Goal: Information Seeking & Learning: Learn about a topic

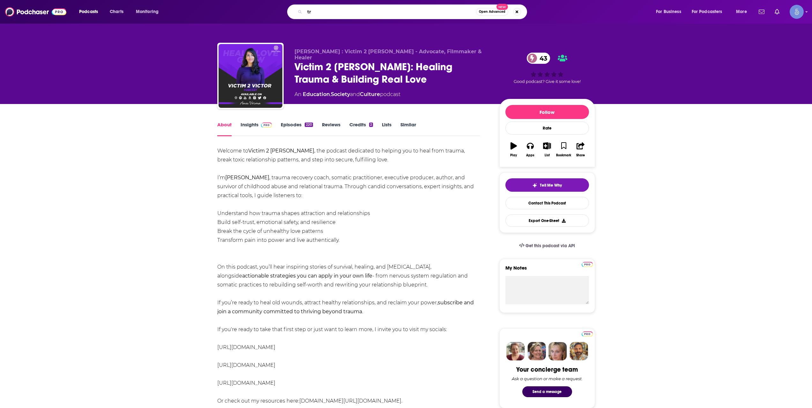
scroll to position [539, 0]
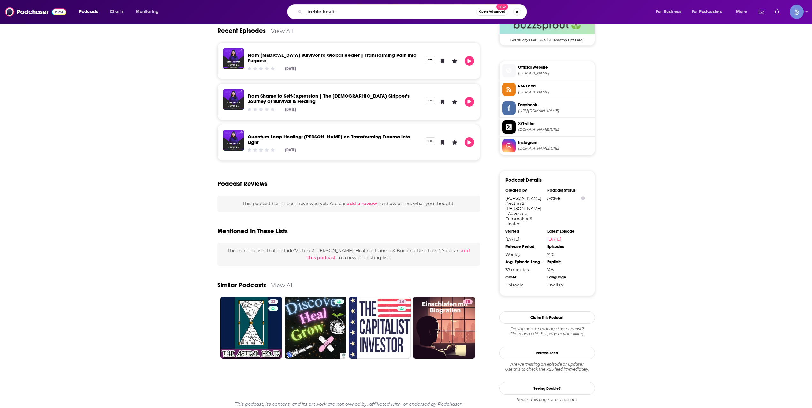
type input "treble health"
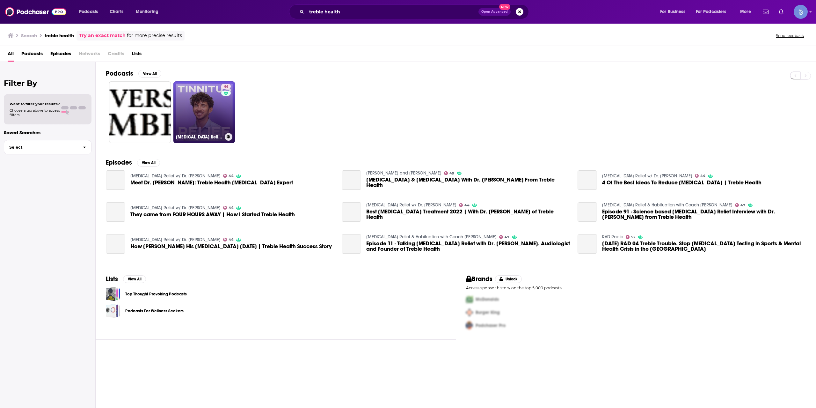
click at [228, 116] on div "44" at bounding box center [226, 108] width 11 height 49
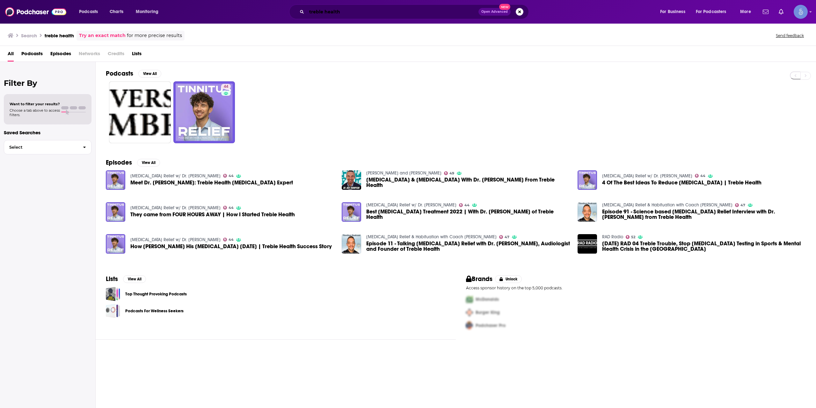
drag, startPoint x: 343, startPoint y: 13, endPoint x: 196, endPoint y: 17, distance: 147.1
click at [199, 17] on div "treble health Open Advanced New" at bounding box center [415, 11] width 477 height 15
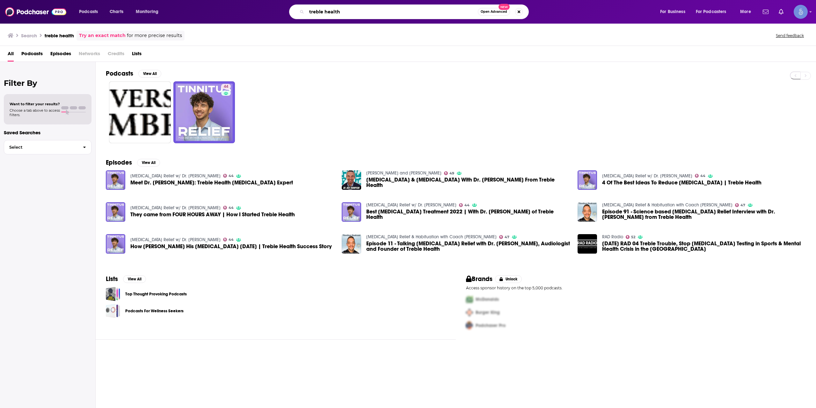
type input "r"
type input "dr ben thompson"
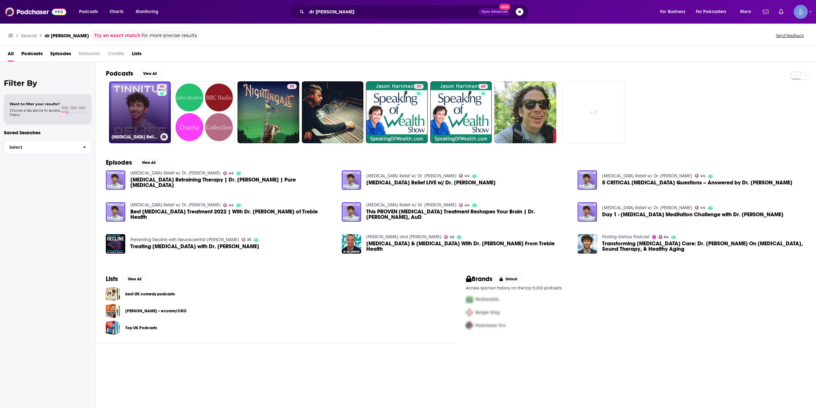
click at [149, 109] on link "44 Tinnitus Relief w/ Dr. Ben Thompson" at bounding box center [140, 112] width 62 height 62
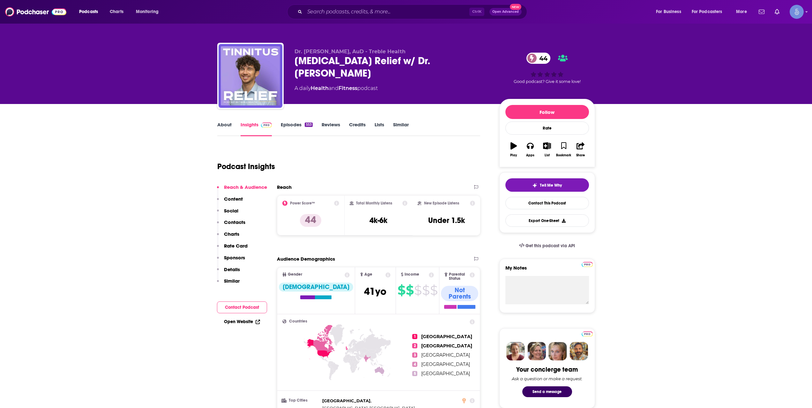
click at [226, 123] on link "About" at bounding box center [224, 129] width 14 height 15
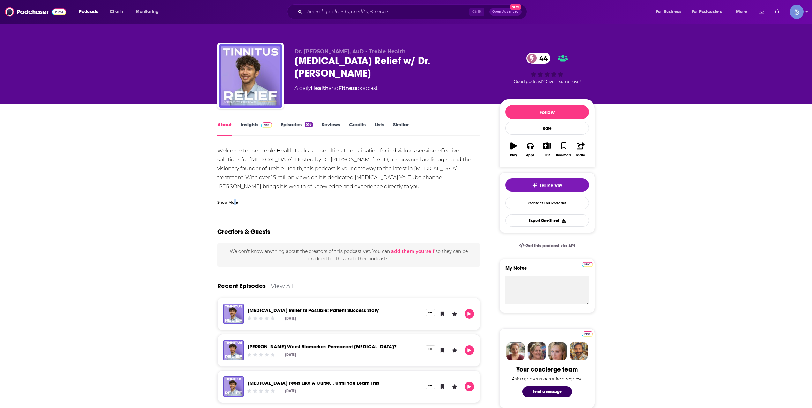
drag, startPoint x: 234, startPoint y: 203, endPoint x: 238, endPoint y: 196, distance: 7.9
click at [238, 197] on div "Show More" at bounding box center [348, 199] width 263 height 11
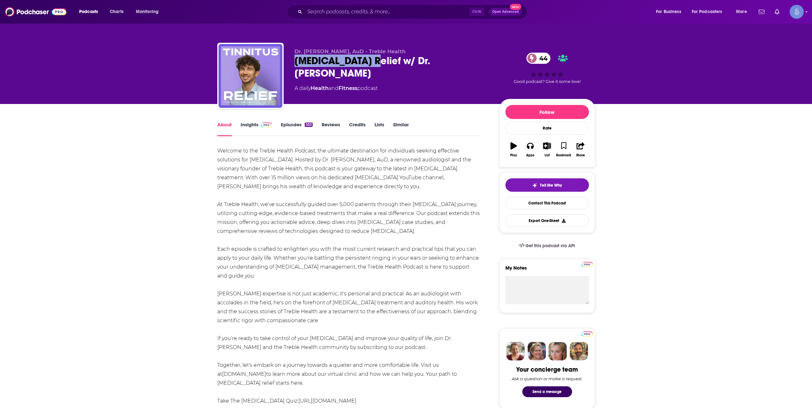
drag, startPoint x: 290, startPoint y: 57, endPoint x: 362, endPoint y: 62, distance: 72.2
click at [362, 62] on div "Dr. Ben Thompson, AuD - Treble Health Tinnitus Relief w/ Dr. Ben Thompson 44 A …" at bounding box center [406, 77] width 378 height 69
click at [255, 123] on link "Insights" at bounding box center [256, 129] width 32 height 15
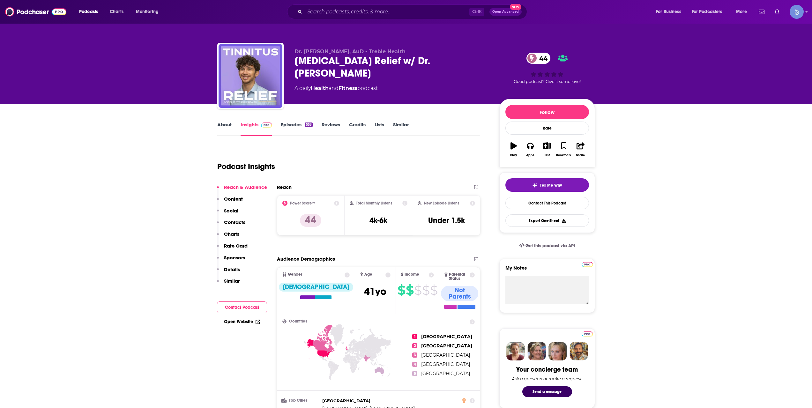
click at [226, 126] on link "About" at bounding box center [224, 129] width 14 height 15
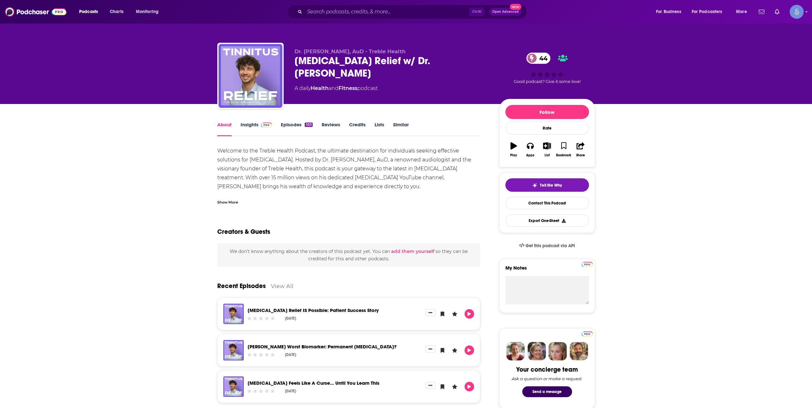
click at [228, 203] on div "Show More" at bounding box center [227, 202] width 21 height 6
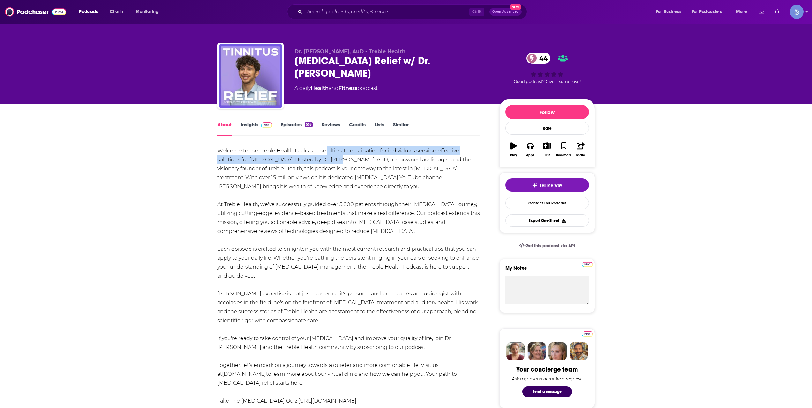
drag, startPoint x: 327, startPoint y: 150, endPoint x: 338, endPoint y: 163, distance: 17.9
click at [338, 163] on div "Welcome to the Treble Health Podcast, the ultimate destination for individuals …" at bounding box center [348, 284] width 263 height 277
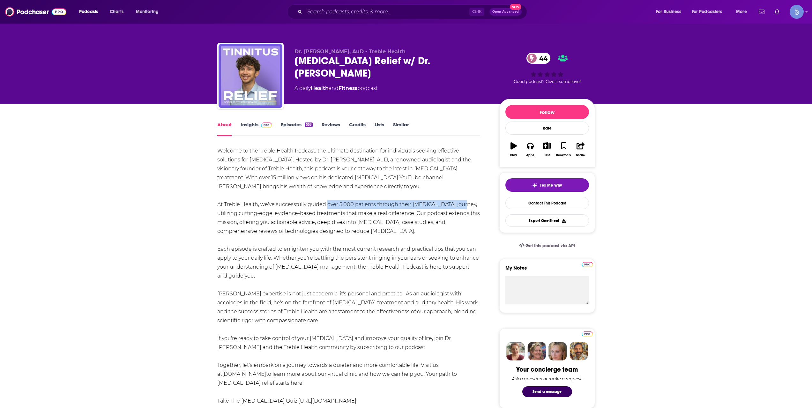
drag, startPoint x: 325, startPoint y: 207, endPoint x: 454, endPoint y: 205, distance: 128.9
click at [454, 205] on div "Welcome to the Treble Health Podcast, the ultimate destination for individuals …" at bounding box center [348, 284] width 263 height 277
click at [409, 238] on div "Welcome to the Treble Health Podcast, the ultimate destination for individuals …" at bounding box center [348, 284] width 263 height 277
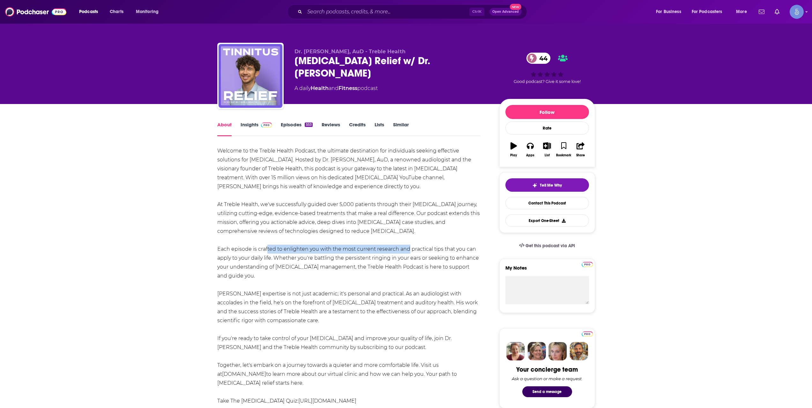
drag, startPoint x: 266, startPoint y: 249, endPoint x: 405, endPoint y: 251, distance: 139.4
click at [405, 251] on div "Welcome to the Treble Health Podcast, the ultimate destination for individuals …" at bounding box center [348, 284] width 263 height 277
click at [261, 123] on img at bounding box center [266, 124] width 11 height 5
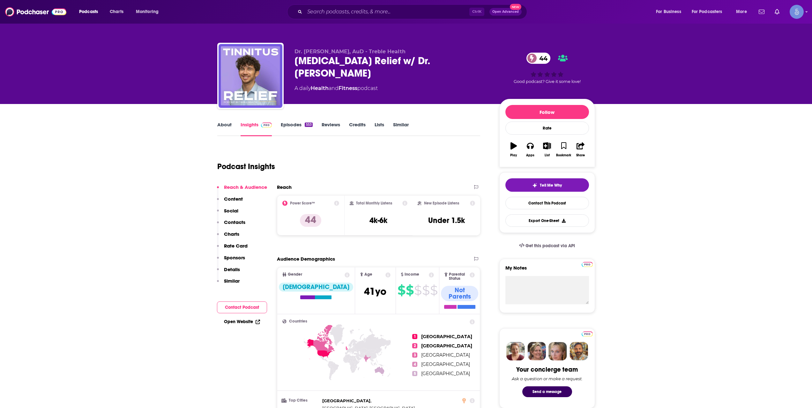
click at [304, 126] on link "Episodes 553" at bounding box center [297, 129] width 32 height 15
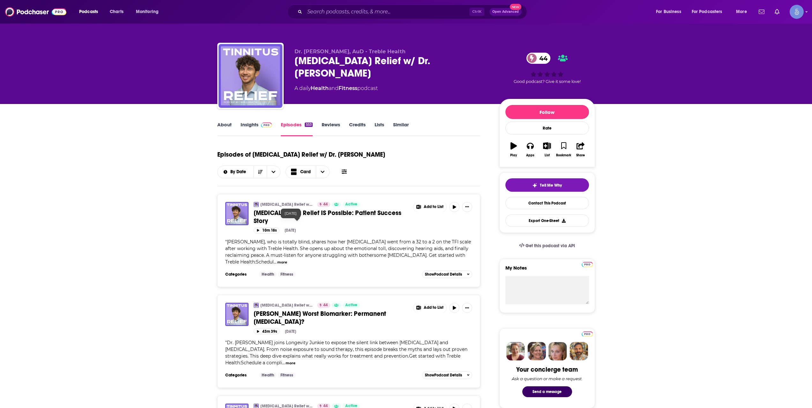
drag, startPoint x: 310, startPoint y: 220, endPoint x: 299, endPoint y: 221, distance: 11.5
click at [299, 227] on div "10m 18s Sep 15th, 2025" at bounding box center [363, 230] width 219 height 6
click at [221, 129] on link "About" at bounding box center [224, 129] width 14 height 15
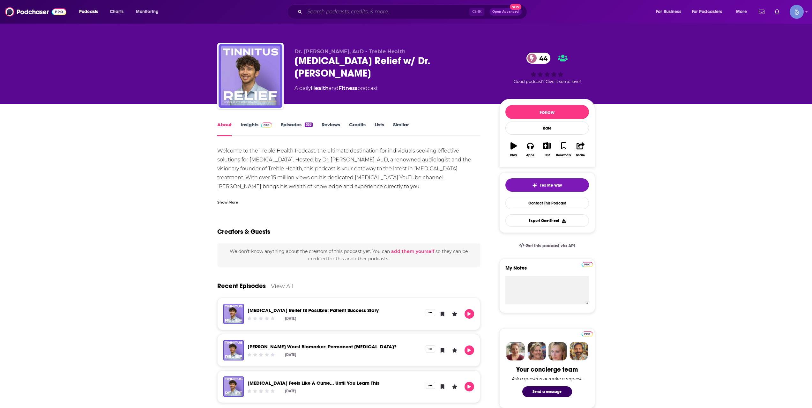
click at [373, 7] on input "Search podcasts, credits, & more..." at bounding box center [387, 12] width 165 height 10
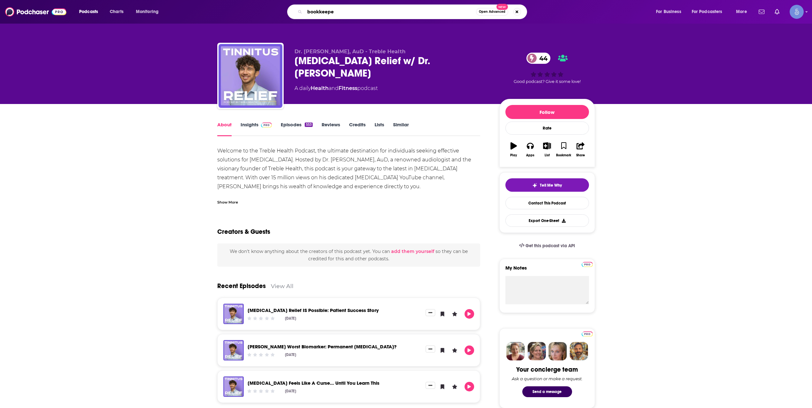
type input "bookkeeper"
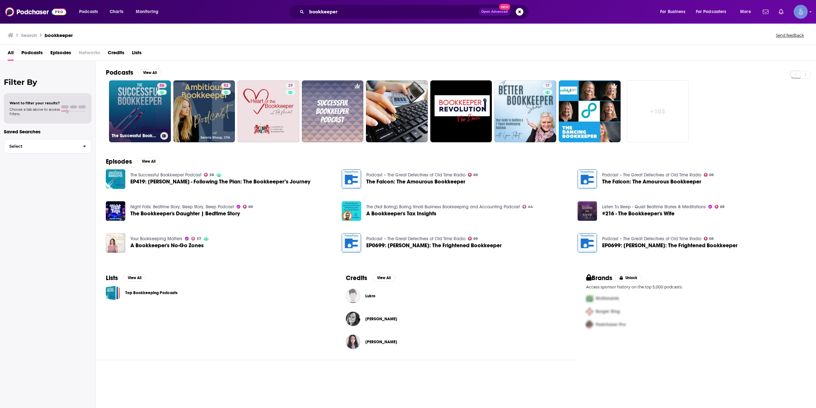
click at [114, 98] on link "58 The Successful Bookkeeper Podcast" at bounding box center [140, 111] width 62 height 62
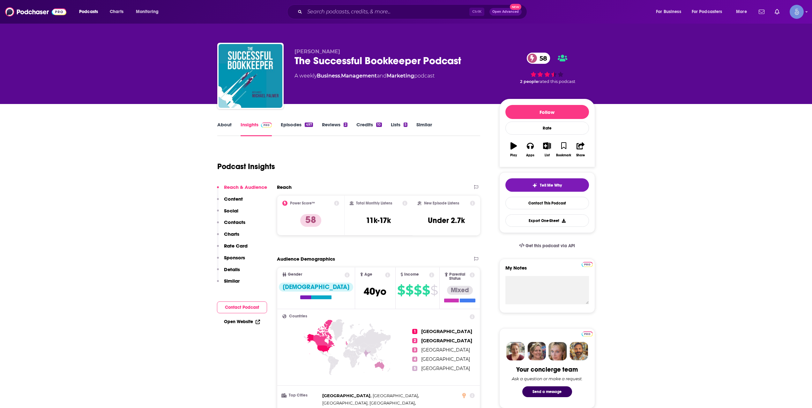
click at [291, 123] on link "Episodes 497" at bounding box center [297, 129] width 32 height 15
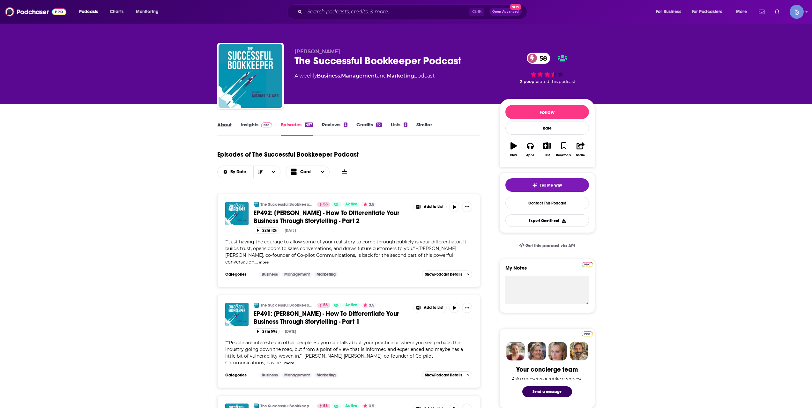
click at [239, 132] on div "About" at bounding box center [228, 129] width 23 height 15
click at [229, 127] on link "About" at bounding box center [224, 129] width 14 height 15
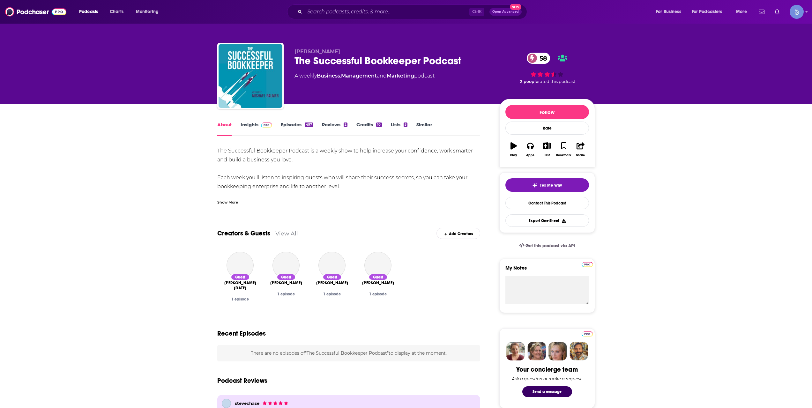
click at [247, 125] on link "Insights" at bounding box center [256, 129] width 32 height 15
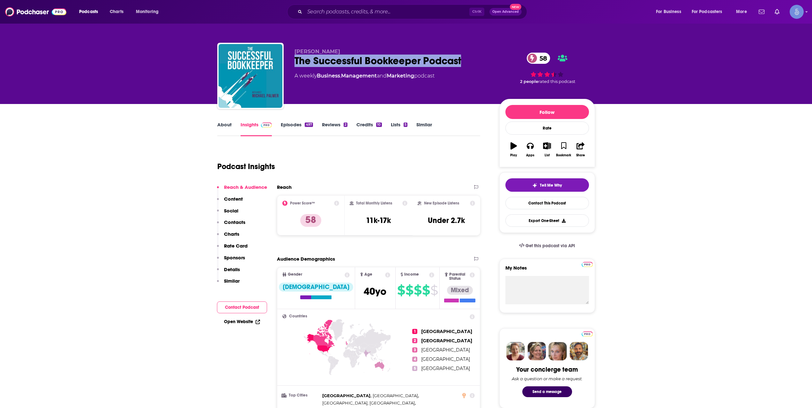
drag, startPoint x: 294, startPoint y: 65, endPoint x: 472, endPoint y: 62, distance: 178.0
click at [472, 62] on div "The Successful Bookkeeper Podcast 58" at bounding box center [391, 61] width 195 height 12
copy h2 "The Successful Bookkeeper Podcast"
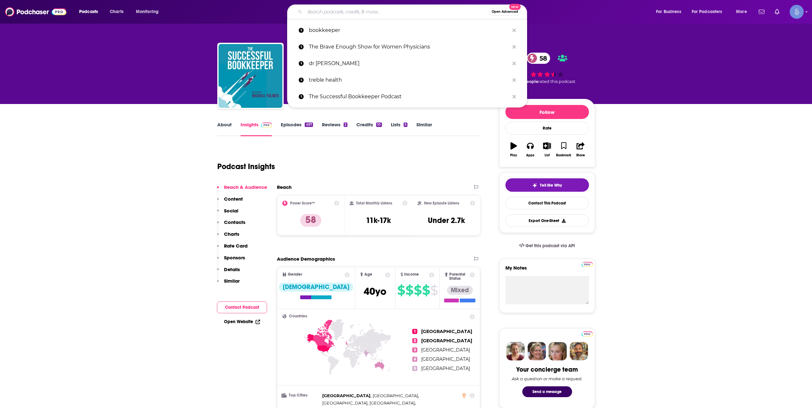
click at [359, 15] on input "Search podcasts, credits, & more..." at bounding box center [397, 12] width 184 height 10
paste input "The Power of Inspiration & Awakening with Julia Griffin"
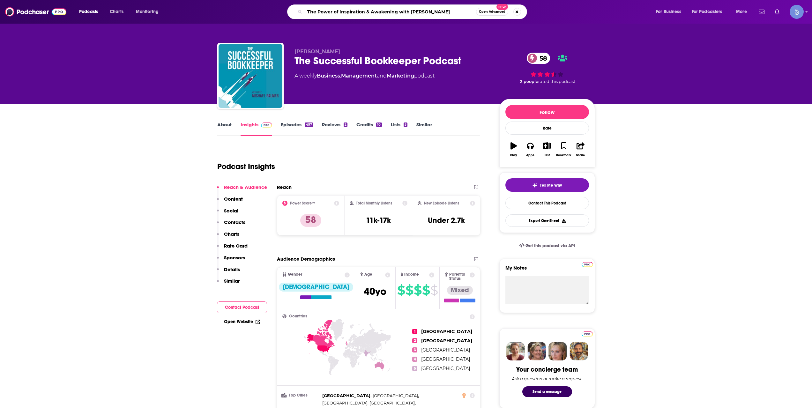
type input "The Power of Inspiration & Awakening with Julia Griffin"
click at [338, 10] on input "The Power of Inspiration & Awakening with Julia Griffin" at bounding box center [390, 12] width 171 height 10
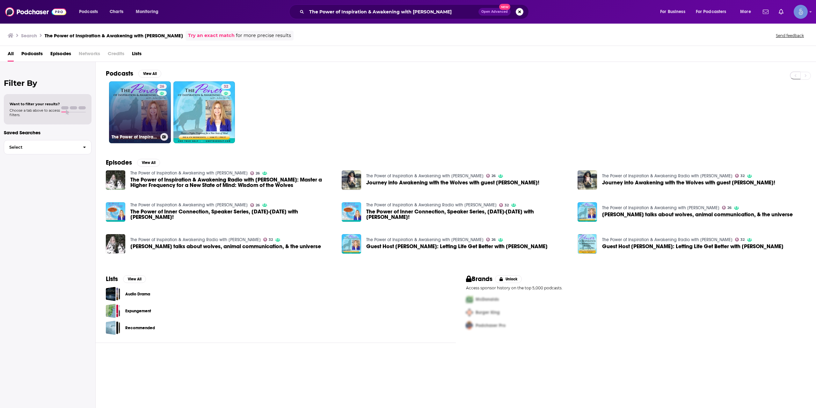
click at [140, 118] on link "26 The Power of Inspiration & Awakening with Julia Griffin" at bounding box center [140, 112] width 62 height 62
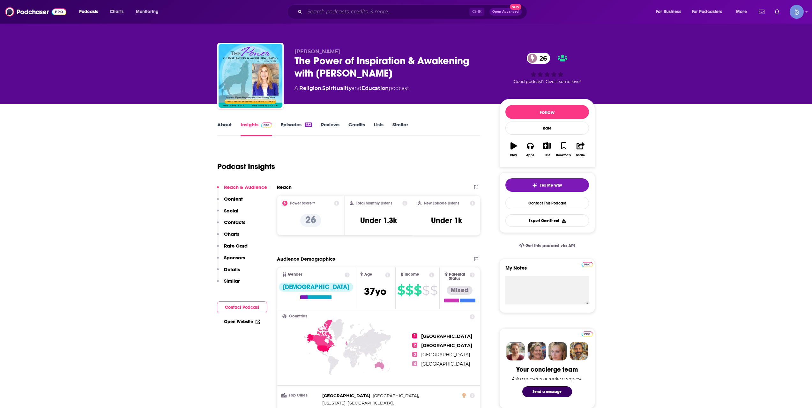
click at [337, 11] on input "Search podcasts, credits, & more..." at bounding box center [387, 12] width 165 height 10
paste input "You Are Not Alone w/ Spiritual Medium Erika Gabriel"
type input "You Are Not Alone w/ Spiritual Medium Erika Gabriel"
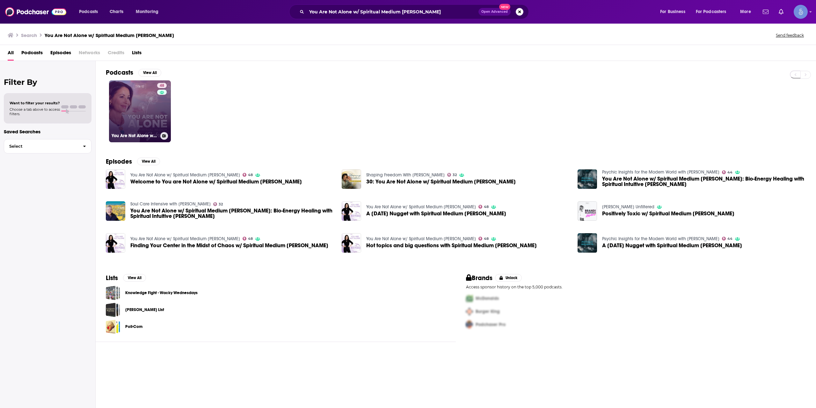
click at [142, 109] on link "48 You Are Not Alone w/ Spiritual Medium Erika Gabriel" at bounding box center [140, 111] width 62 height 62
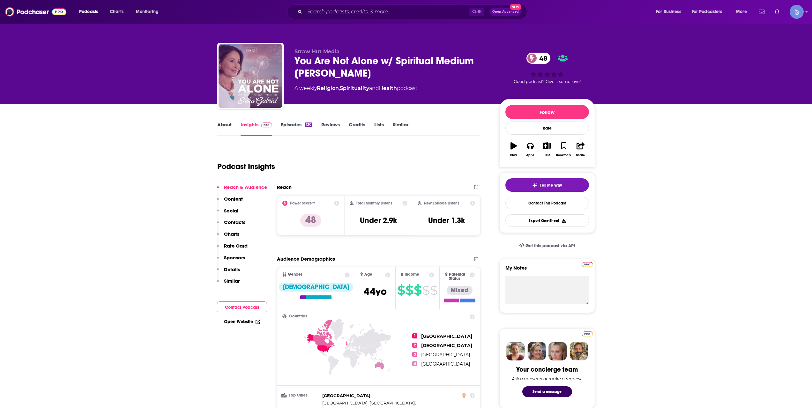
click at [222, 128] on link "About" at bounding box center [224, 129] width 14 height 15
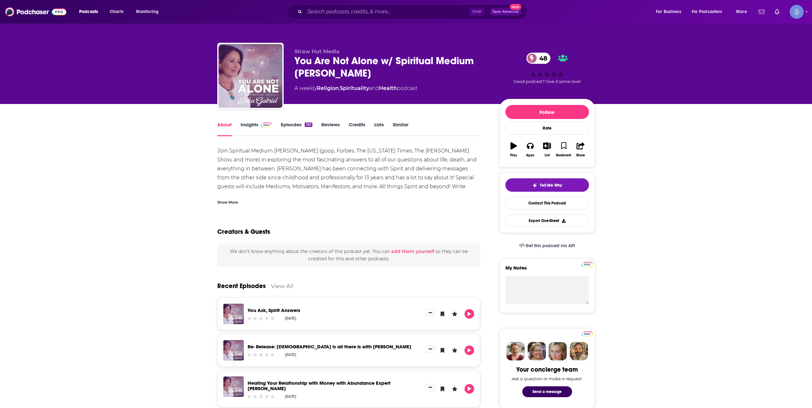
click at [234, 200] on div "Show More" at bounding box center [227, 202] width 21 height 6
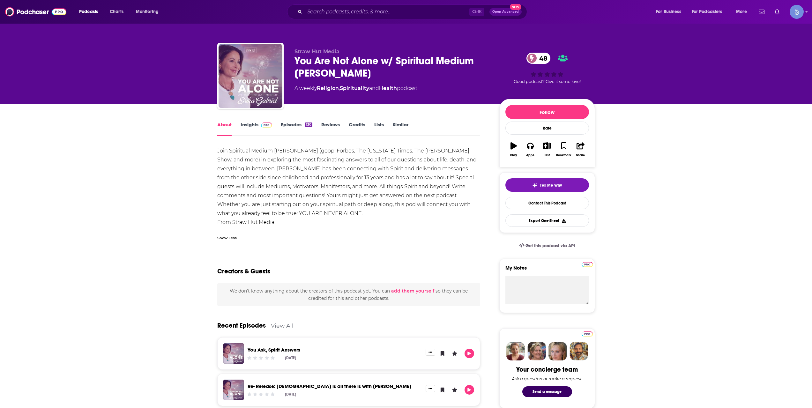
click at [297, 125] on link "Episodes 130" at bounding box center [296, 129] width 31 height 15
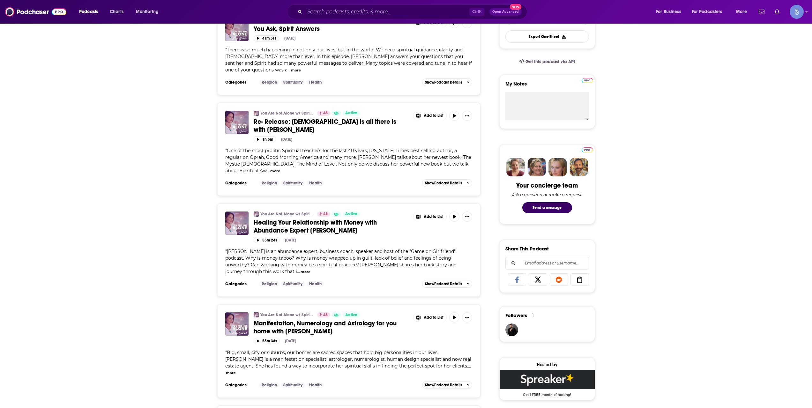
scroll to position [213, 0]
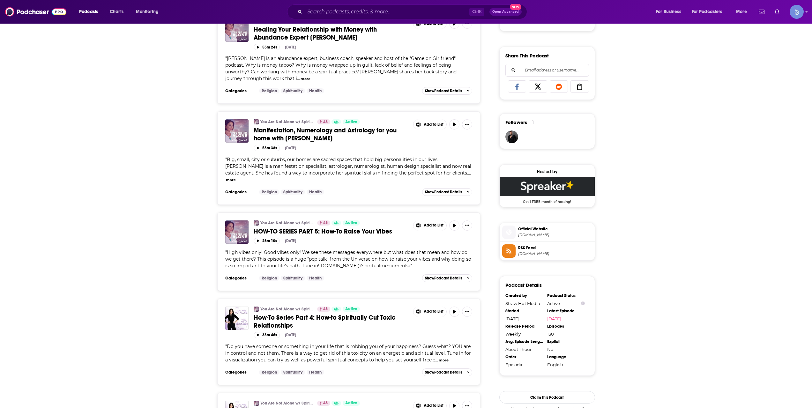
scroll to position [0, 0]
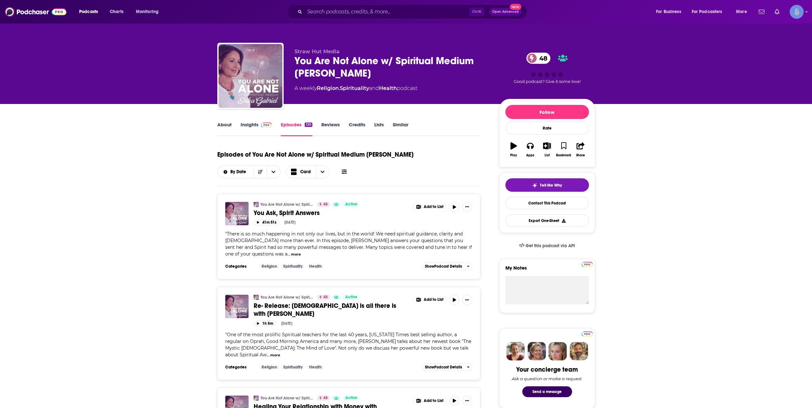
click at [255, 127] on link "Insights" at bounding box center [256, 129] width 32 height 15
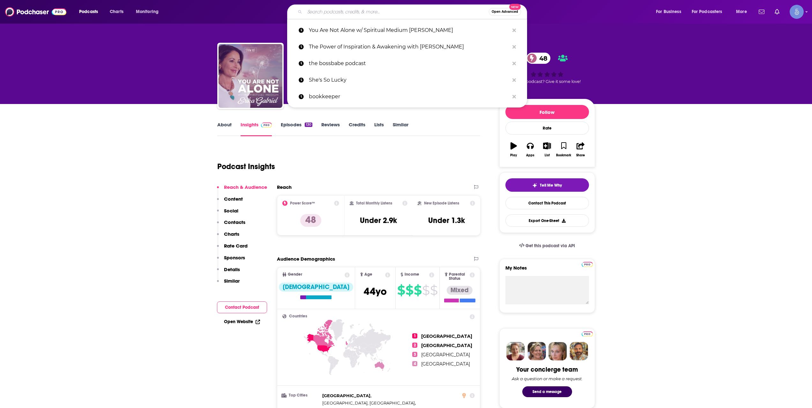
click at [331, 9] on input "Search podcasts, credits, & more..." at bounding box center [397, 12] width 184 height 10
paste input "Spiritual AF!"
type input "Spiritual AF!"
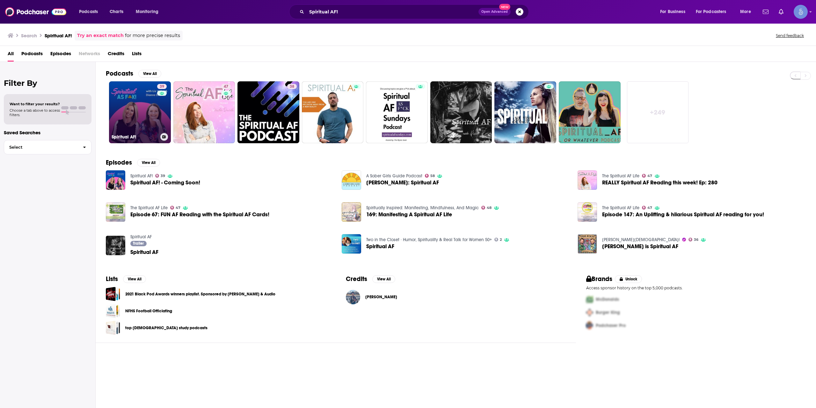
click at [151, 114] on link "39 Spiritual AF!" at bounding box center [140, 112] width 62 height 62
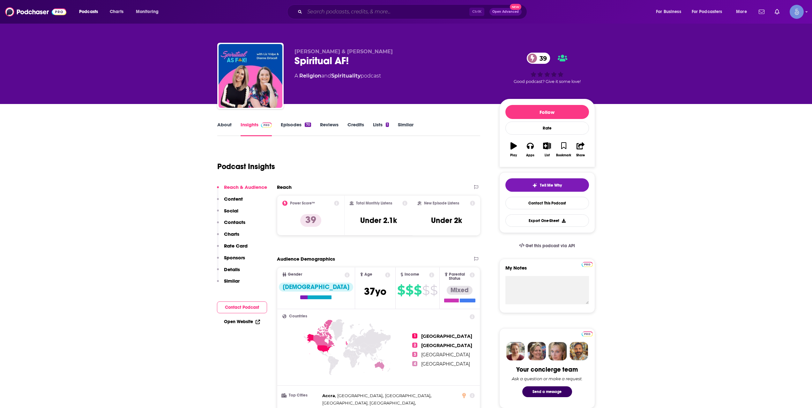
click at [349, 10] on input "Search podcasts, credits, & more..." at bounding box center [387, 12] width 165 height 10
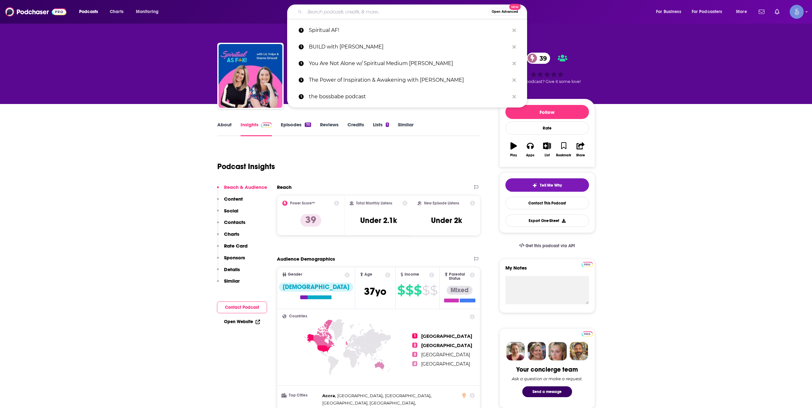
paste input "Spirit Sherpa"
type input "Spirit Sherpa"
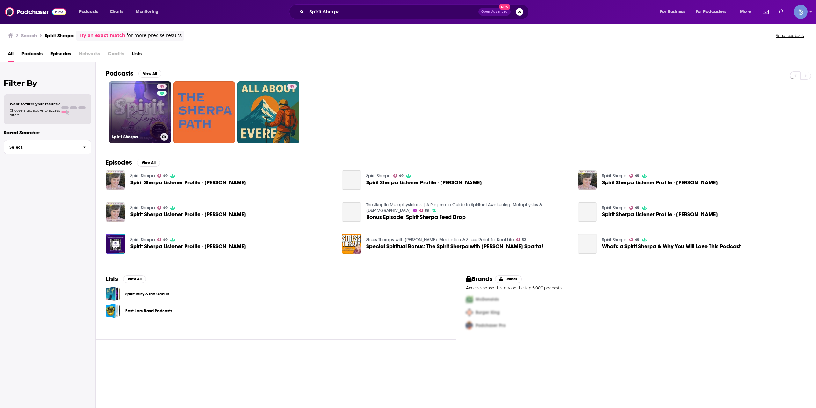
click at [137, 104] on link "49 Spirit Sherpa" at bounding box center [140, 112] width 62 height 62
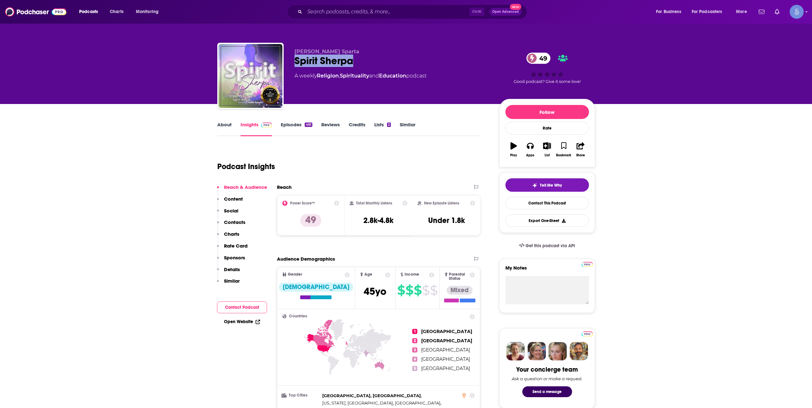
drag, startPoint x: 344, startPoint y: 59, endPoint x: 295, endPoint y: 61, distance: 48.8
click at [295, 61] on div "Spirit Sherpa 49" at bounding box center [391, 61] width 195 height 12
copy h2 "Spirit Sherpa"
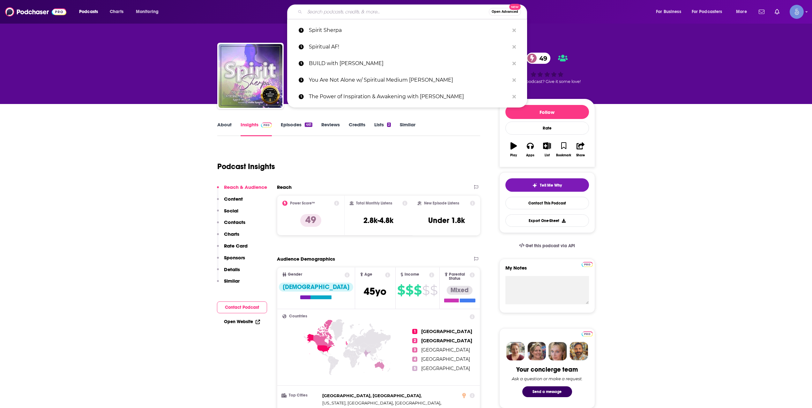
click at [333, 11] on input "Search podcasts, credits, & more..." at bounding box center [397, 12] width 184 height 10
paste input "Creativity, Spirituality & Making a Buck with David Nichtern"
type input "Creativity, Spirituality & Making a Buck with David Nichtern"
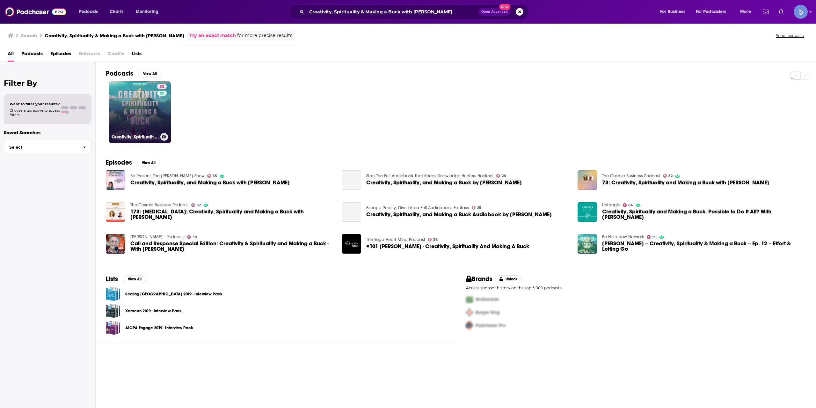
click at [137, 113] on link "52 Creativity, Spirituality & Making a Buck with David Nichtern" at bounding box center [140, 112] width 62 height 62
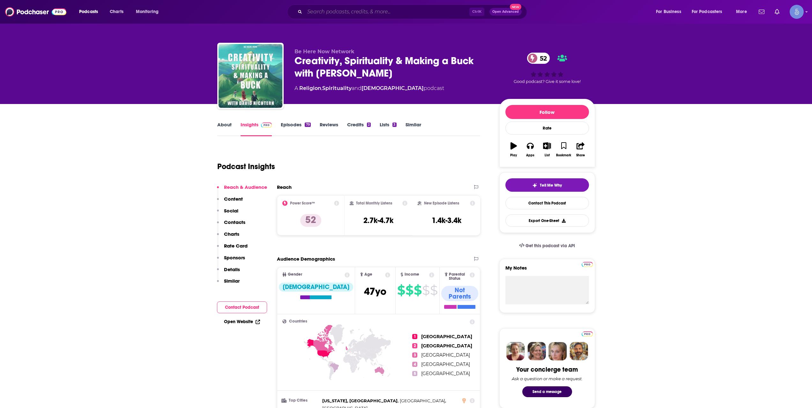
click at [356, 16] on input "Search podcasts, credits, & more..." at bounding box center [387, 12] width 165 height 10
paste input "The Enlighten Up Podcast"
type input "The Enlighten Up Podcast"
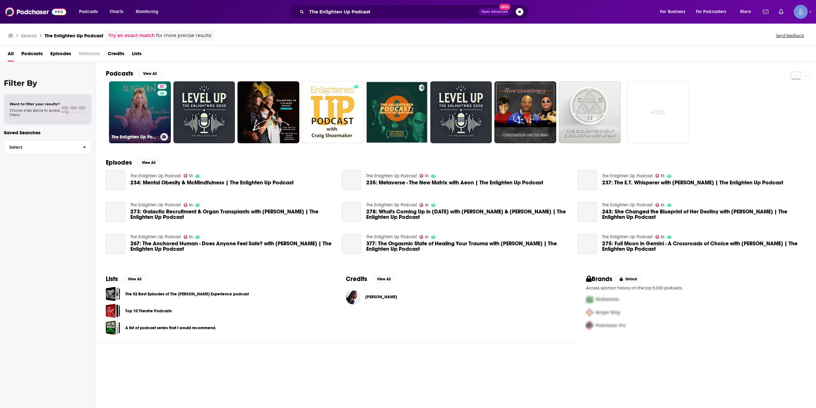
click at [153, 121] on link "51 The Enlighten Up Podcast" at bounding box center [140, 112] width 62 height 62
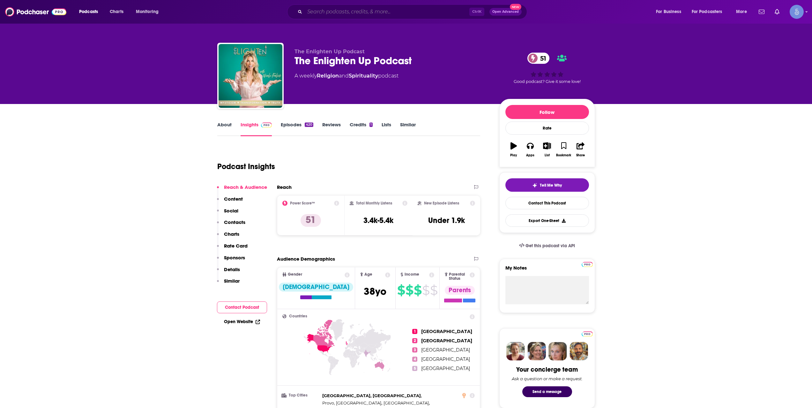
click at [349, 8] on input "Search podcasts, credits, & more..." at bounding box center [387, 12] width 165 height 10
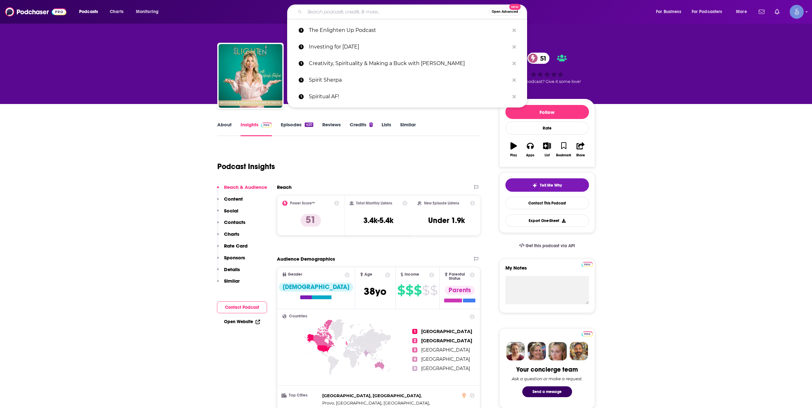
paste input "A World Awakening"
type input "A World Awakening"
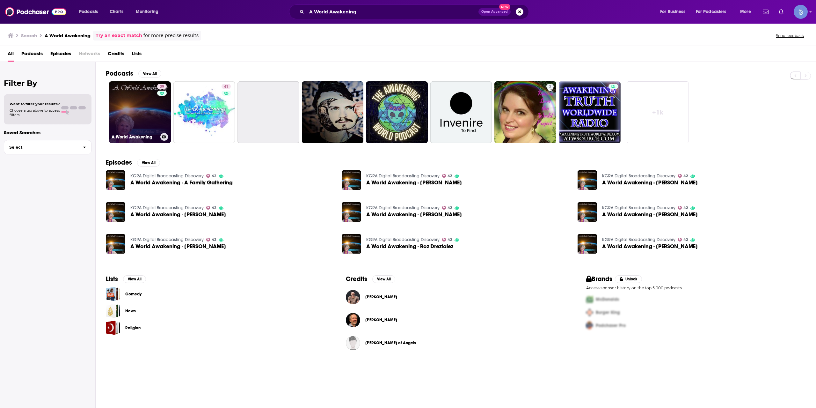
click at [140, 116] on link "39 A World Awakening" at bounding box center [140, 112] width 62 height 62
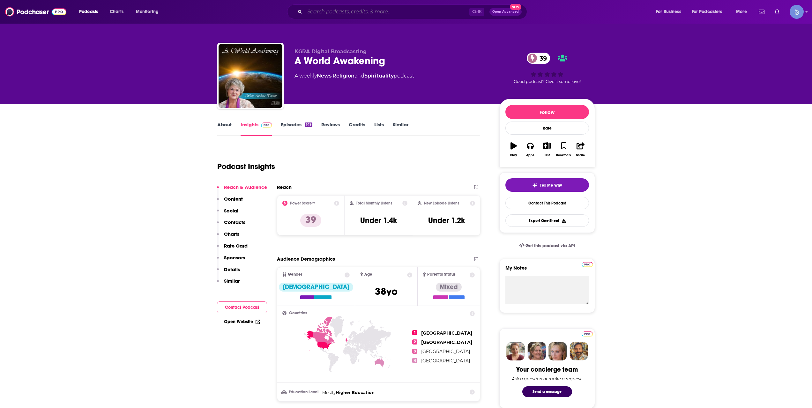
click at [353, 9] on input "Search podcasts, credits, & more..." at bounding box center [387, 12] width 165 height 10
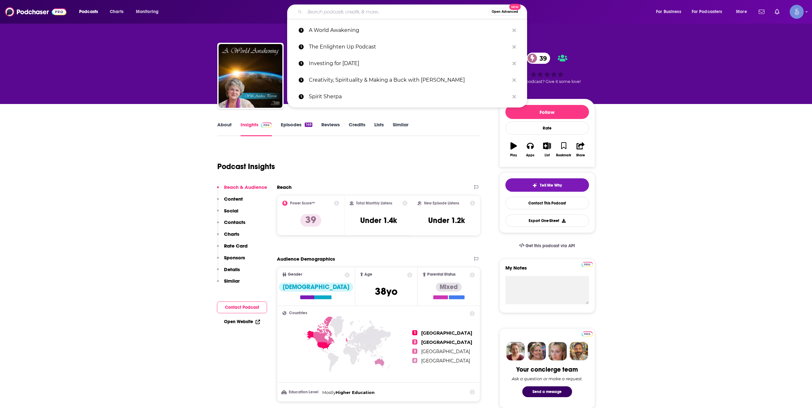
paste input "Psychedelics Today"
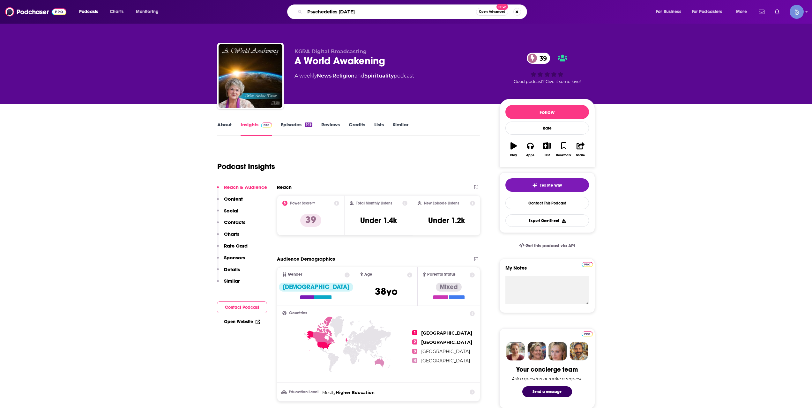
click at [363, 14] on input "Psychedelics Today" at bounding box center [390, 12] width 171 height 10
paste input "arallax"
type input "Parallax"
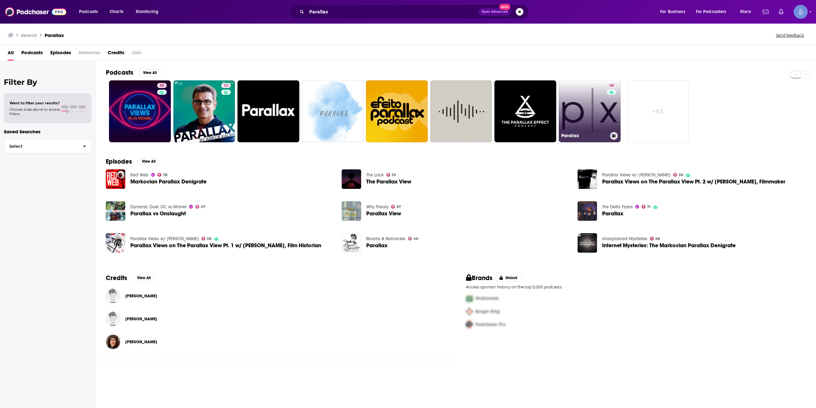
click at [568, 100] on link "46 Parallax" at bounding box center [590, 111] width 62 height 62
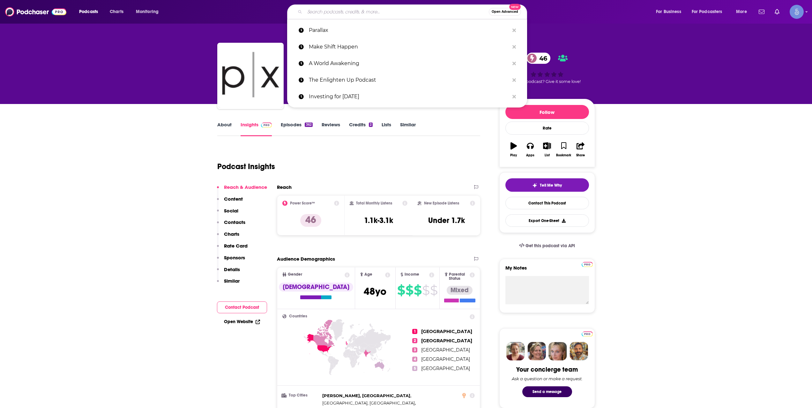
click at [352, 15] on input "Search podcasts, credits, & more..." at bounding box center [397, 12] width 184 height 10
paste input "Famous at Home"
type input "Famous at Home"
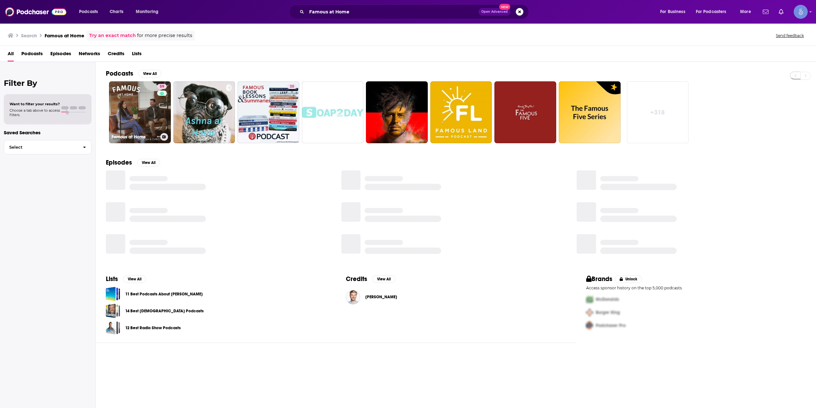
click at [150, 110] on link "59 Famous at Home" at bounding box center [140, 112] width 62 height 62
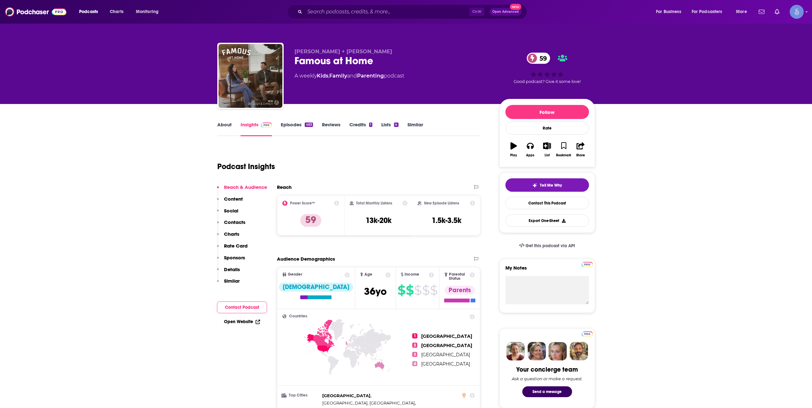
click at [410, 155] on div "Podcast Insights" at bounding box center [346, 162] width 258 height 33
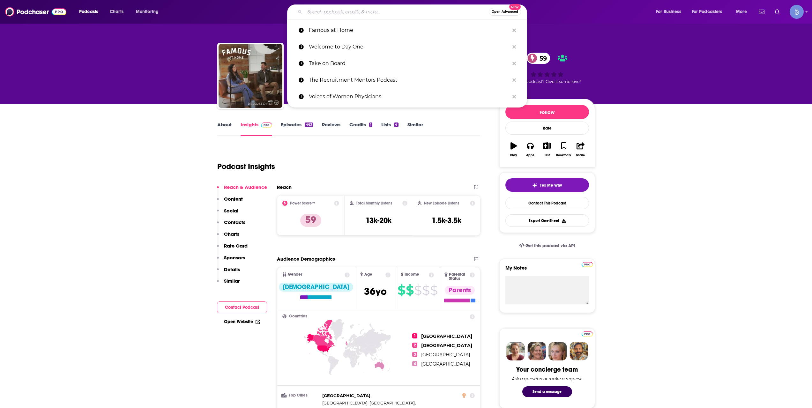
click at [341, 9] on input "Search podcasts, credits, & more..." at bounding box center [397, 12] width 184 height 10
paste input "Dr. Neil's Spiritual Awakening to Non-Duality"
type input "Dr. Neil's Spiritual Awakening to Non-Duality"
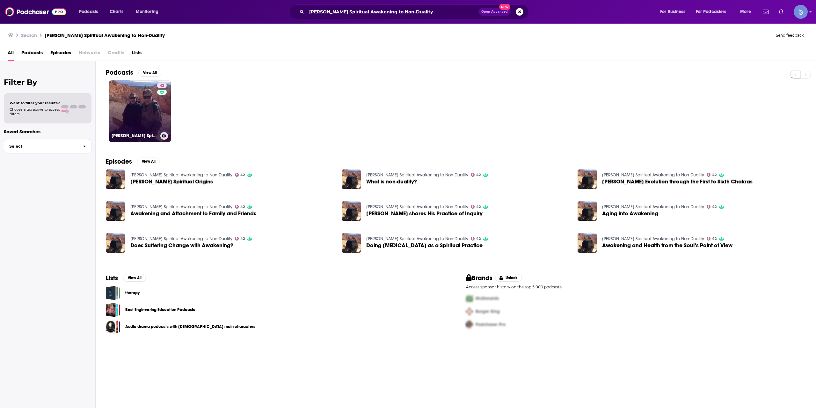
click at [154, 97] on link "42 Dr. Neil's Spiritual Awakening to Non-Duality" at bounding box center [140, 111] width 62 height 62
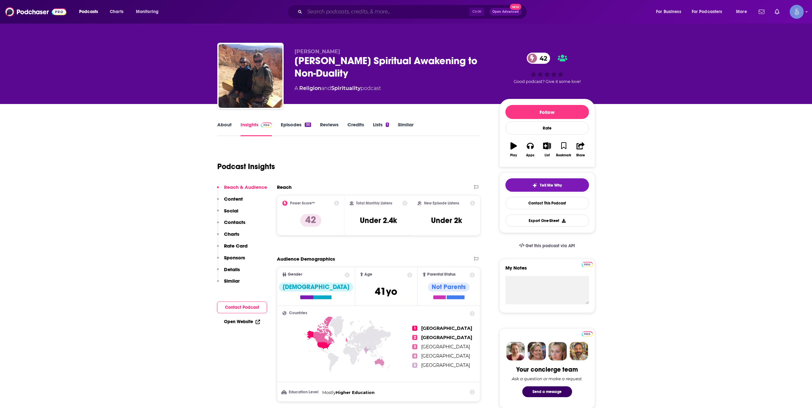
click at [369, 14] on input "Search podcasts, credits, & more..." at bounding box center [387, 12] width 165 height 10
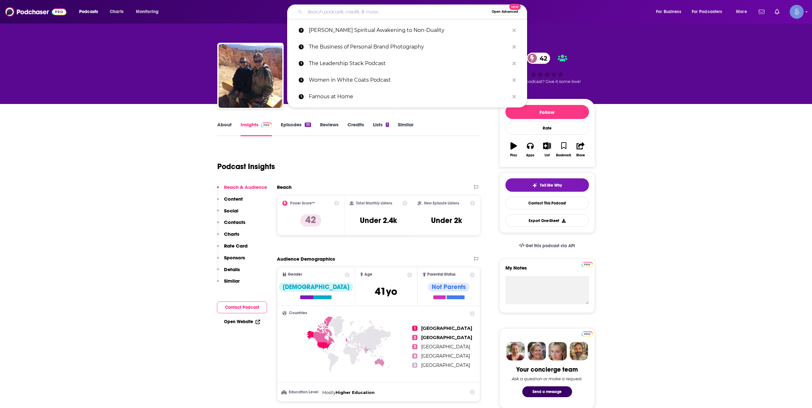
paste input "Dr. Neil's Spiritual Awakening to Non-Duality"
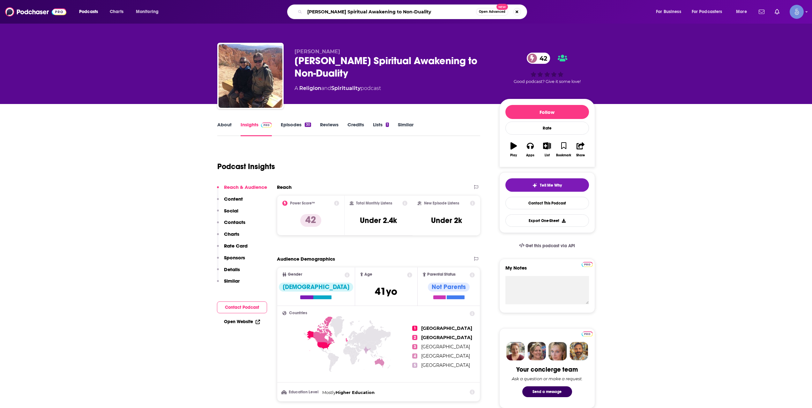
type input "Dr. Neil's Spiritual Awakening to Non-Duality"
click at [374, 169] on div "Podcast Insights" at bounding box center [346, 162] width 258 height 33
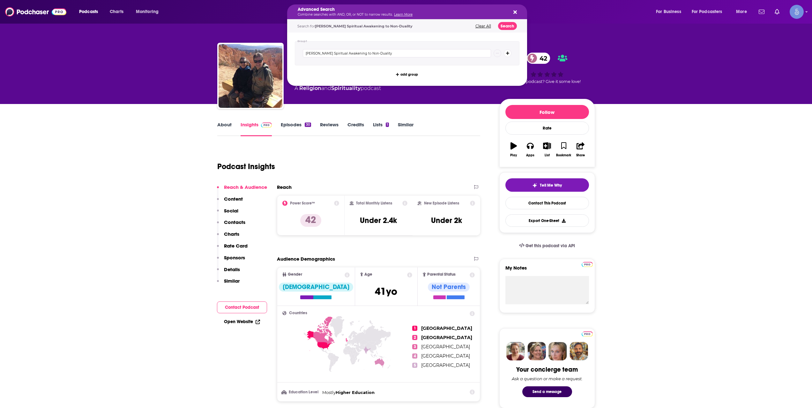
click at [348, 10] on h5 "Advanced Search" at bounding box center [402, 9] width 209 height 4
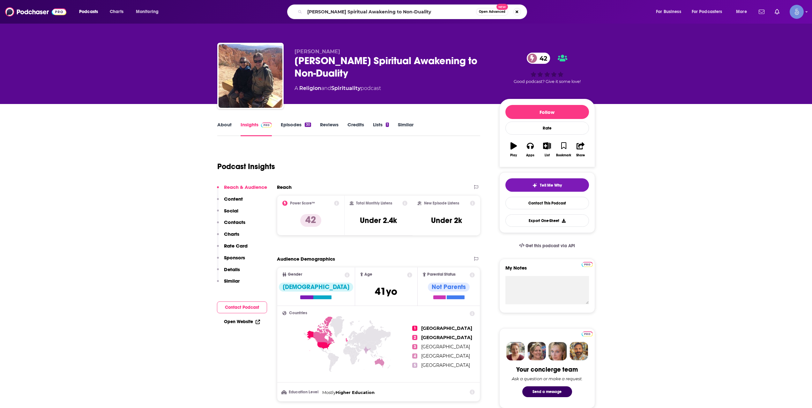
click at [100, 75] on div "Connie Zweig Dr. Neil's Spiritual Awakening to Non-Duality 42 A Religion and Sp…" at bounding box center [406, 52] width 812 height 104
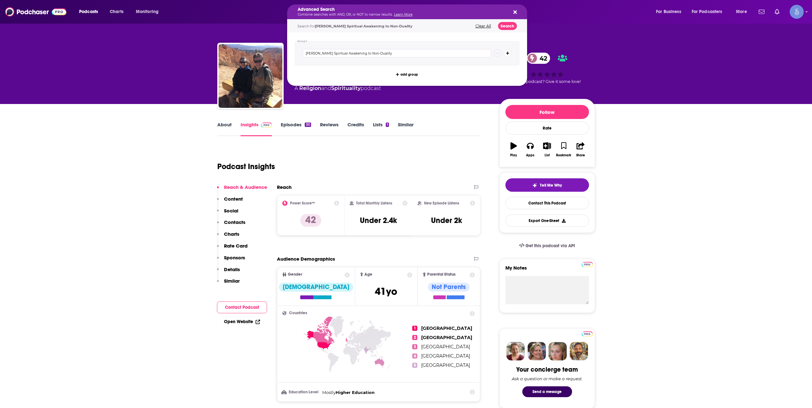
click at [358, 16] on p "Combine searches with AND, OR, or NOT to narrow results. Learn More" at bounding box center [402, 14] width 209 height 3
click at [217, 36] on div "Connie Zweig Dr. Neil's Spiritual Awakening to Non-Duality 42 A Religion and Sp…" at bounding box center [405, 69] width 387 height 69
click at [419, 13] on div "Advanced Search Combine searches with AND, OR, or NOT to narrow results. Learn …" at bounding box center [402, 11] width 209 height 9
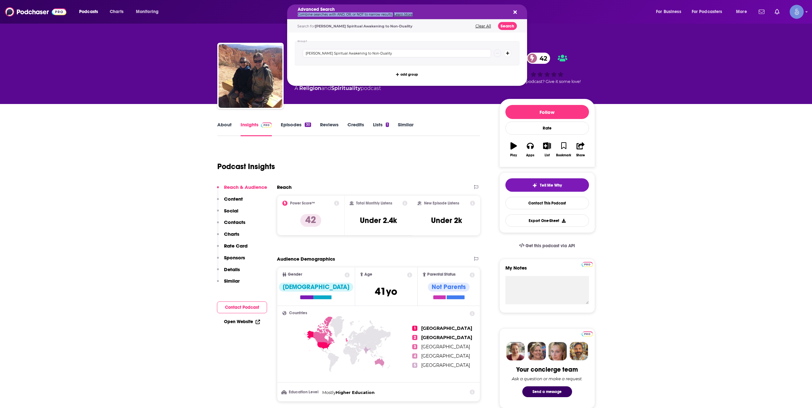
click at [480, 25] on button "Clear All" at bounding box center [482, 26] width 19 height 4
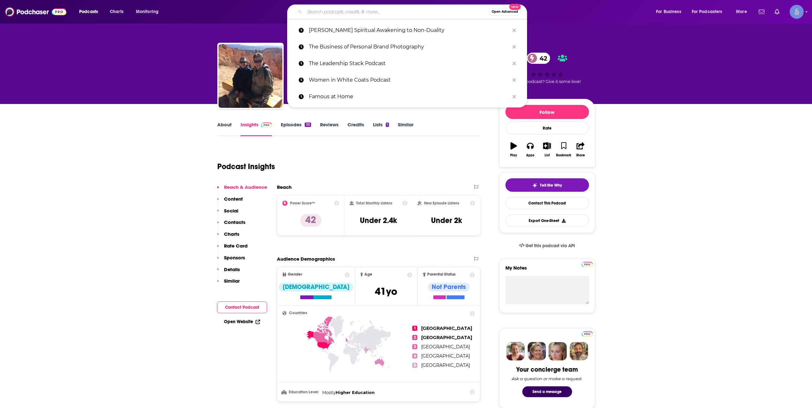
click at [360, 13] on input "Search podcasts, credits, & more..." at bounding box center [397, 12] width 184 height 10
paste input "The You-est You® Podcast"
type input "The You-est You® Podcast"
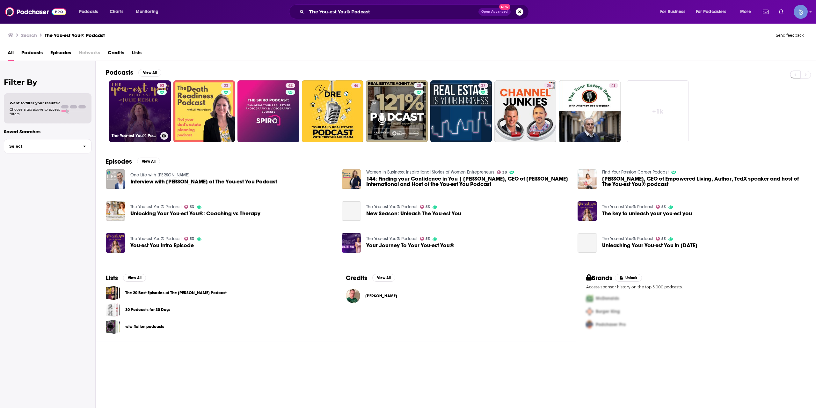
click at [144, 123] on link "53 The You-est You® Podcast" at bounding box center [140, 111] width 62 height 62
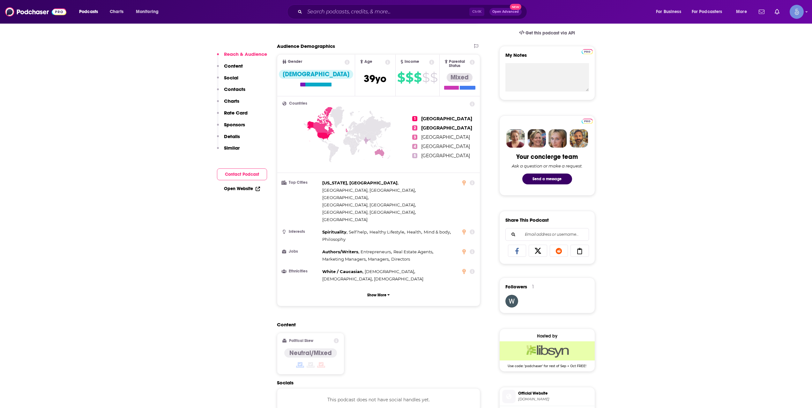
scroll to position [425, 0]
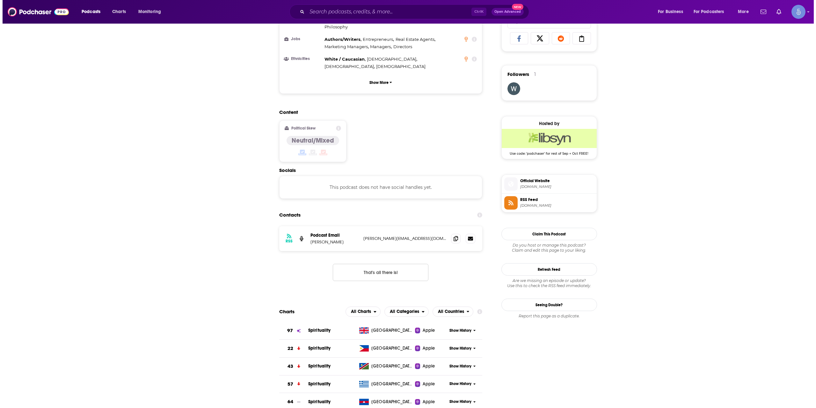
scroll to position [0, 0]
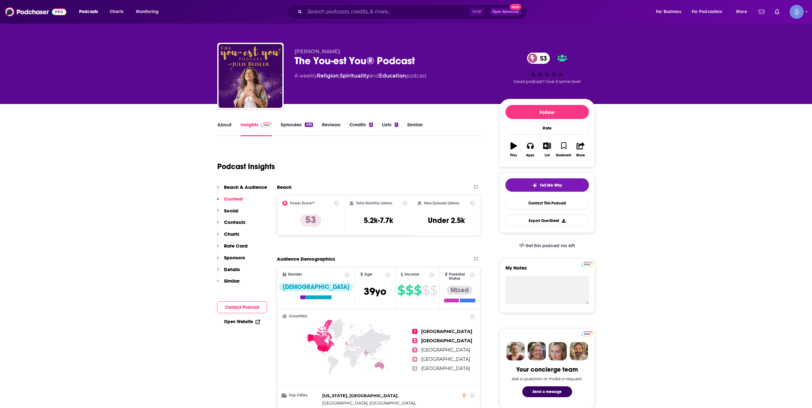
click at [224, 125] on link "About" at bounding box center [224, 129] width 14 height 15
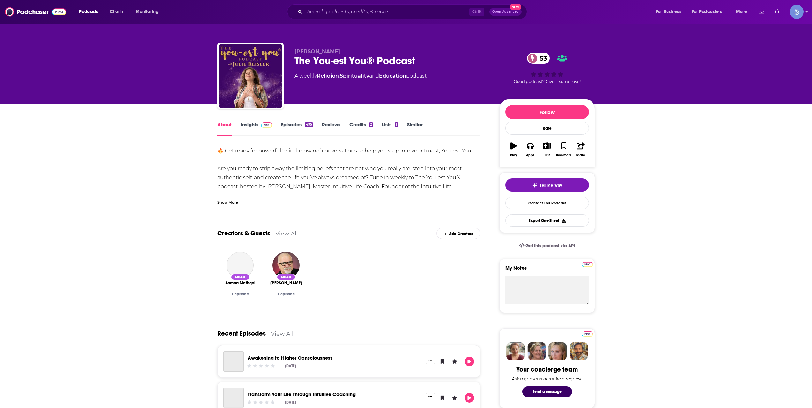
click at [231, 204] on div "Show More" at bounding box center [227, 202] width 21 height 6
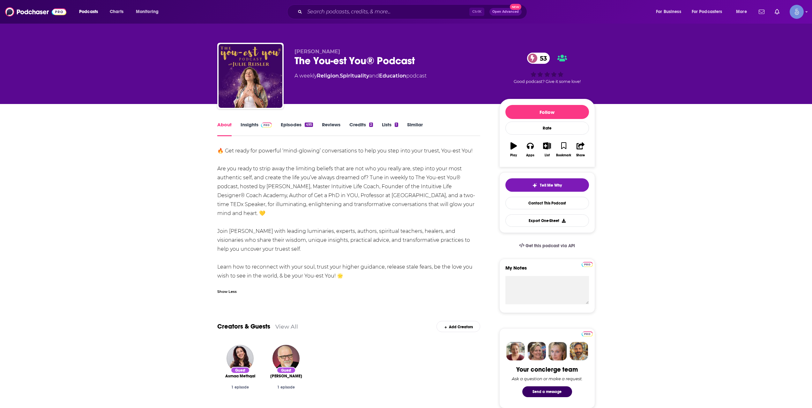
click at [249, 129] on link "Insights" at bounding box center [256, 129] width 32 height 15
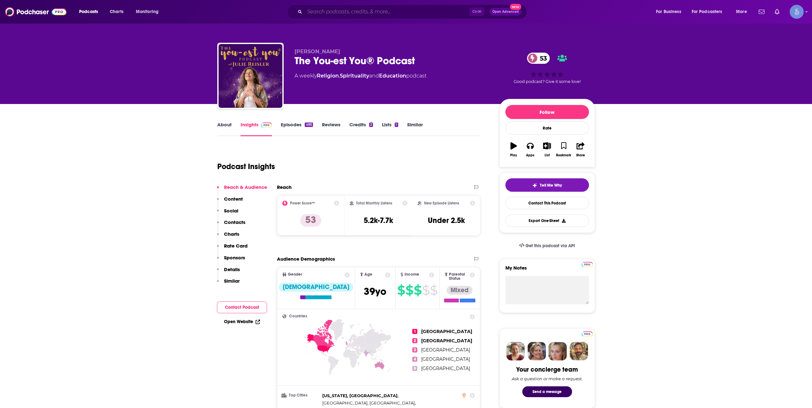
click at [333, 9] on input "Search podcasts, credits, & more..." at bounding box center [387, 12] width 165 height 10
paste input "The Spiritual Parent"
type input "The Spiritual Parent"
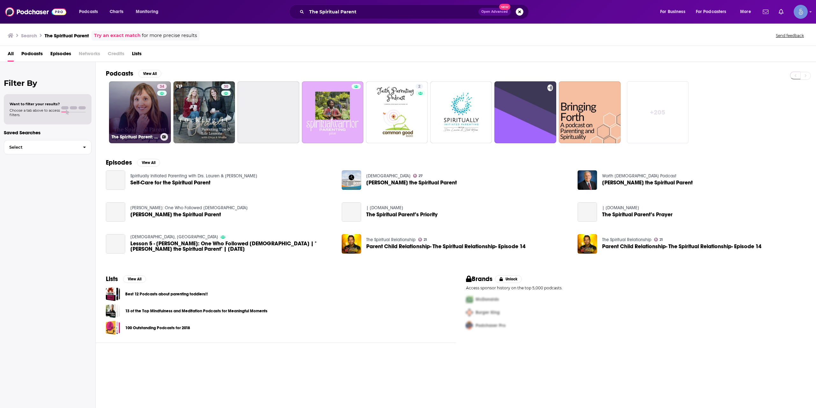
click at [149, 122] on link "34 The Spiritual Parent: Mindful Tools for Raising Spiritual and Conscious Kids" at bounding box center [140, 112] width 62 height 62
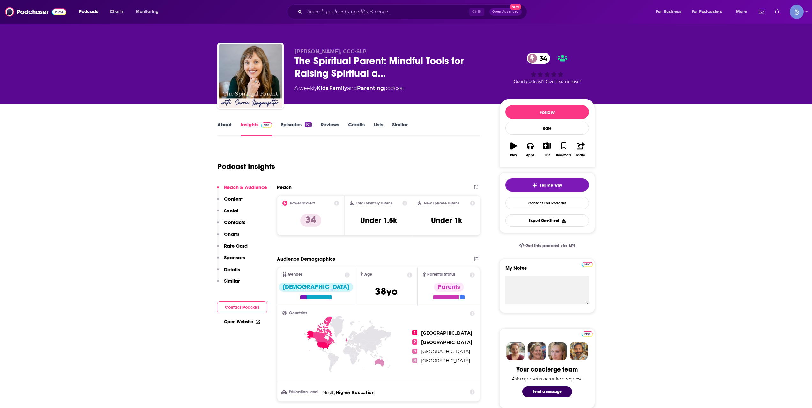
click at [355, 6] on div "Ctrl K Open Advanced New" at bounding box center [407, 11] width 240 height 15
click at [355, 11] on input "Search podcasts, credits, & more..." at bounding box center [387, 12] width 165 height 10
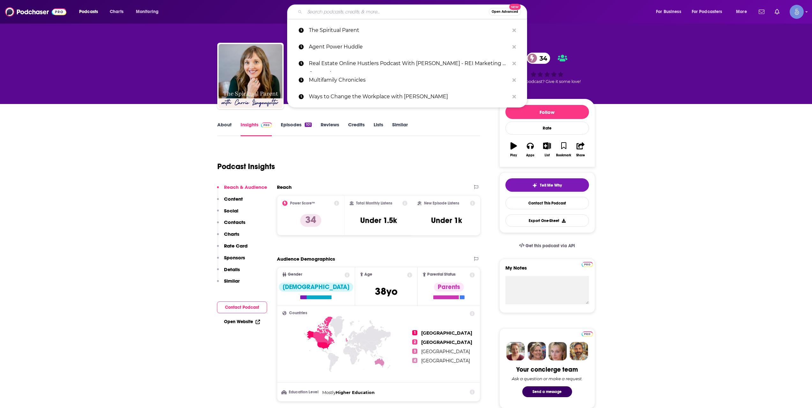
paste input "No Simple Road"
type input "No Simple Road"
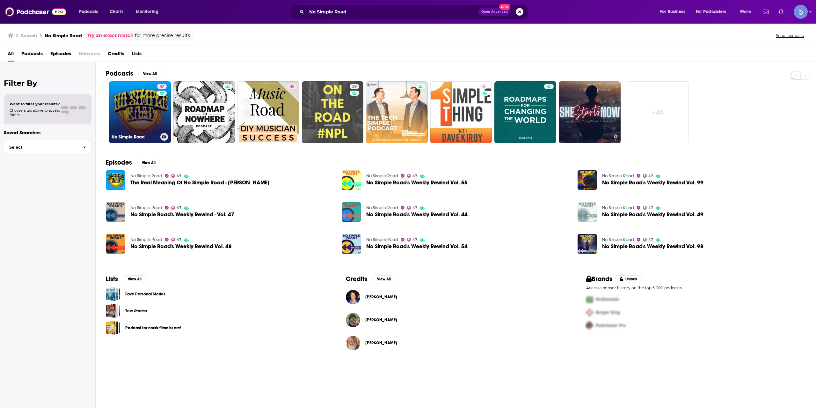
click at [127, 121] on link "47 No Simple Road" at bounding box center [140, 112] width 62 height 62
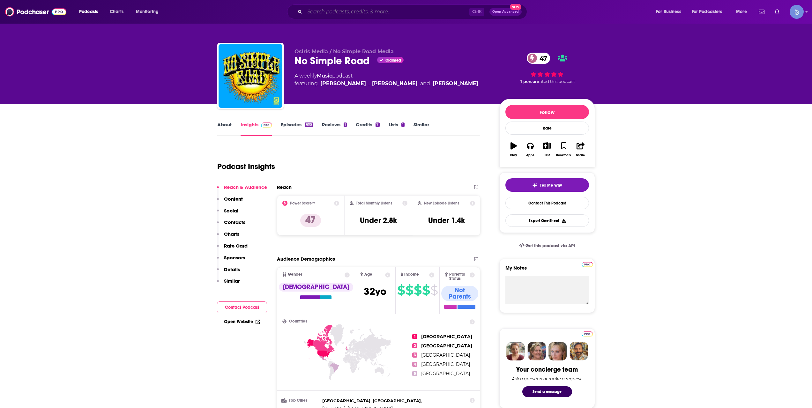
click at [359, 11] on input "Search podcasts, credits, & more..." at bounding box center [387, 12] width 165 height 10
paste input "No Simple Road"
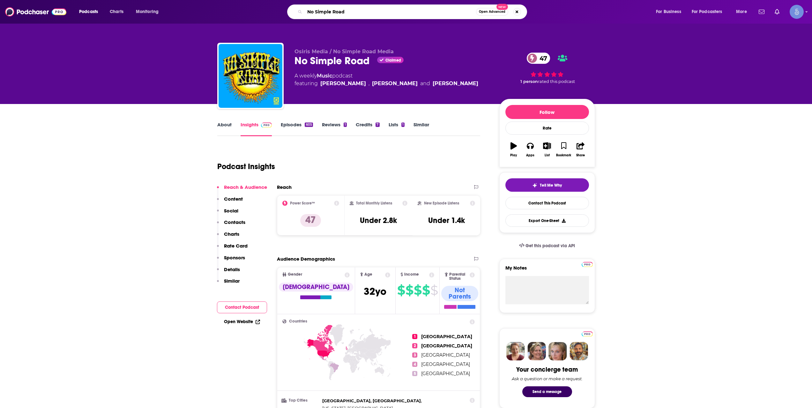
click at [340, 16] on input "No Simple Road" at bounding box center [390, 12] width 171 height 10
paste input "[PERSON_NAME] Am Podcasts"
type input "[PERSON_NAME] Am Podcasts"
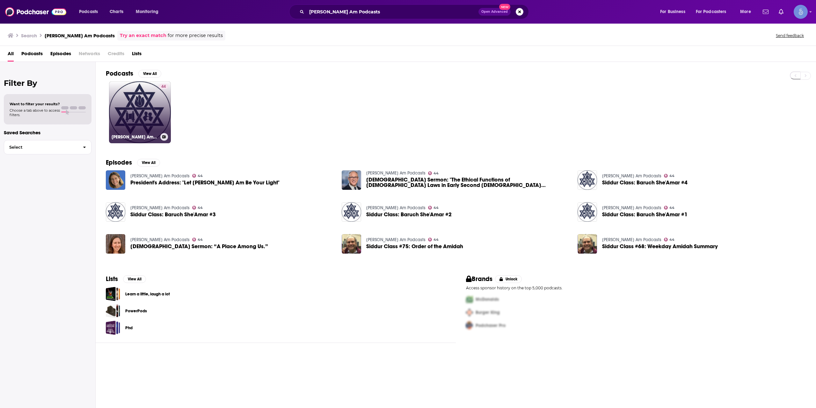
click at [133, 113] on link "44 Temple Beth Am Podcasts" at bounding box center [140, 112] width 62 height 62
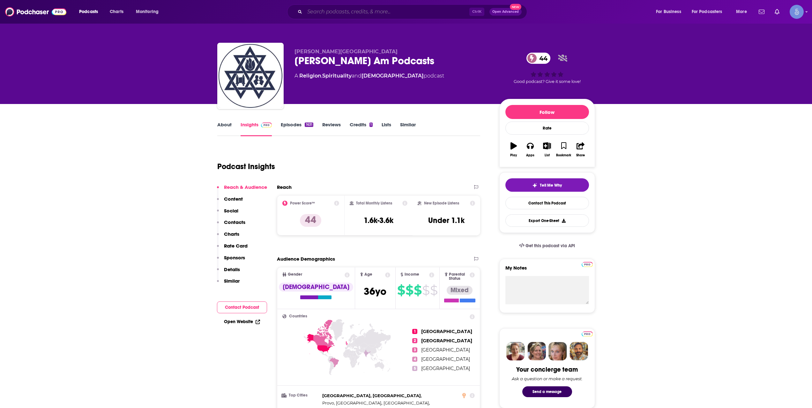
click at [338, 15] on input "Search podcasts, credits, & more..." at bounding box center [387, 12] width 165 height 10
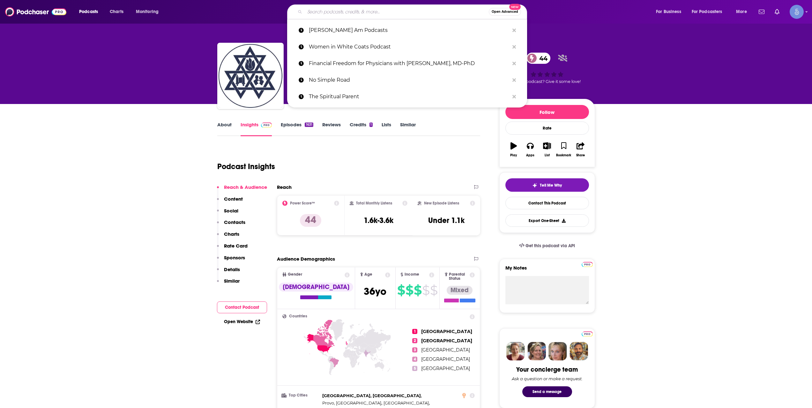
paste input "The Art of Awakening"
type input "The Art of Awakening"
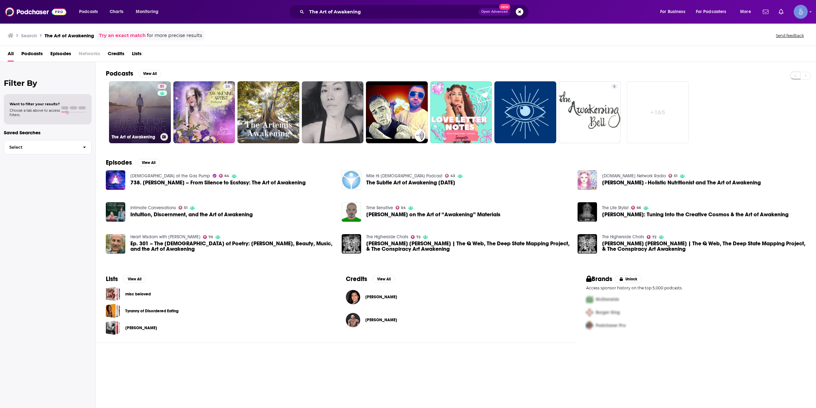
click at [147, 116] on link "51 The Art of Awakening" at bounding box center [140, 112] width 62 height 62
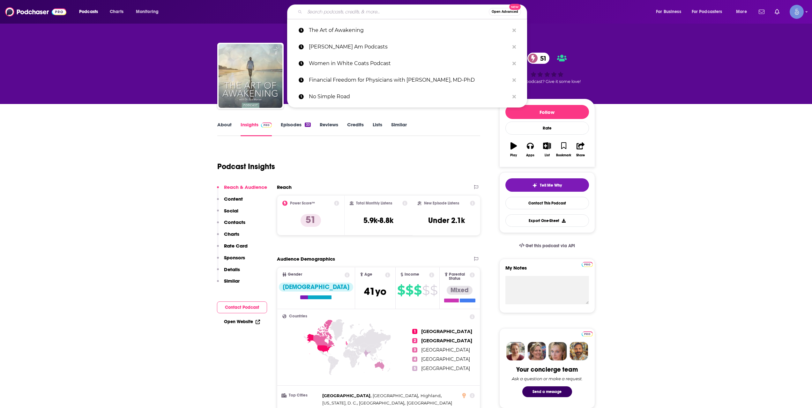
click at [345, 10] on input "Search podcasts, credits, & more..." at bounding box center [397, 12] width 184 height 10
paste input "Supernatural Girlz"
type input "Supernatural Girlz"
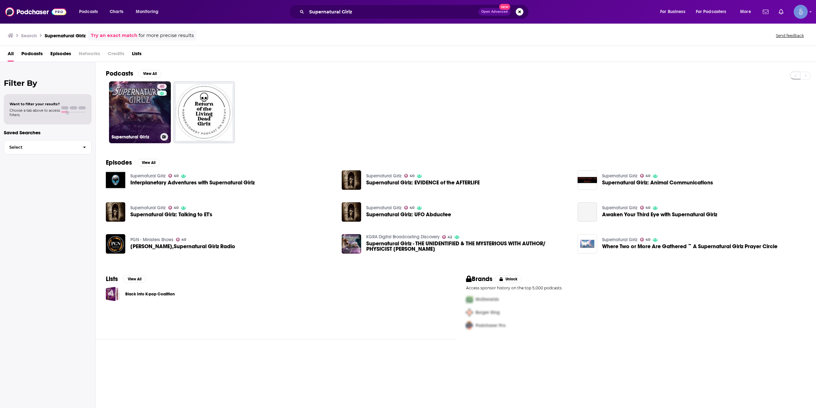
click at [158, 110] on div "40" at bounding box center [162, 108] width 11 height 49
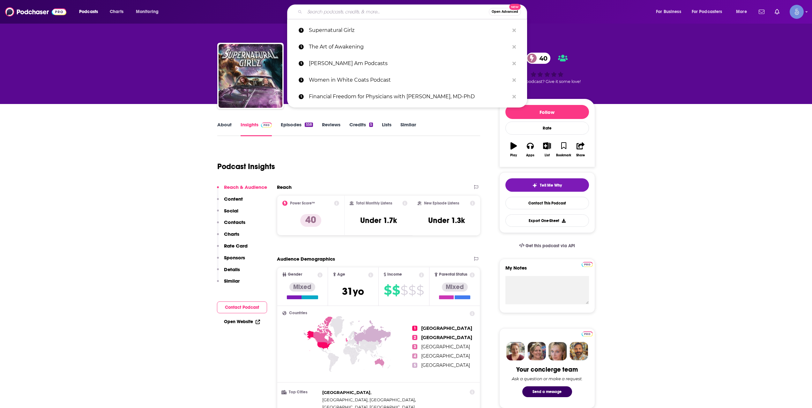
click at [395, 12] on input "Search podcasts, credits, & more..." at bounding box center [397, 12] width 184 height 10
paste input "The Iron Deep Podcast"
type input "The Iron Deep Podcast"
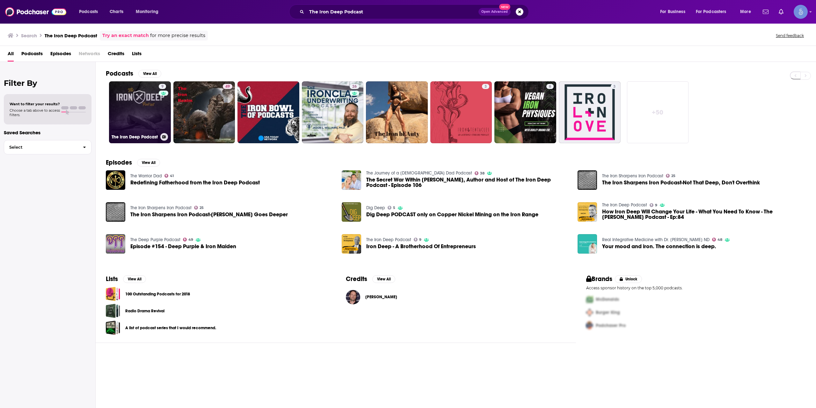
click at [149, 117] on link "9 The Iron Deep Podcast" at bounding box center [140, 112] width 62 height 62
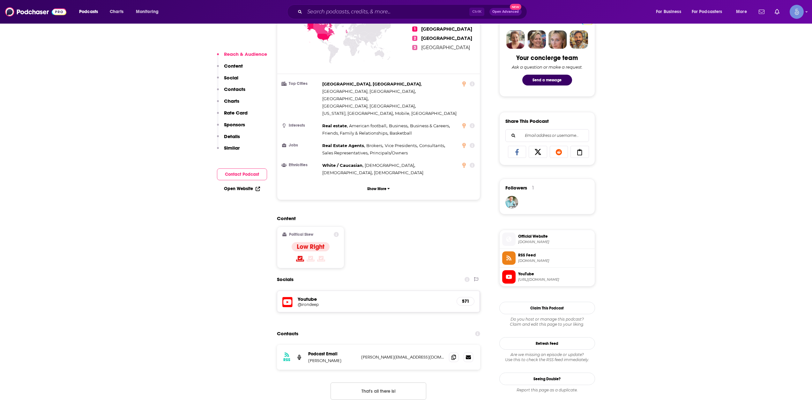
scroll to position [319, 0]
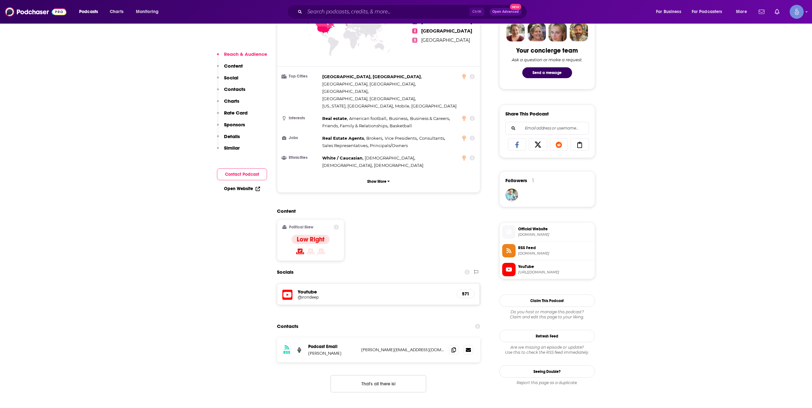
drag, startPoint x: 362, startPoint y: 6, endPoint x: 365, endPoint y: 9, distance: 3.6
click at [364, 8] on div "Ctrl K Open Advanced New" at bounding box center [407, 11] width 240 height 15
click at [365, 9] on input "Search podcasts, credits, & more..." at bounding box center [387, 12] width 165 height 10
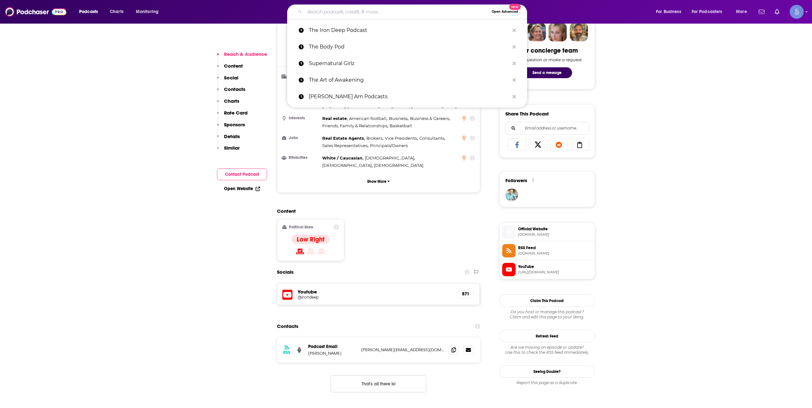
paste input "Spirit Gym with [PERSON_NAME]"
type input "Spirit Gym with [PERSON_NAME]"
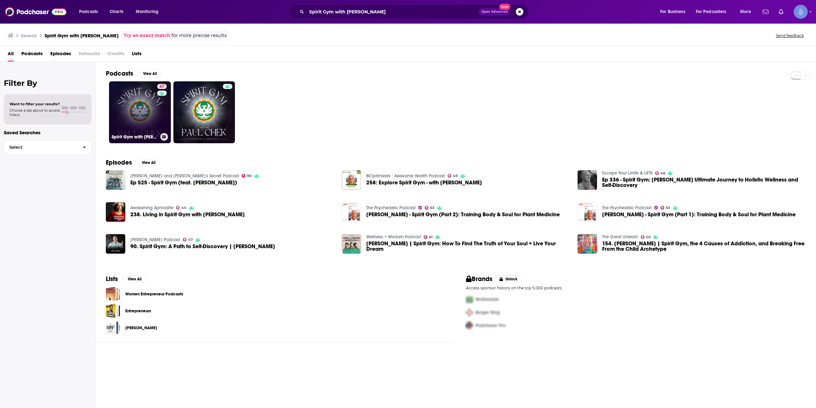
click at [152, 127] on link "67 Spirit Gym with [PERSON_NAME]" at bounding box center [140, 112] width 62 height 62
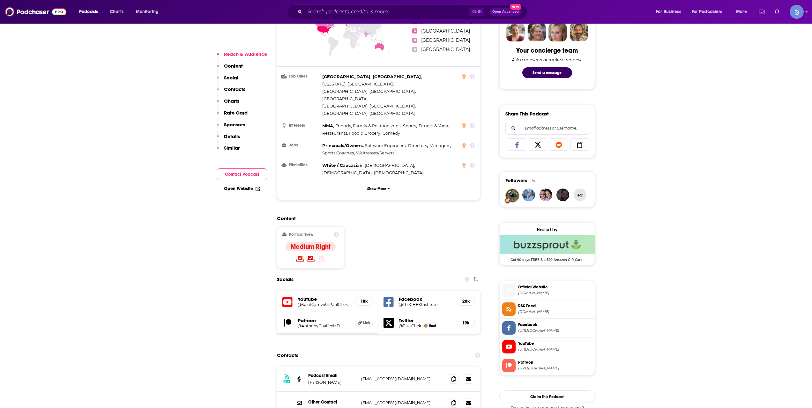
scroll to position [425, 0]
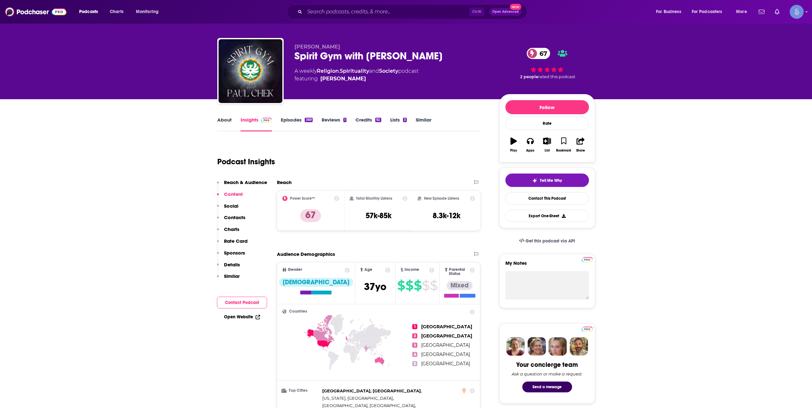
scroll to position [0, 0]
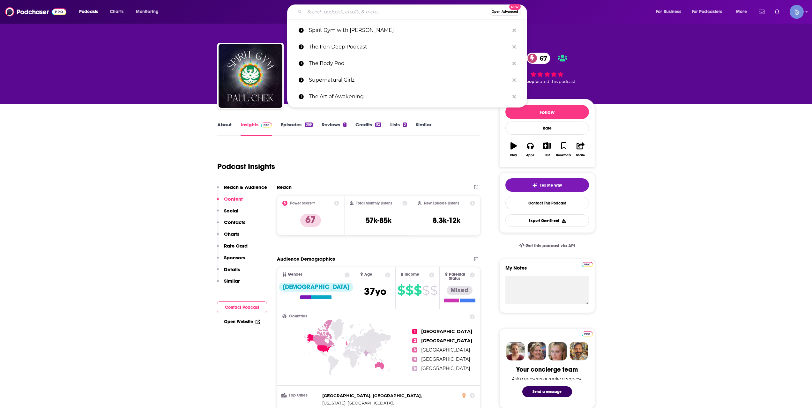
click at [376, 10] on input "Search podcasts, credits, & more..." at bounding box center [397, 12] width 184 height 10
paste input "Living Mirrors with Dr. [PERSON_NAME]"
type input "Living Mirrors with Dr. [PERSON_NAME]"
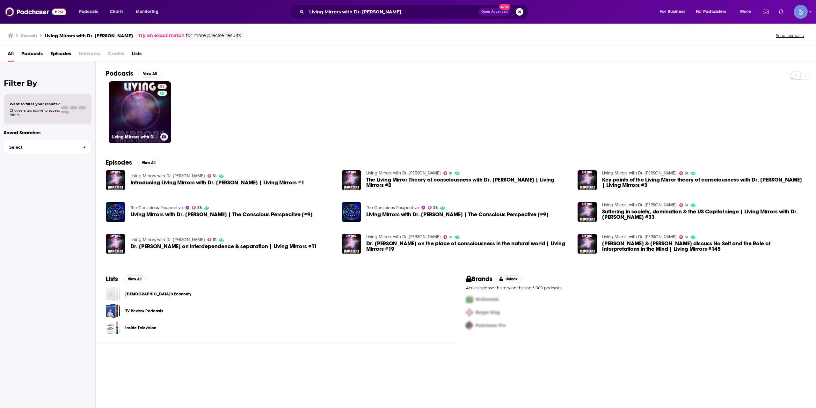
click at [129, 118] on link "51 Living Mirrors with Dr. [PERSON_NAME]" at bounding box center [140, 112] width 62 height 62
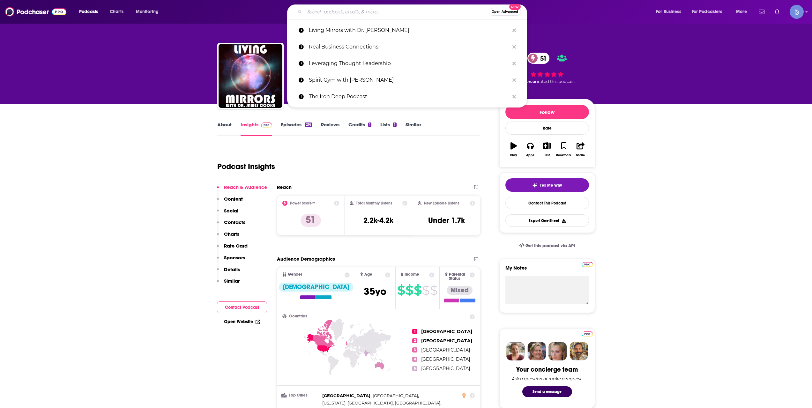
click at [356, 16] on input "Search podcasts, credits, & more..." at bounding box center [397, 12] width 184 height 10
paste input "SoulTalk with [PERSON_NAME]"
type input "SoulTalk with [PERSON_NAME]"
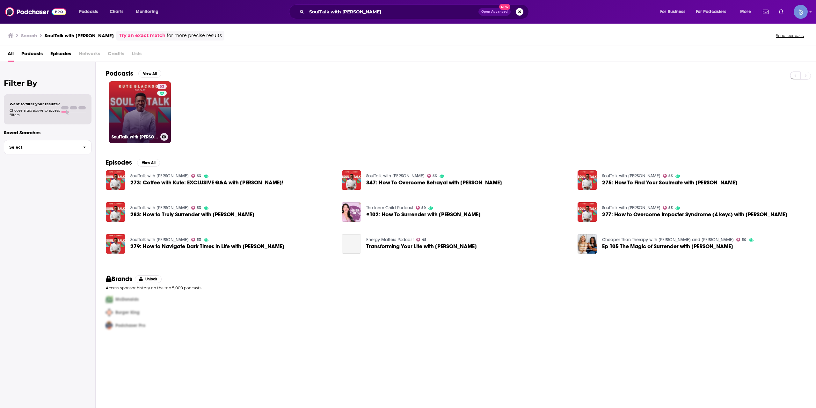
click at [147, 110] on link "53 SoulTalk with [PERSON_NAME]" at bounding box center [140, 112] width 62 height 62
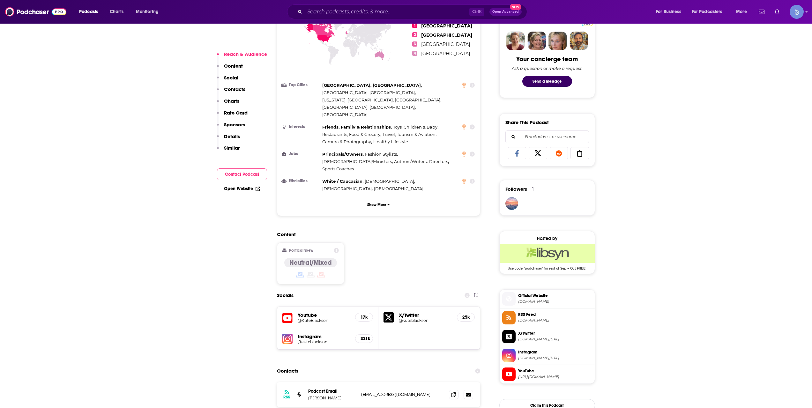
scroll to position [319, 0]
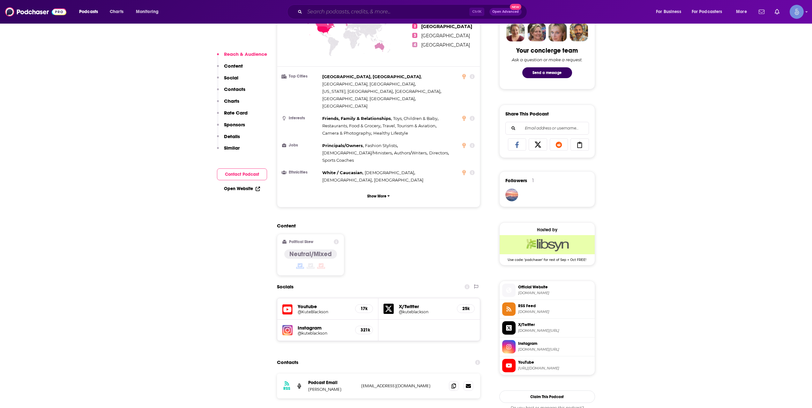
click at [361, 8] on input "Search podcasts, credits, & more..." at bounding box center [387, 12] width 165 height 10
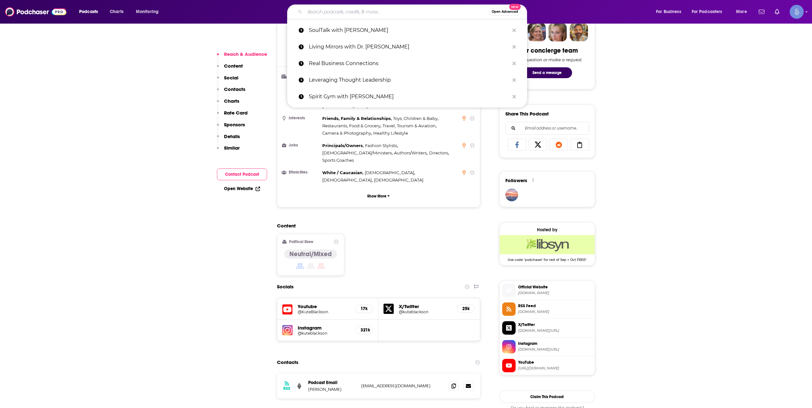
paste input "Awareness Explorers"
type input "Awareness Explorers"
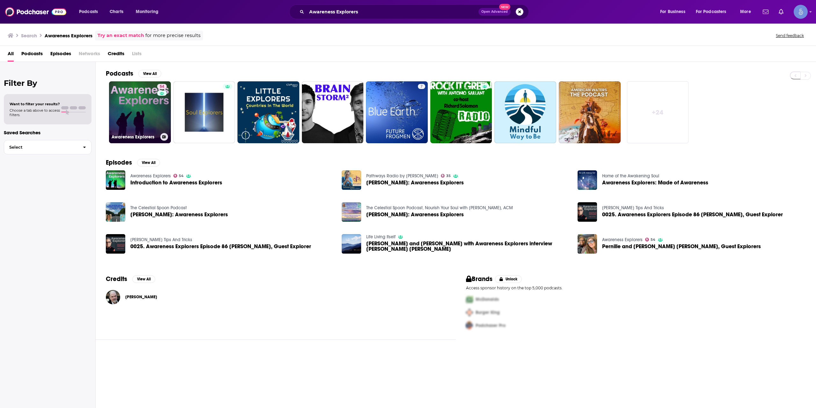
click at [154, 133] on link "54 Awareness Explorers" at bounding box center [140, 112] width 62 height 62
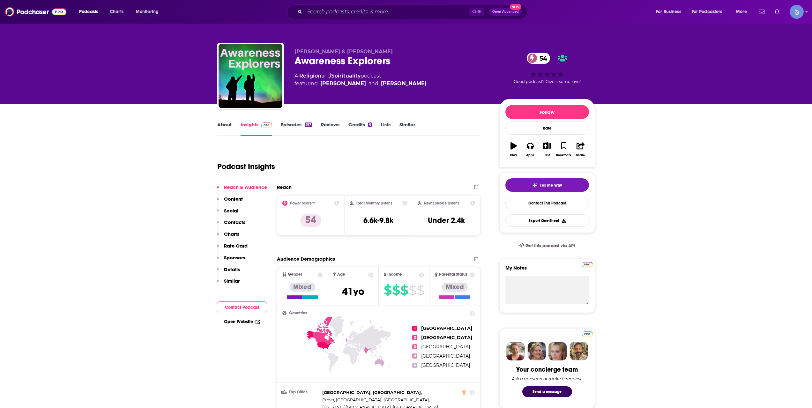
drag, startPoint x: 355, startPoint y: 1, endPoint x: 354, endPoint y: 8, distance: 7.1
click at [355, 6] on div "Podcasts Charts Monitoring Ctrl K Open Advanced New For Business For Podcasters…" at bounding box center [406, 12] width 812 height 24
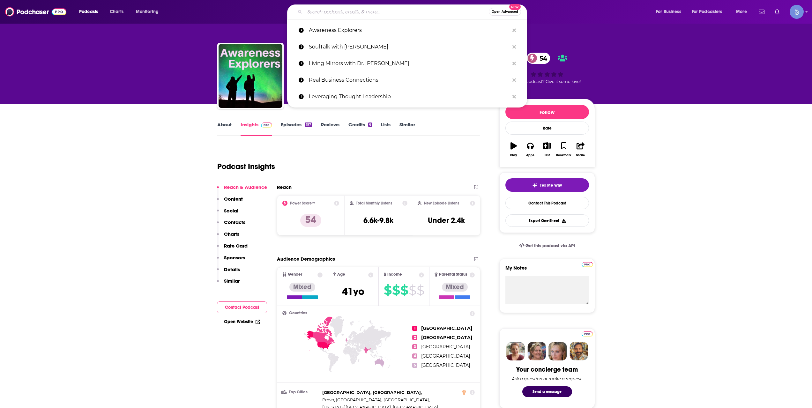
click at [354, 9] on input "Search podcasts, credits, & more..." at bounding box center [397, 12] width 184 height 10
paste input "Together WE Seek"
type input "Together WE Seek"
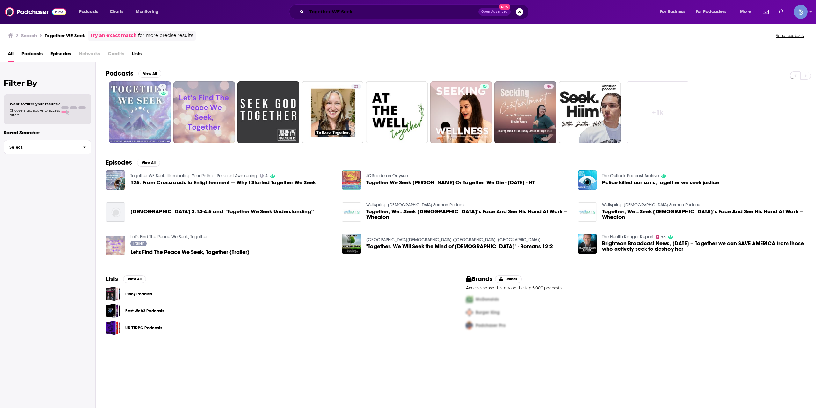
click at [351, 12] on input "Together WE Seek" at bounding box center [393, 12] width 172 height 10
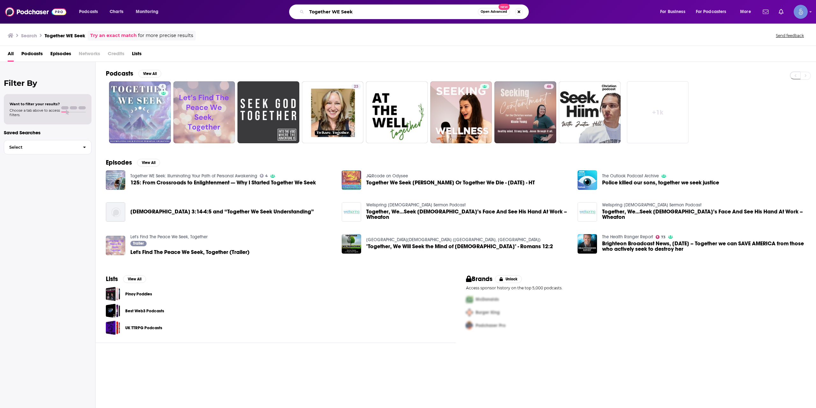
click at [351, 12] on input "Together WE Seek" at bounding box center [392, 12] width 171 height 10
paste input "LOA [DATE] - Your Daily Dose Of Happy"
type input "LOA [DATE] - Your Daily Dose Of Happy"
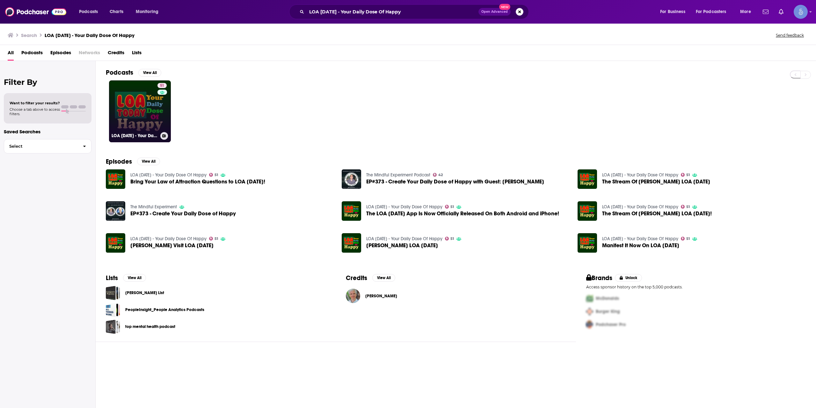
click at [148, 107] on link "51 LOA [DATE] - Your Daily Dose Of Happy" at bounding box center [140, 111] width 62 height 62
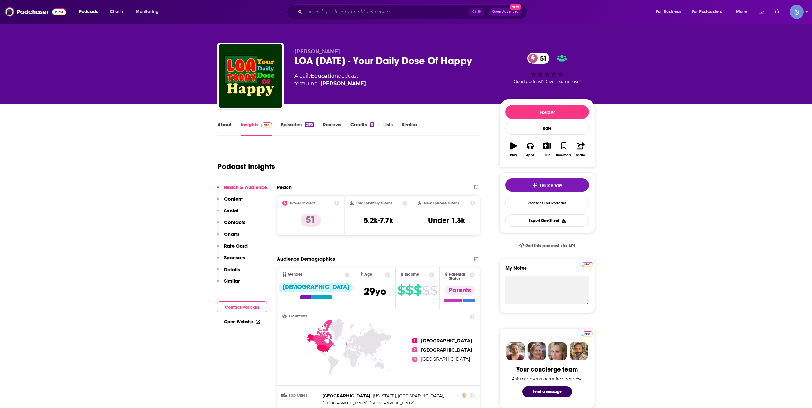
click at [373, 11] on input "Search podcasts, credits, & more..." at bounding box center [387, 12] width 165 height 10
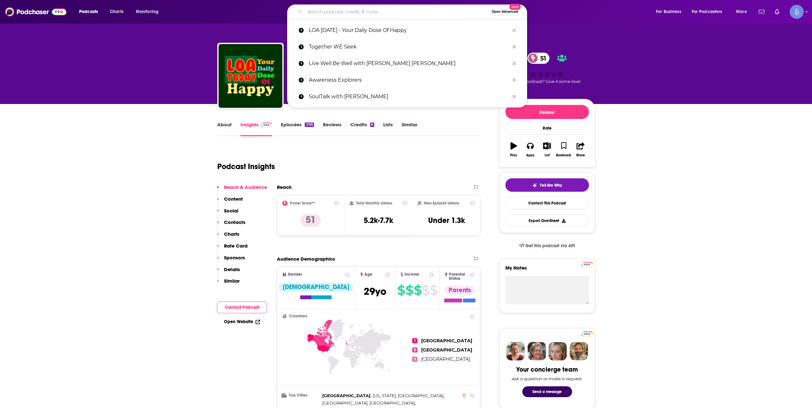
paste input "The [PERSON_NAME] Podcast"
type input "The [PERSON_NAME] Podcast"
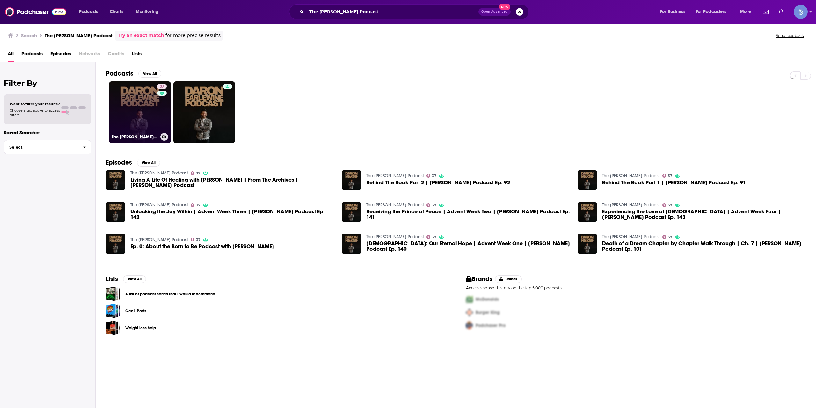
click at [155, 107] on link "37 The [PERSON_NAME] Podcast" at bounding box center [140, 112] width 62 height 62
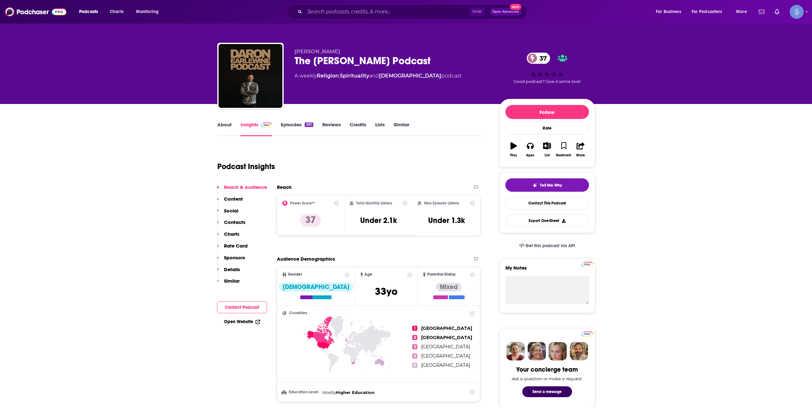
drag, startPoint x: 420, startPoint y: 61, endPoint x: 294, endPoint y: 63, distance: 126.6
click at [294, 63] on div "[PERSON_NAME] The [PERSON_NAME] Podcast 37 A weekly Religion , Spirituality and…" at bounding box center [406, 77] width 378 height 69
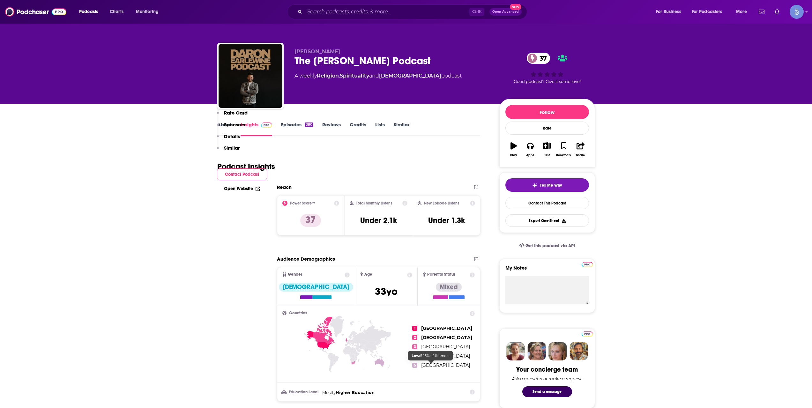
scroll to position [425, 0]
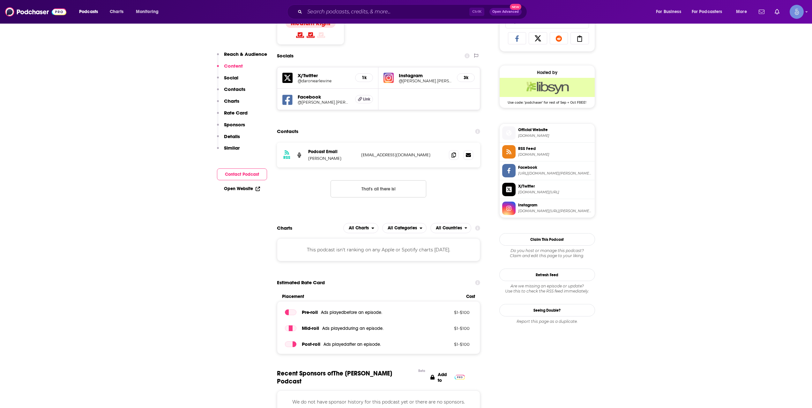
click at [414, 81] on h5 "@[PERSON_NAME].[PERSON_NAME]" at bounding box center [425, 80] width 53 height 5
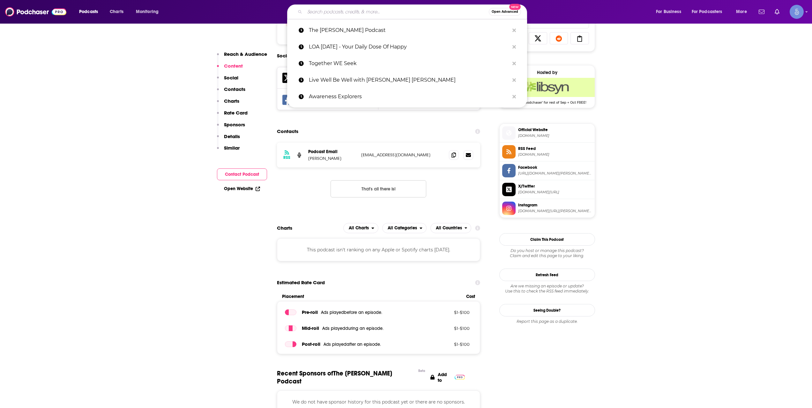
click at [351, 16] on input "Search podcasts, credits, & more..." at bounding box center [397, 12] width 184 height 10
paste input "Ascending With [PERSON_NAME]"
type input "Ascending With [PERSON_NAME]"
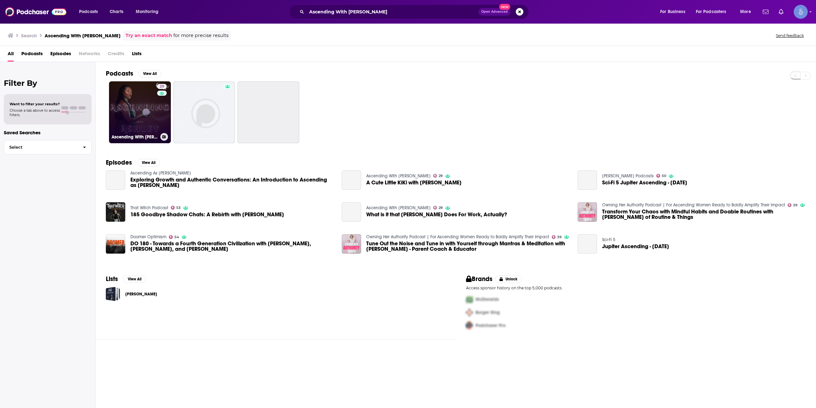
click at [144, 99] on link "29 Ascending With [PERSON_NAME]" at bounding box center [140, 112] width 62 height 62
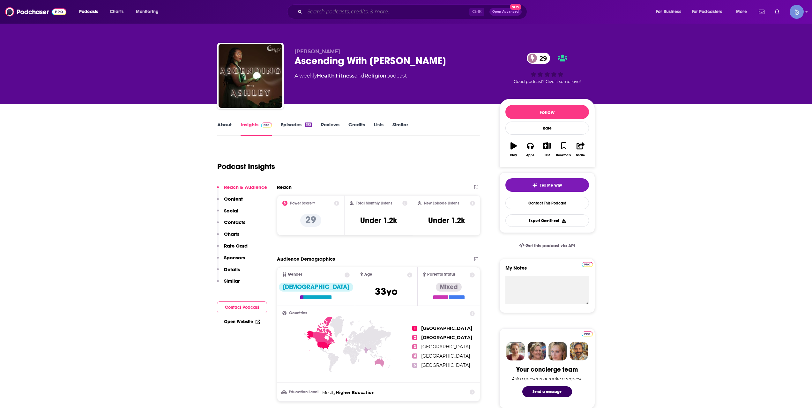
click at [367, 10] on input "Search podcasts, credits, & more..." at bounding box center [387, 12] width 165 height 10
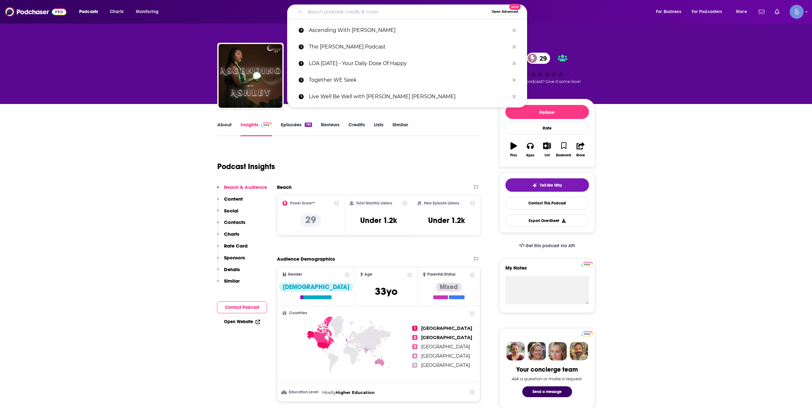
paste input "Journey NOW"
type input "Journey NOW"
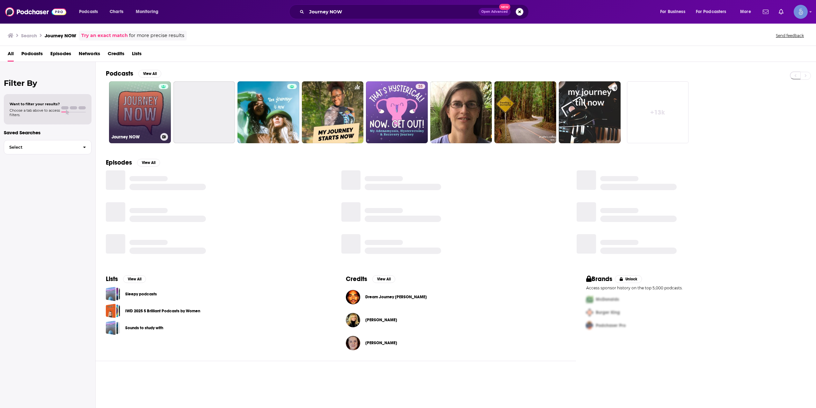
click at [136, 124] on link "Journey NOW" at bounding box center [140, 112] width 62 height 62
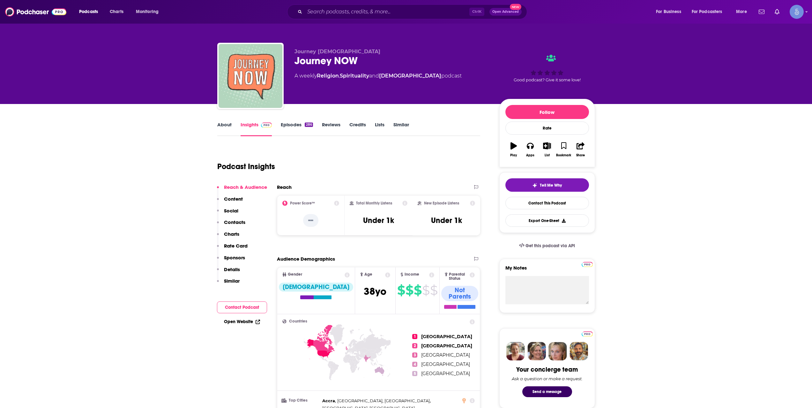
click at [342, 6] on div "Ctrl K Open Advanced New" at bounding box center [407, 11] width 240 height 15
click at [342, 11] on input "Search podcasts, credits, & more..." at bounding box center [387, 12] width 165 height 10
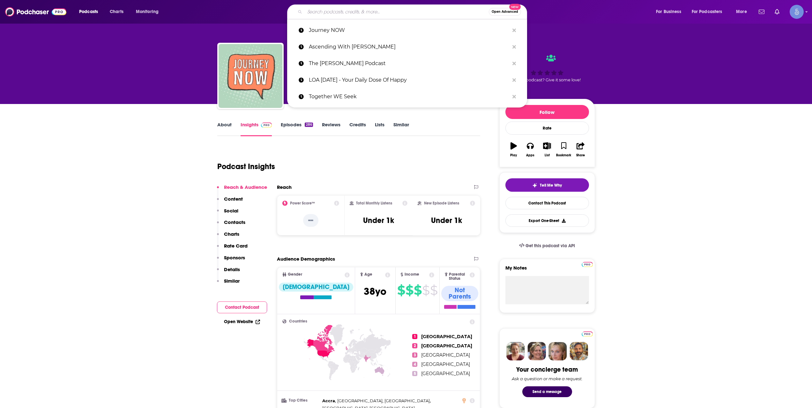
paste input "Wisdom From North - with [PERSON_NAME]"
type input "Wisdom From North - with [PERSON_NAME]"
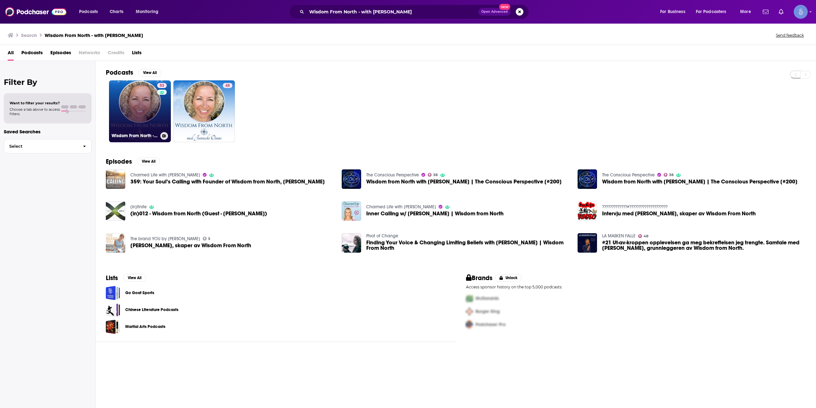
click at [159, 108] on div "53" at bounding box center [162, 107] width 11 height 49
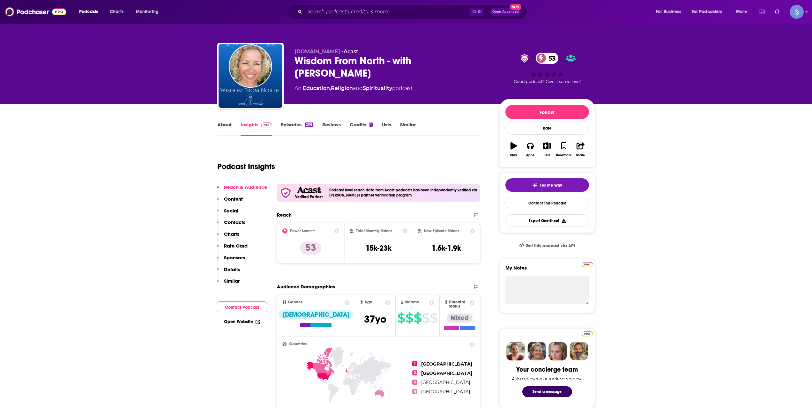
scroll to position [532, 0]
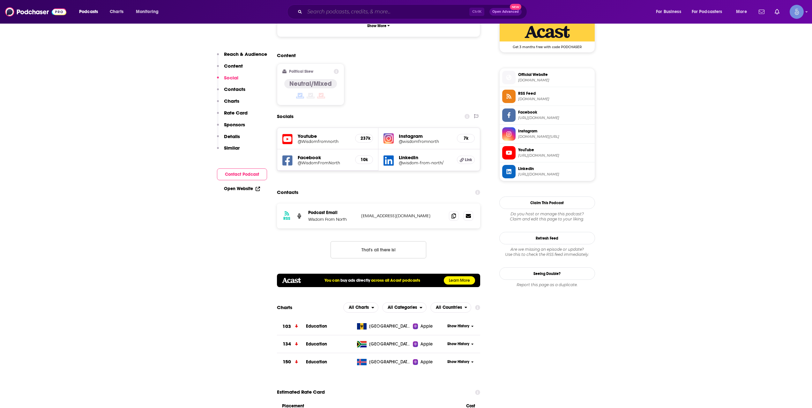
click at [345, 8] on input "Search podcasts, credits, & more..." at bounding box center [387, 12] width 165 height 10
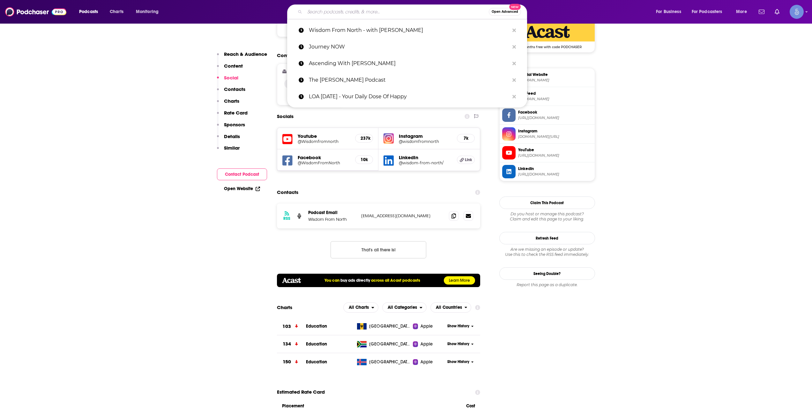
paste input "JeffMara Podcast"
type input "JeffMara Podcast"
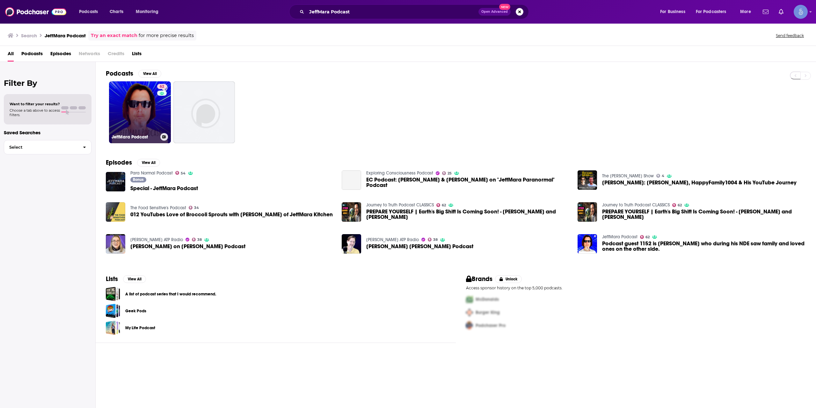
click at [134, 102] on link "62 JeffMara Podcast" at bounding box center [140, 112] width 62 height 62
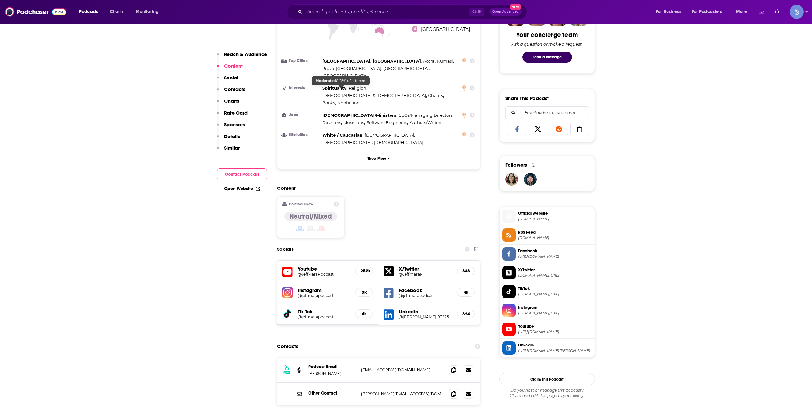
scroll to position [425, 0]
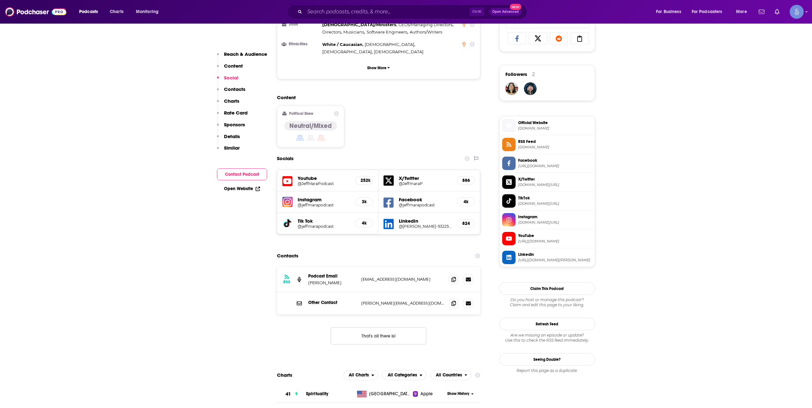
drag, startPoint x: 342, startPoint y: 11, endPoint x: 352, endPoint y: 13, distance: 10.6
click at [342, 11] on input "Search podcasts, credits, & more..." at bounding box center [387, 12] width 165 height 10
paste input "Relationship Prescriptions with Dr. [PERSON_NAME]"
type input "Relationship Prescriptions with Dr. [PERSON_NAME]"
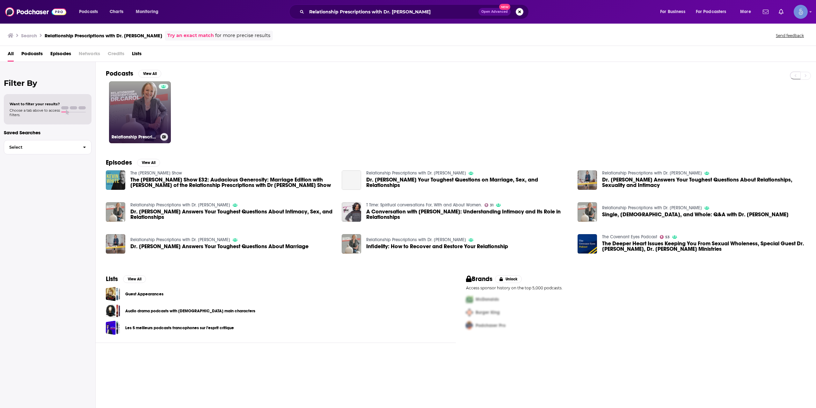
click at [144, 112] on link "Relationship Prescriptions with Dr. [PERSON_NAME]" at bounding box center [140, 112] width 62 height 62
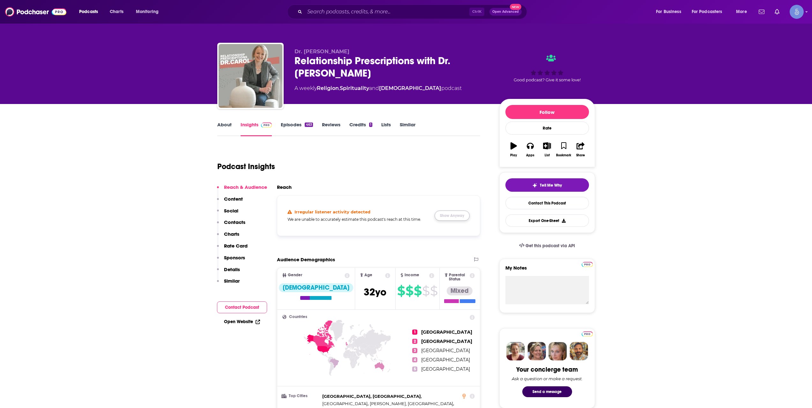
click at [455, 220] on button "Show Anyway" at bounding box center [451, 215] width 35 height 10
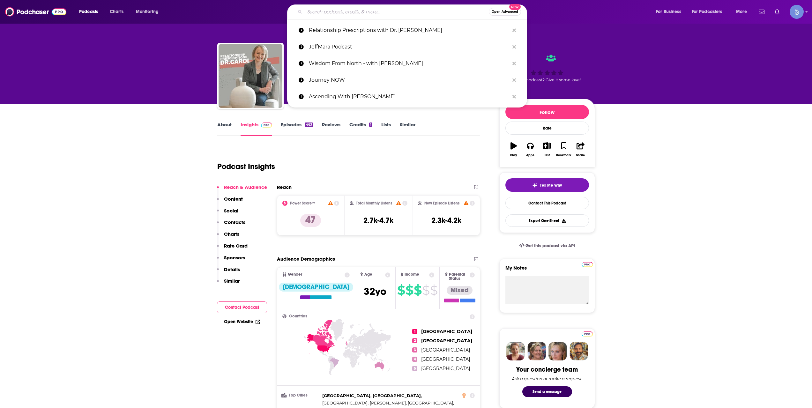
click at [349, 12] on input "Search podcasts, credits, & more..." at bounding box center [397, 12] width 184 height 10
paste input "Just Tap In with [PERSON_NAME]"
type input "Just Tap In with [PERSON_NAME]"
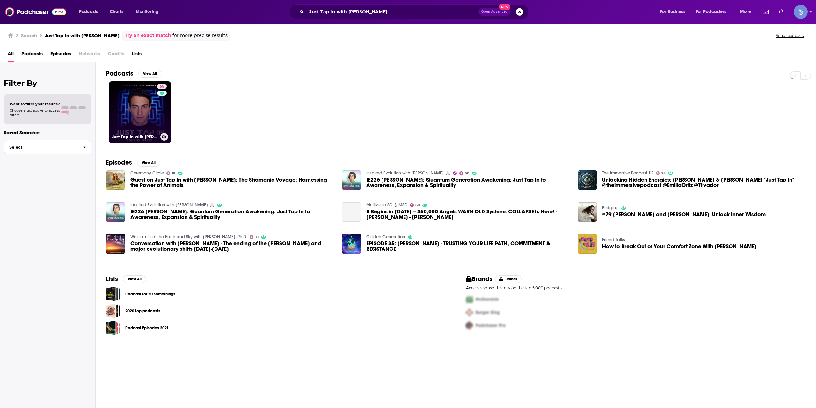
click at [138, 107] on link "55 Just Tap In with [PERSON_NAME]" at bounding box center [140, 112] width 62 height 62
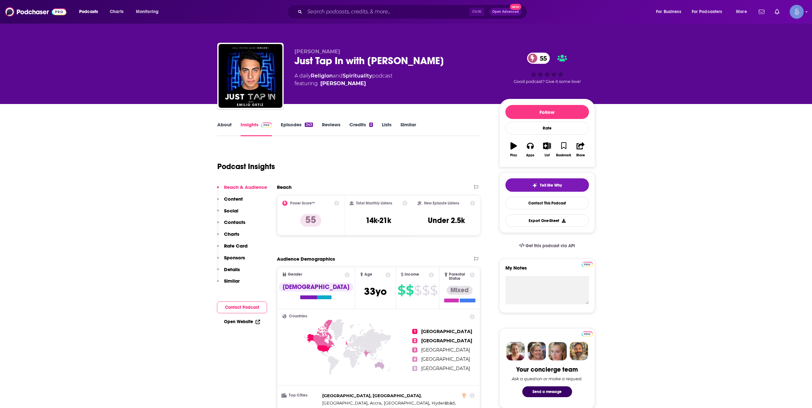
click at [343, 7] on input "Search podcasts, credits, & more..." at bounding box center [387, 12] width 165 height 10
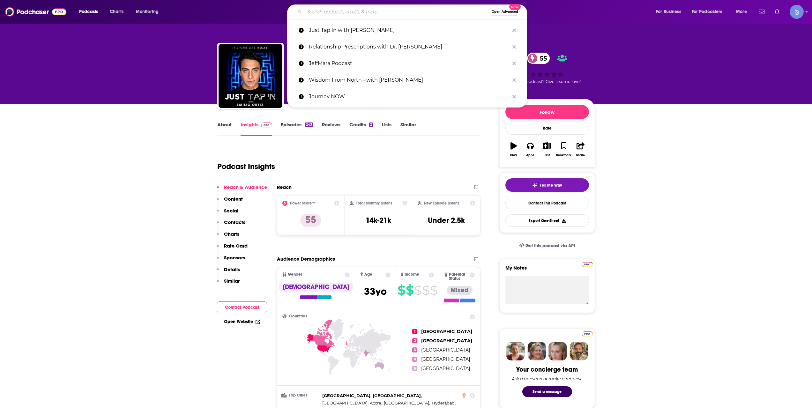
paste input "WE DON'T DIE"
type input "WE DON'T DIE"
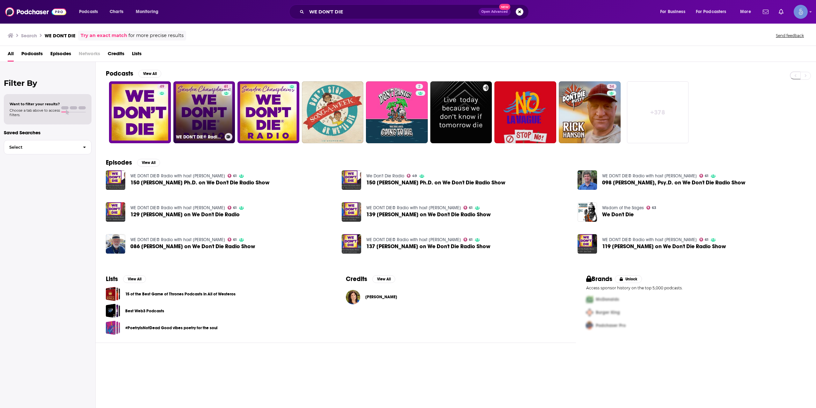
click at [206, 108] on link "61 WE DON'T DIE® Radio with host [PERSON_NAME]" at bounding box center [205, 112] width 62 height 62
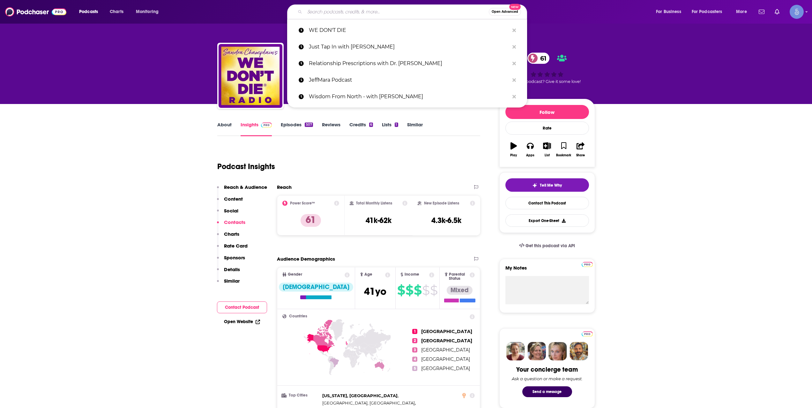
click at [351, 13] on input "Search podcasts, credits, & more..." at bounding box center [397, 12] width 184 height 10
paste input "The Light Between"
type input "The Light Between"
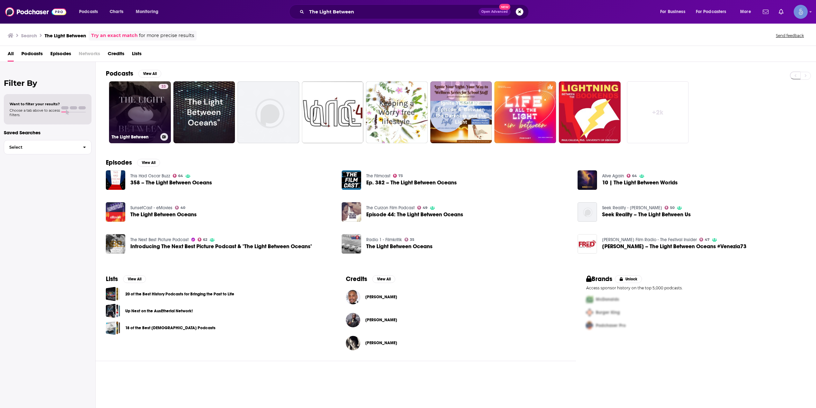
click at [154, 128] on link "33 The Light Between" at bounding box center [140, 112] width 62 height 62
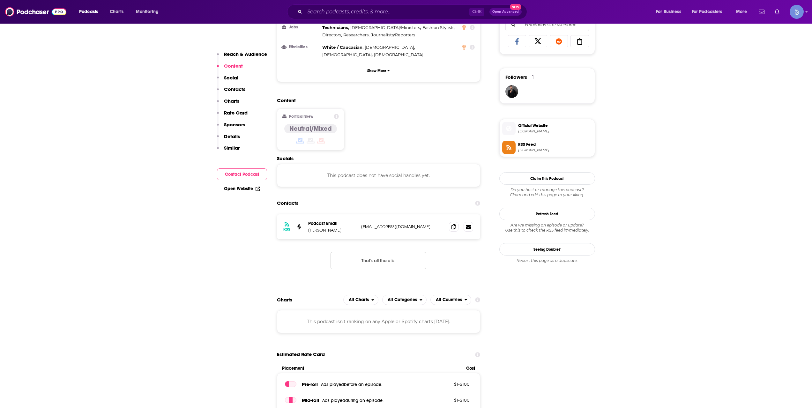
scroll to position [425, 0]
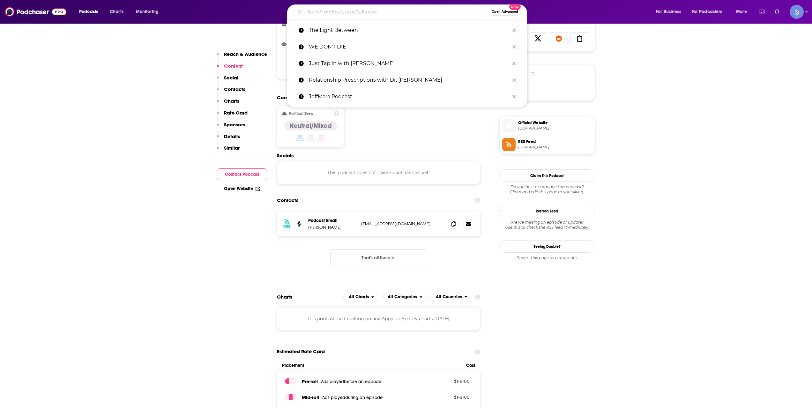
click at [339, 7] on input "Search podcasts, credits, & more..." at bounding box center [397, 12] width 184 height 10
paste input "Typical Skeptic Podcast"
type input "Typical Skeptic Podcast"
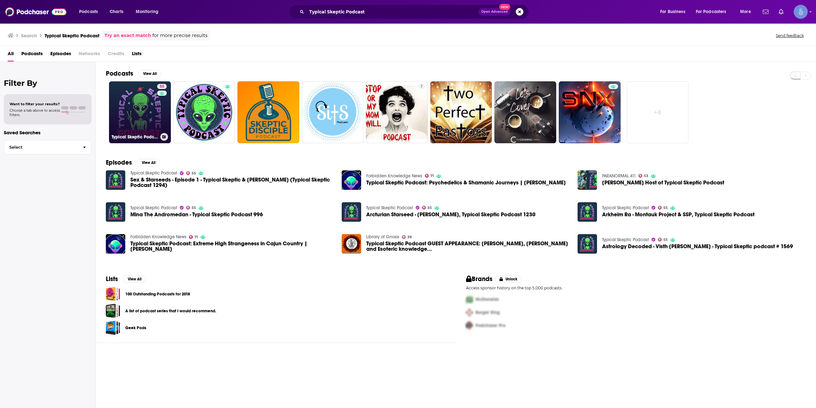
click at [145, 112] on link "55 Typical Skeptic Podcast" at bounding box center [140, 112] width 62 height 62
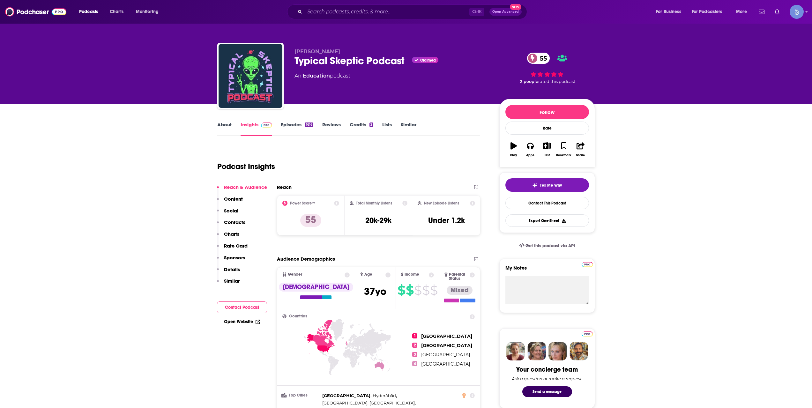
click at [304, 129] on link "Episodes 1616" at bounding box center [297, 129] width 32 height 15
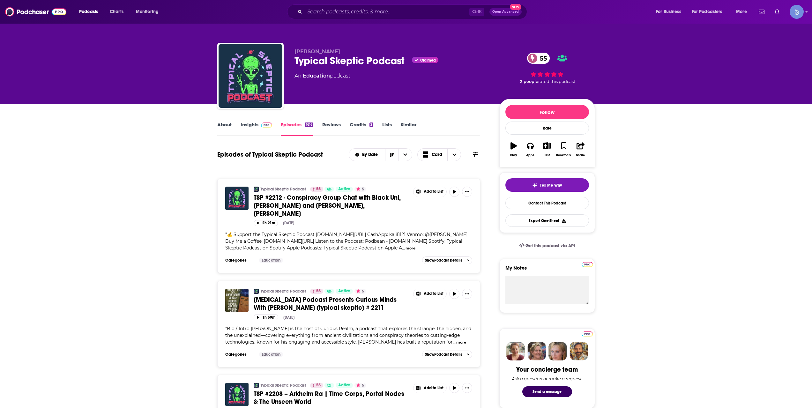
drag, startPoint x: 67, startPoint y: 187, endPoint x: 110, endPoint y: 163, distance: 49.8
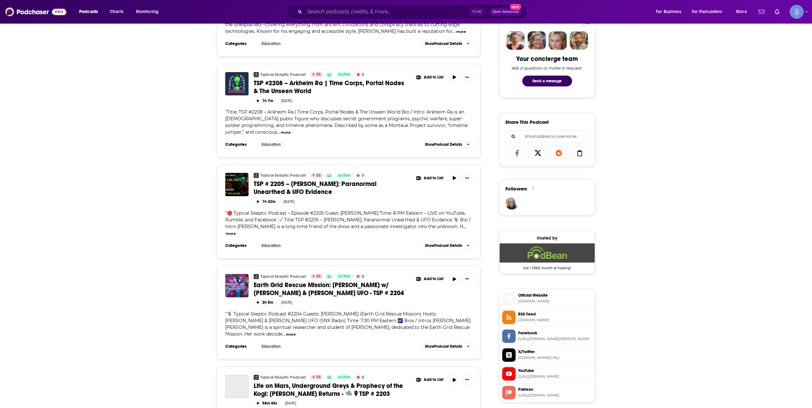
scroll to position [319, 0]
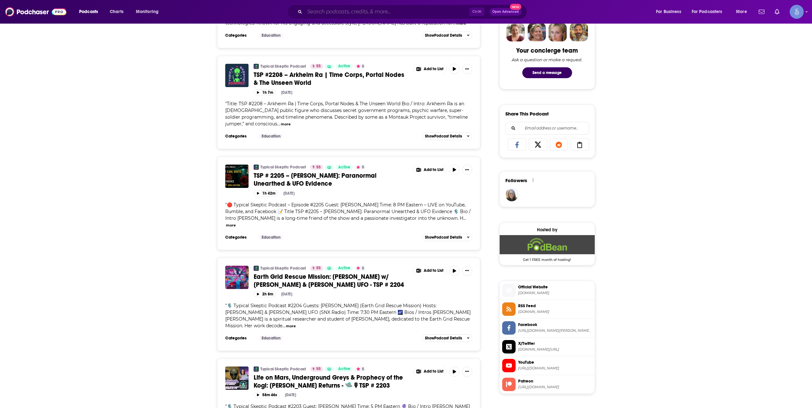
click at [313, 16] on input "Search podcasts, credits, & more..." at bounding box center [387, 12] width 165 height 10
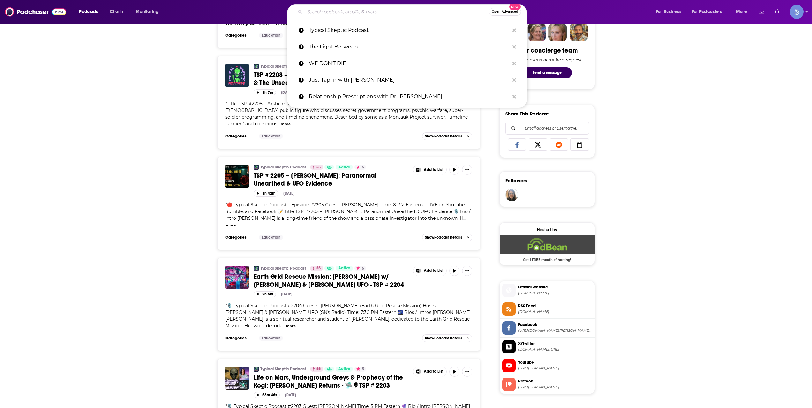
paste input "Deep Spirituality"
type input "Deep Spirituality"
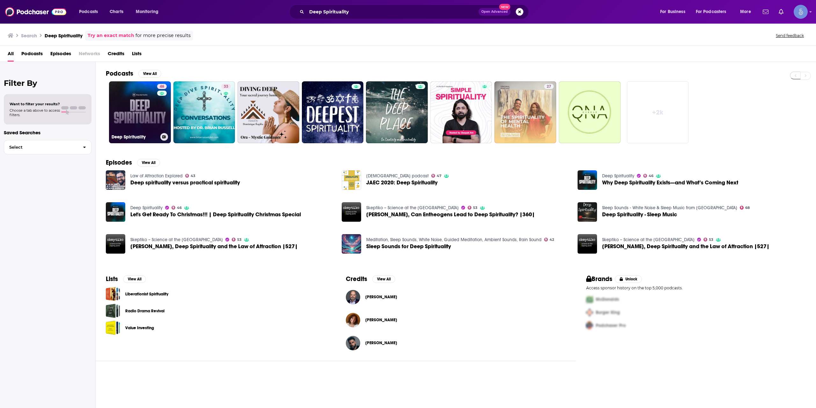
click at [157, 111] on div "46" at bounding box center [162, 108] width 11 height 49
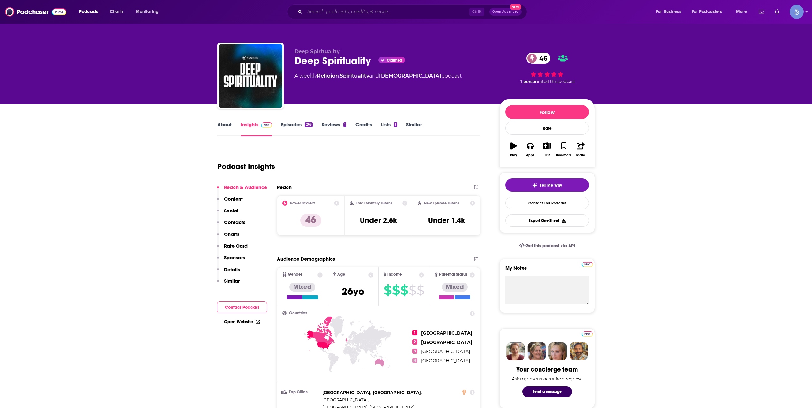
click at [323, 11] on input "Search podcasts, credits, & more..." at bounding box center [387, 12] width 165 height 10
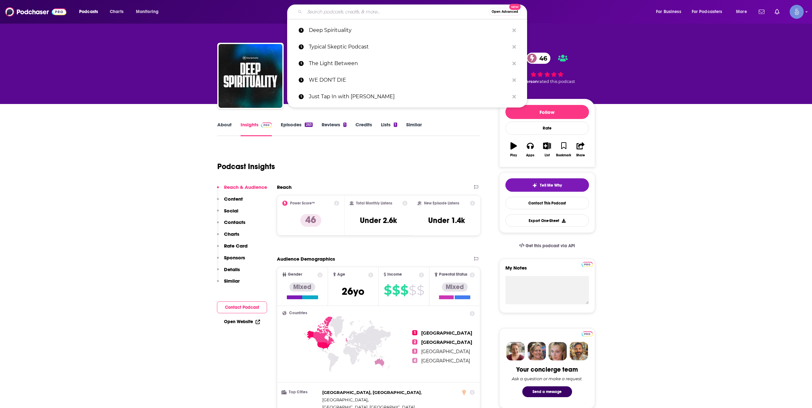
paste input "Higher Journeys with [PERSON_NAME]"
type input "Higher Journeys with [PERSON_NAME]"
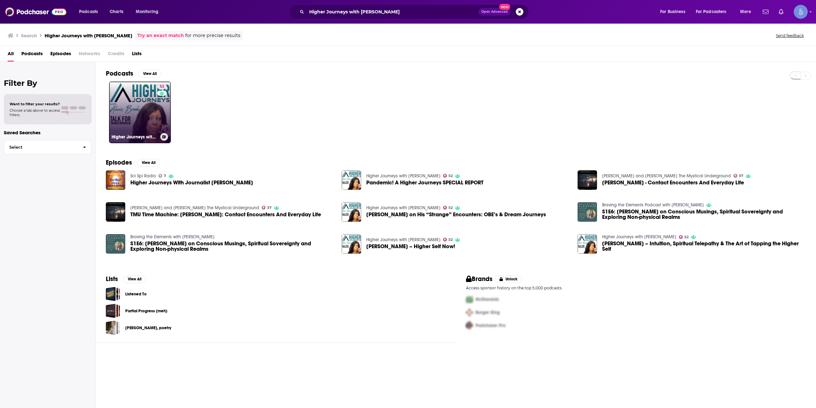
click at [150, 110] on link "52 Higher Journeys with [PERSON_NAME]" at bounding box center [140, 112] width 62 height 62
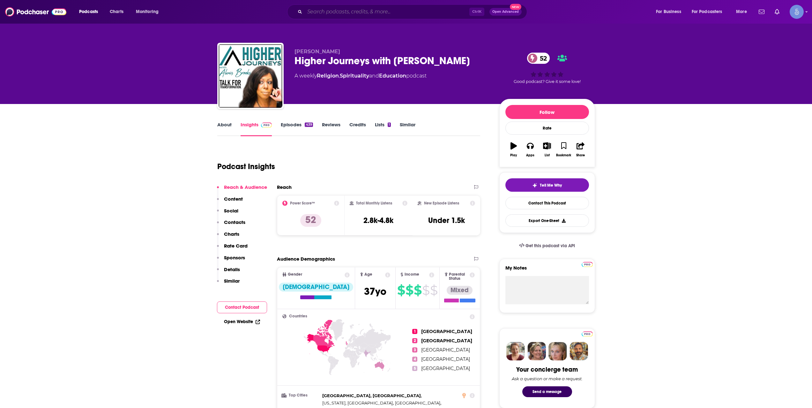
click at [366, 11] on input "Search podcasts, credits, & more..." at bounding box center [387, 12] width 165 height 10
paste input "The Timeless Teachings"
type input "The Timeless Teachings"
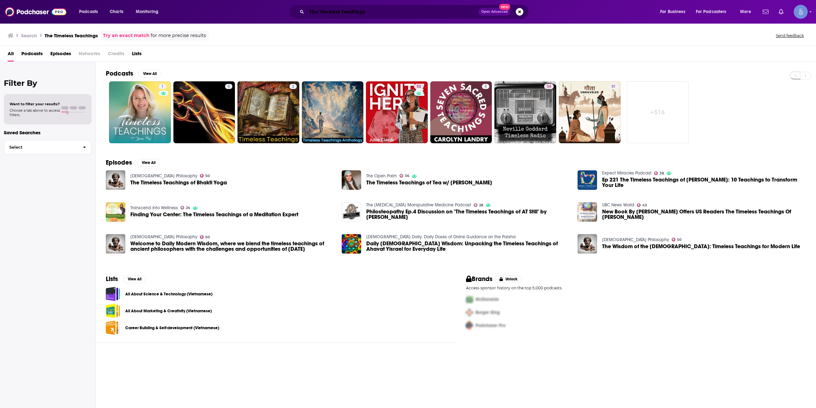
click at [338, 11] on input "The Timeless Teachings" at bounding box center [393, 12] width 172 height 10
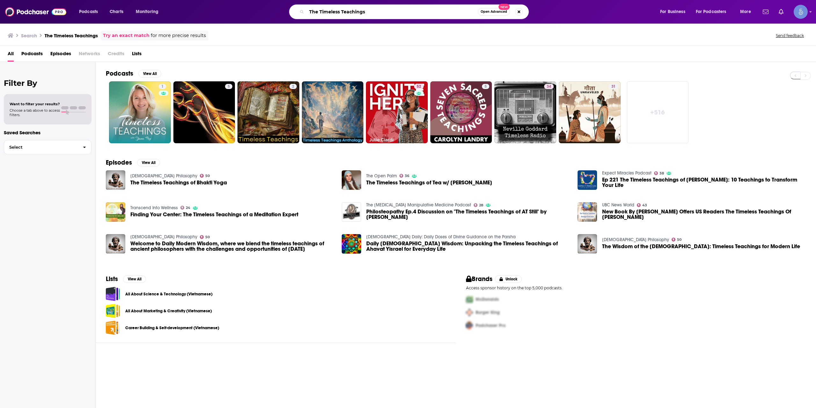
click at [338, 11] on input "The Timeless Teachings" at bounding box center [392, 12] width 171 height 10
paste input "Orion's World"
type input "Orion's World"
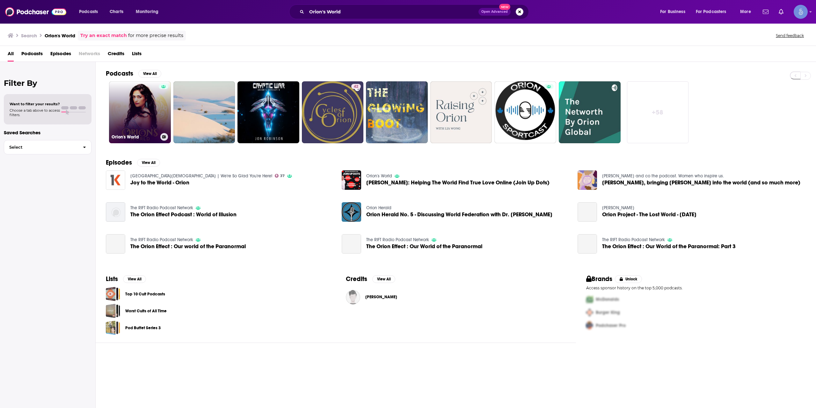
click at [135, 109] on link "Orion's World" at bounding box center [140, 112] width 62 height 62
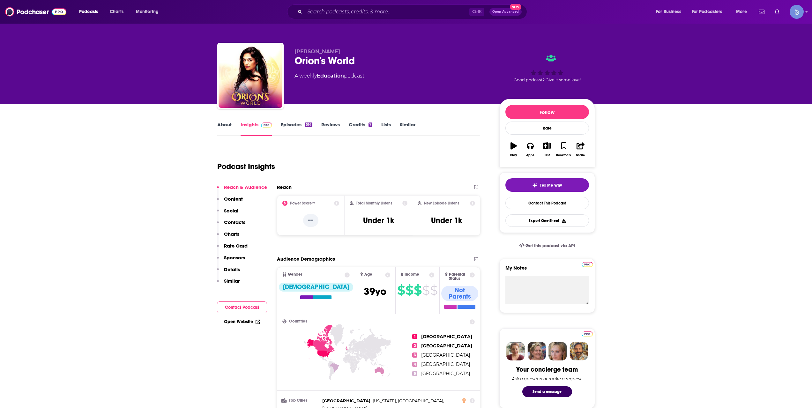
click at [328, 3] on div "Podcasts Charts Monitoring Ctrl K Open Advanced New For Business For Podcasters…" at bounding box center [406, 12] width 812 height 24
click at [332, 10] on input "Search podcasts, credits, & more..." at bounding box center [387, 12] width 165 height 10
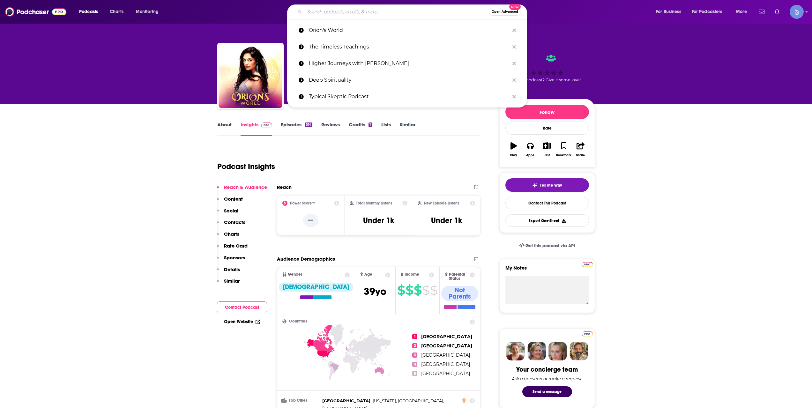
paste input "Bring Me 2 Life Podcast"
type input "Bring Me 2 Life Podcast"
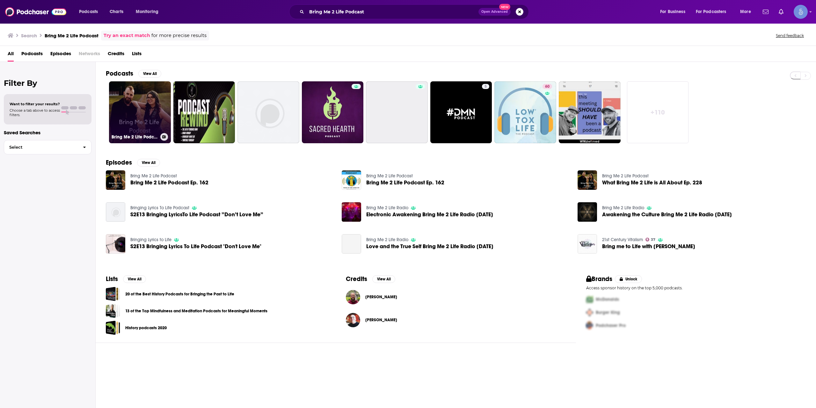
click at [146, 122] on link "Bring Me 2 Life Podcast" at bounding box center [140, 112] width 62 height 62
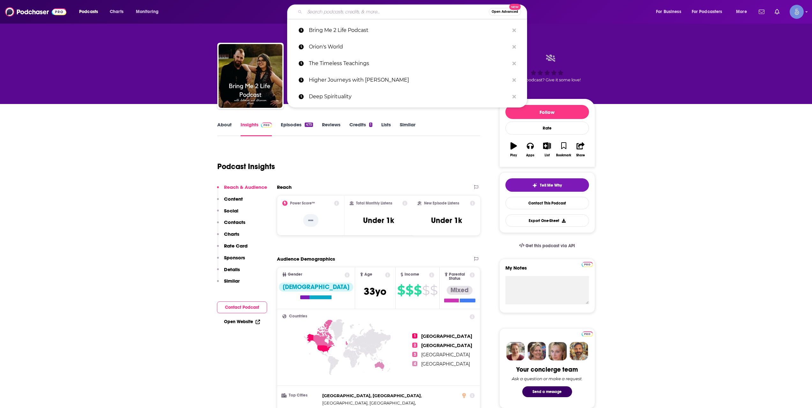
click at [329, 9] on input "Search podcasts, credits, & more..." at bounding box center [397, 12] width 184 height 10
paste input "Three Cups and a dash of Spirituality"
type input "Three Cups and a dash of Spirituality"
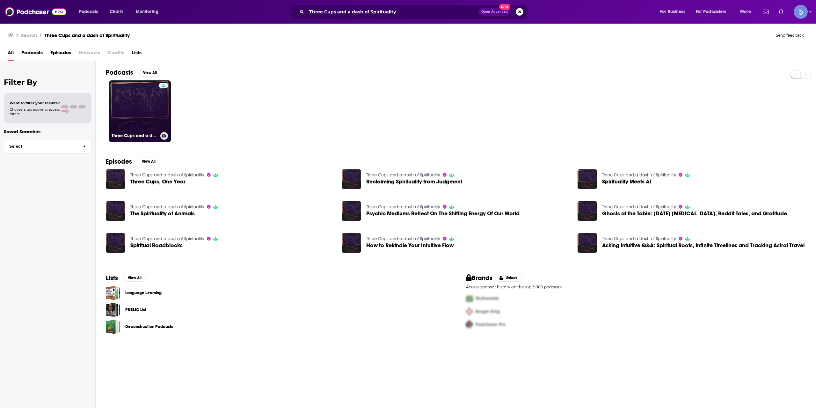
click at [139, 106] on link "Three Cups and a dash of Spirituality" at bounding box center [140, 111] width 62 height 62
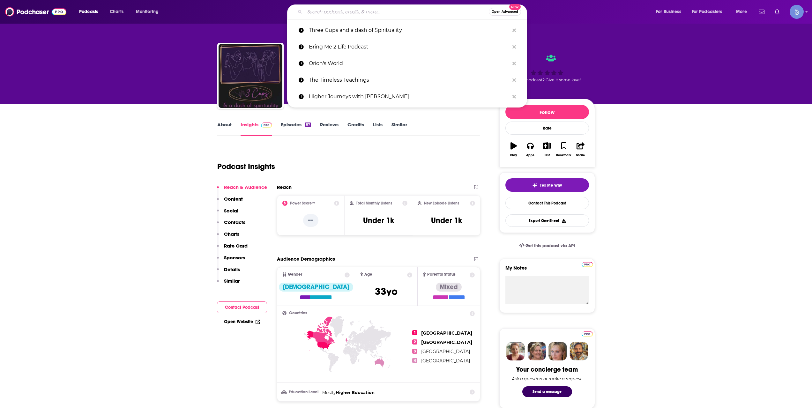
click at [349, 10] on input "Search podcasts, credits, & more..." at bounding box center [397, 12] width 184 height 10
paste input "Awaken Your Higher Self"
type input "Awaken Your Higher Self"
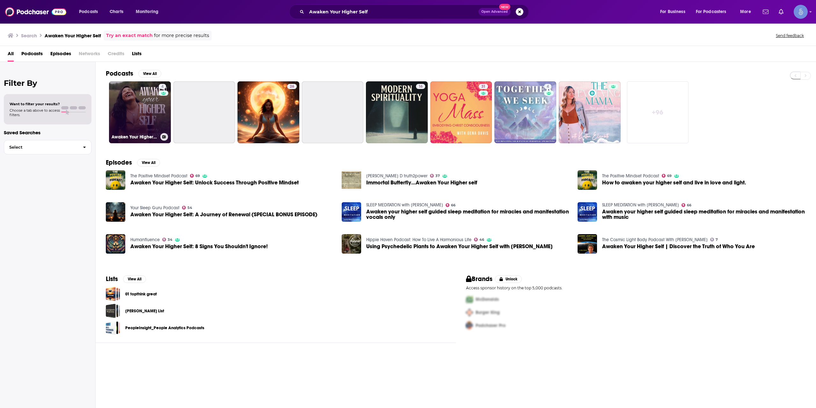
click at [131, 106] on link "4 Awaken Your Higher Self" at bounding box center [140, 112] width 62 height 62
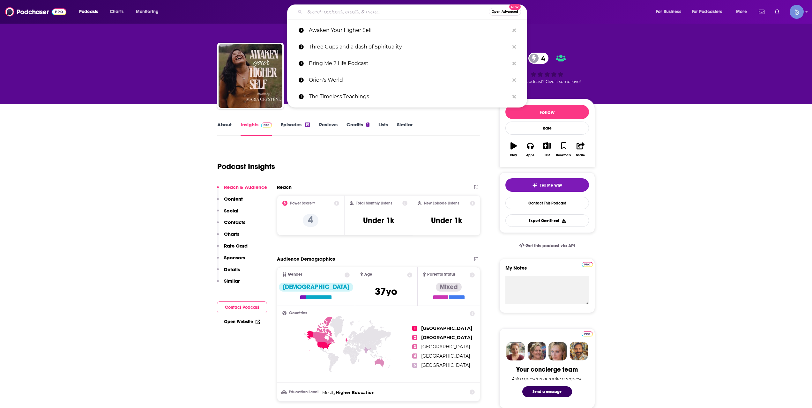
click at [388, 8] on input "Search podcasts, credits, & more..." at bounding box center [397, 12] width 184 height 10
click at [384, 12] on input "Search podcasts, credits, & more..." at bounding box center [397, 12] width 184 height 10
paste input "The Missions Podcast"
type input "The Missions Podcast"
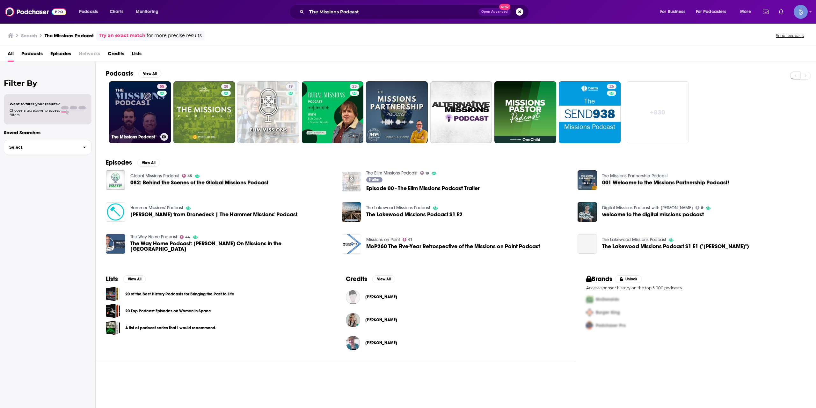
click at [139, 105] on link "55 The Missions Podcast" at bounding box center [140, 112] width 62 height 62
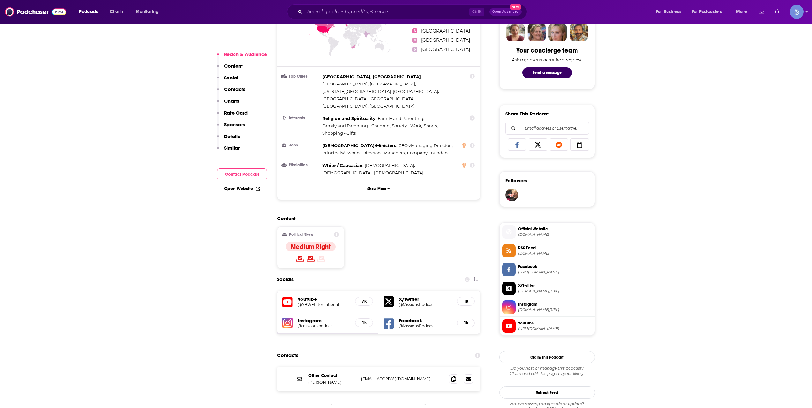
scroll to position [425, 0]
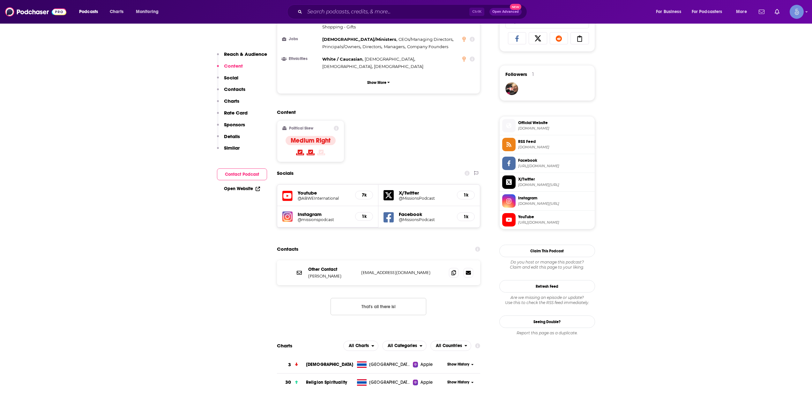
click at [374, 18] on div "Ctrl K Open Advanced New" at bounding box center [407, 11] width 240 height 15
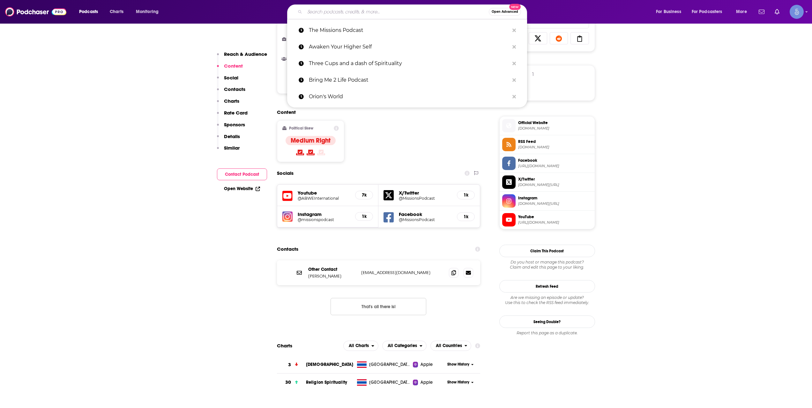
click at [376, 11] on input "Search podcasts, credits, & more..." at bounding box center [397, 12] width 184 height 10
paste input "The Missions Podcast"
type input "The Missions Podcast"
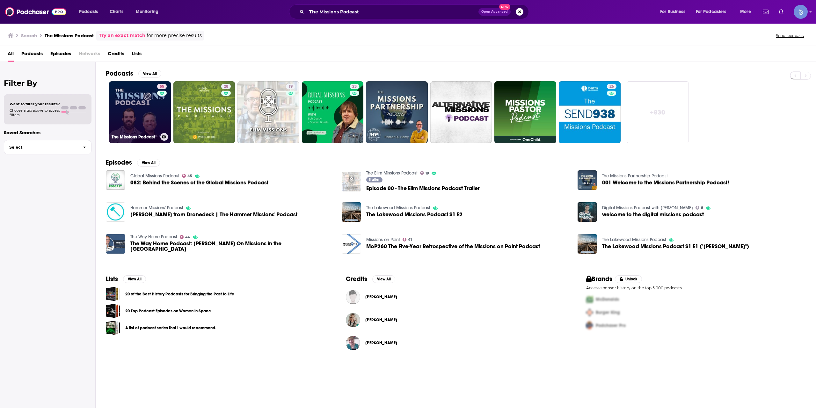
click at [156, 93] on link "55 The Missions Podcast" at bounding box center [140, 112] width 62 height 62
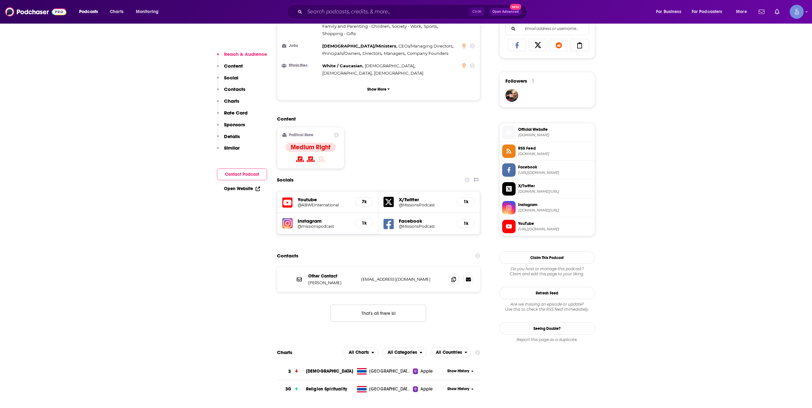
scroll to position [425, 0]
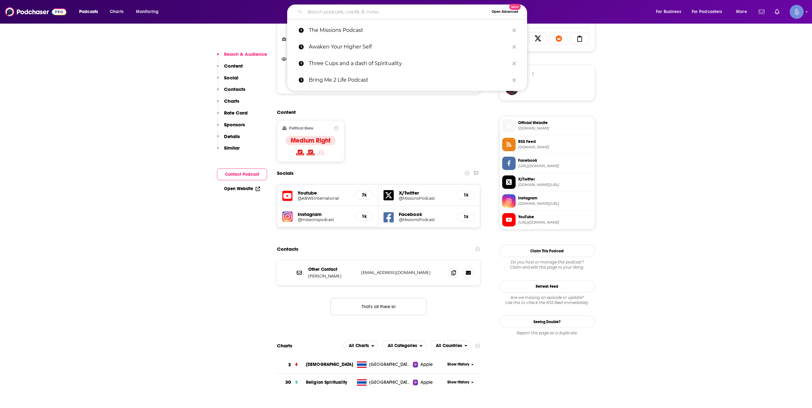
click at [374, 13] on input "Search podcasts, credits, & more..." at bounding box center [397, 12] width 184 height 10
paste input "Invasion Of Privacy"
type input "Invasion Of Privacy"
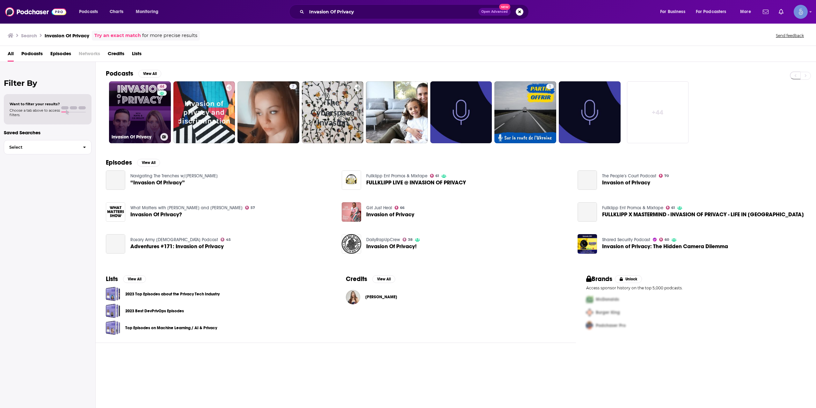
click at [151, 107] on link "44 Invasion Of Privacy" at bounding box center [140, 112] width 62 height 62
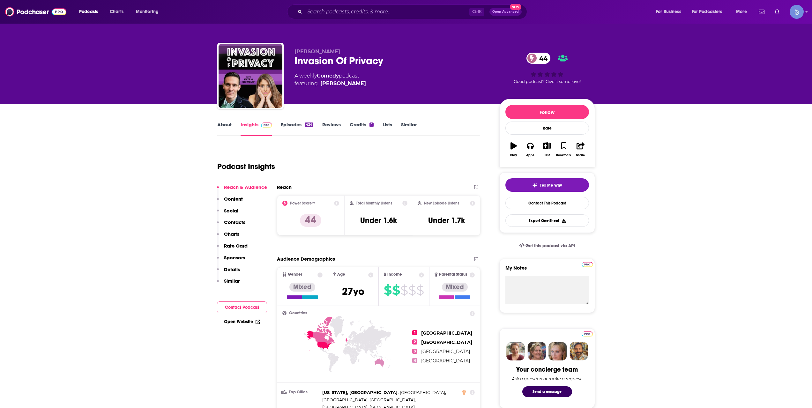
drag, startPoint x: 342, startPoint y: 3, endPoint x: 344, endPoint y: 8, distance: 5.0
click at [342, 3] on div "Podcasts Charts Monitoring Ctrl K Open Advanced New For Business For Podcasters…" at bounding box center [406, 12] width 812 height 24
click at [347, 10] on input "Search podcasts, credits, & more..." at bounding box center [387, 12] width 165 height 10
paste input "Exploring the Mystical Side of Life"
type input "Exploring the Mystical Side of Life"
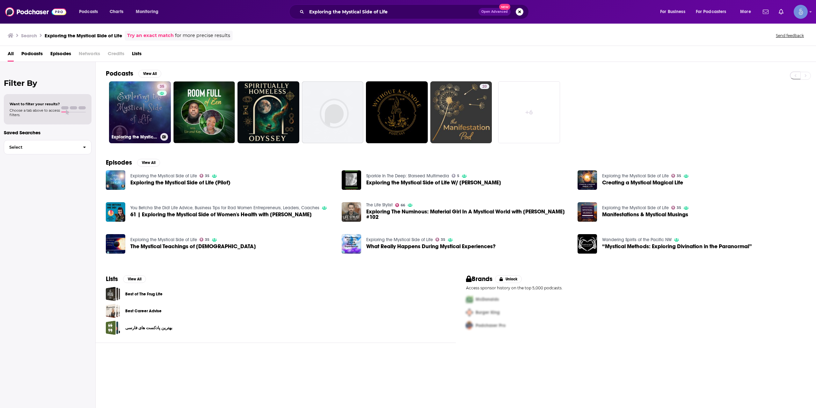
click at [143, 109] on link "35 Exploring the Mystical Side of Life" at bounding box center [140, 112] width 62 height 62
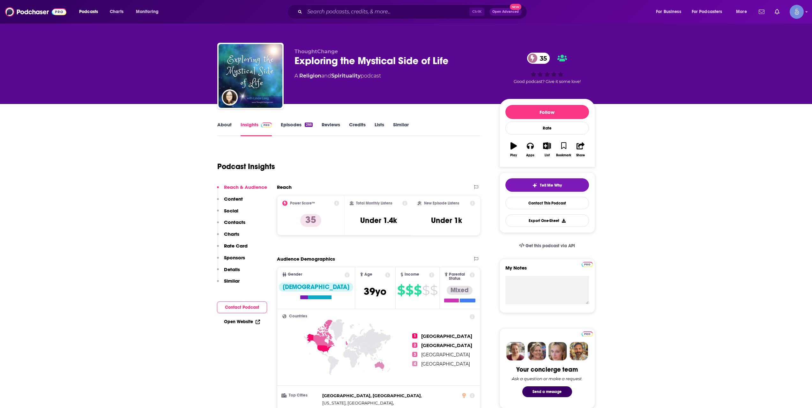
click at [352, 5] on div "Ctrl K Open Advanced New" at bounding box center [407, 11] width 240 height 15
click at [352, 17] on div "Ctrl K Open Advanced New" at bounding box center [407, 11] width 240 height 15
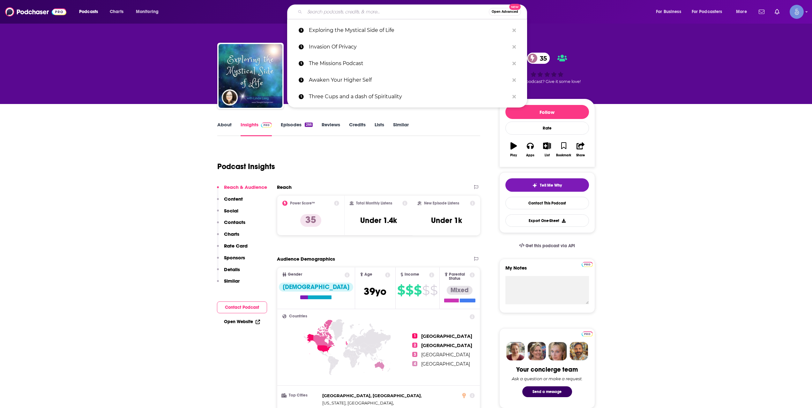
click at [361, 10] on input "Search podcasts, credits, & more..." at bounding box center [397, 12] width 184 height 10
paste input "How to Stay Human"
type input "How to Stay Human"
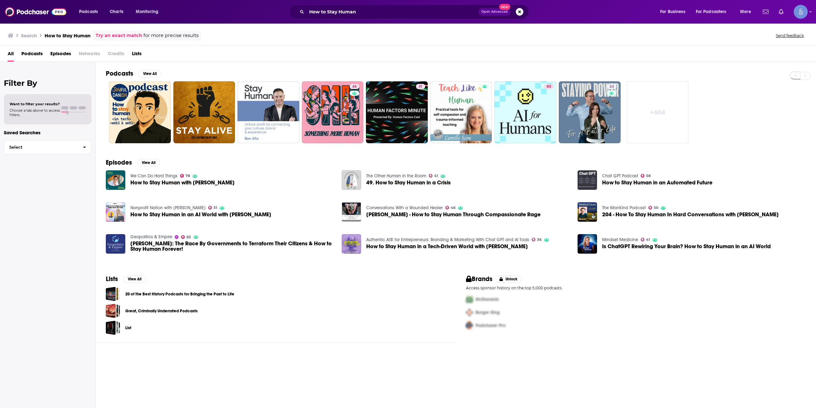
click at [119, 36] on link "Try an exact match" at bounding box center [119, 35] width 47 height 7
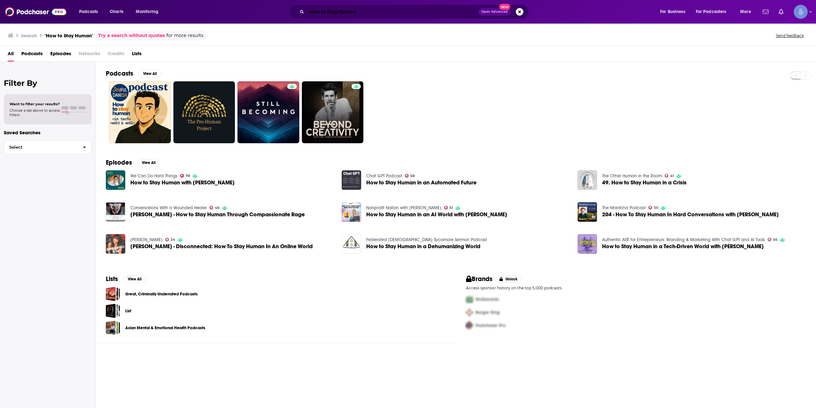
click at [401, 14] on input "How to Stay Human" at bounding box center [393, 12] width 172 height 10
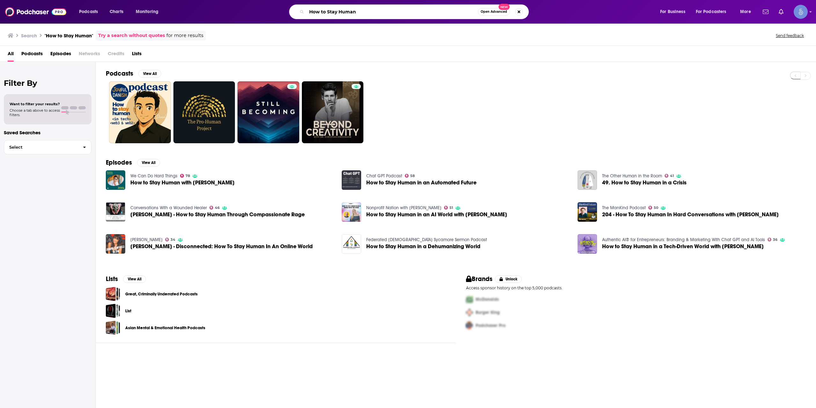
click at [401, 14] on input "How to Stay Human" at bounding box center [392, 12] width 171 height 10
paste input "[PERSON_NAME]"
type input "[PERSON_NAME]"
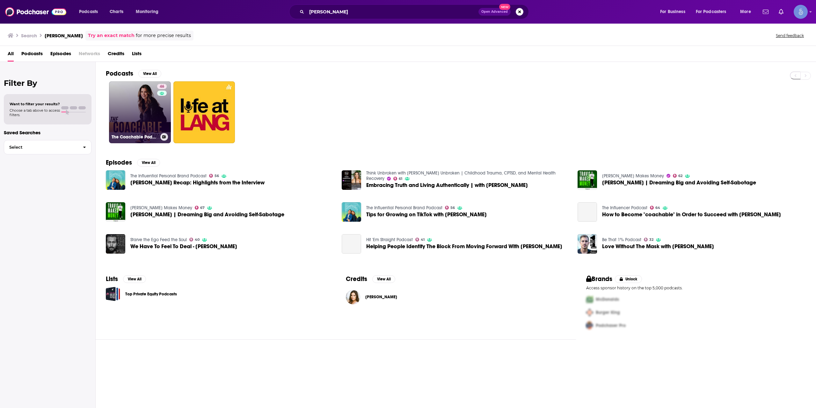
click at [154, 110] on link "46 The Coachable Podcast" at bounding box center [140, 112] width 62 height 62
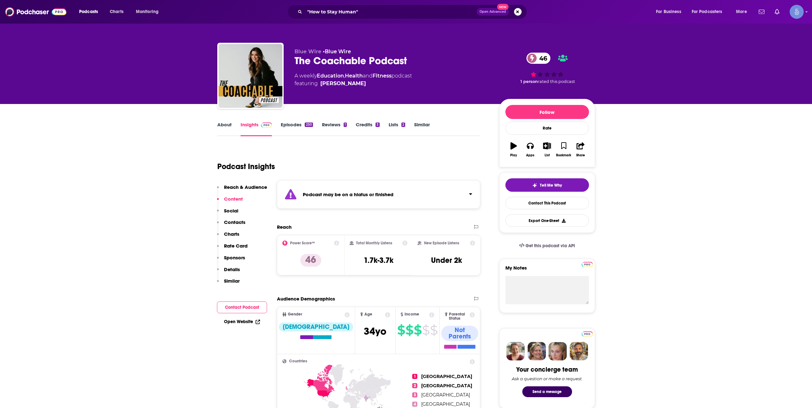
click at [293, 123] on link "Episodes 250" at bounding box center [297, 129] width 32 height 15
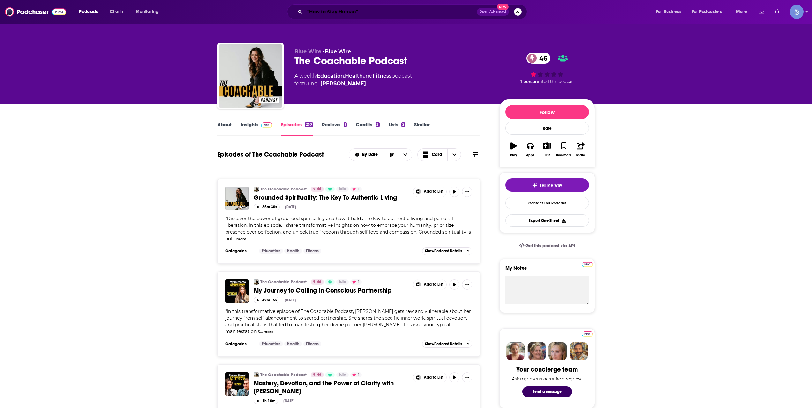
click at [367, 11] on input ""How to Stay Human"" at bounding box center [391, 12] width 172 height 10
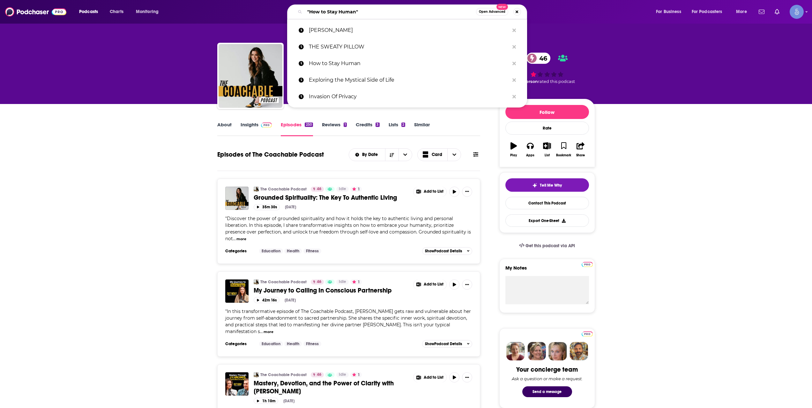
click at [367, 11] on input ""How to Stay Human"" at bounding box center [390, 12] width 171 height 10
paste input "[PERSON_NAME] Report"
type input "[PERSON_NAME] Report"
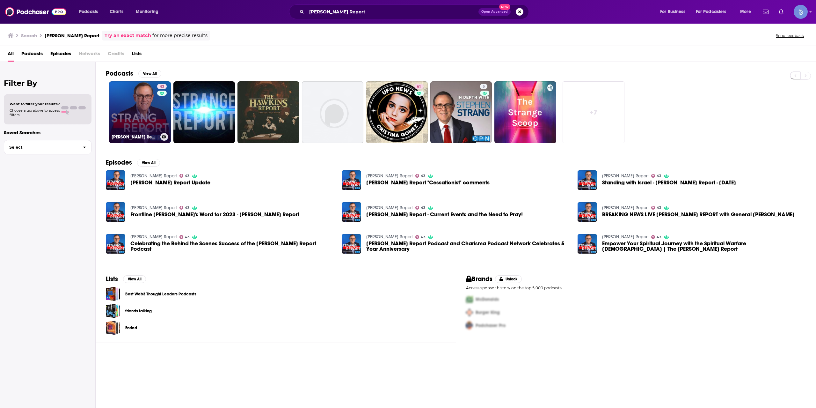
click at [155, 114] on link "43 [PERSON_NAME] Report" at bounding box center [140, 112] width 62 height 62
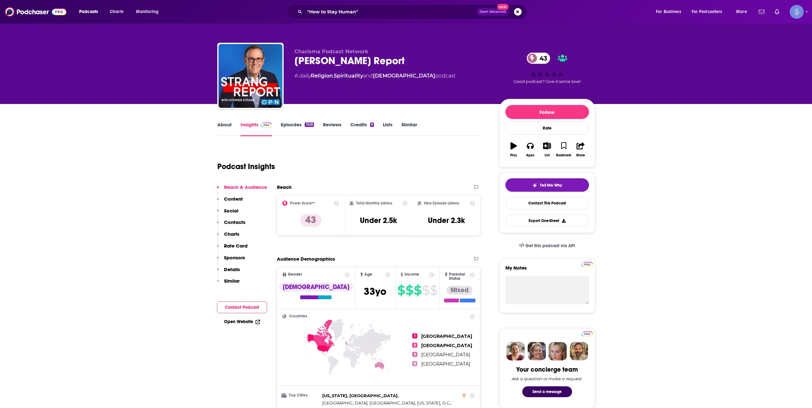
drag, startPoint x: 157, startPoint y: 167, endPoint x: 22, endPoint y: 170, distance: 135.3
click at [360, 8] on input ""How to Stay Human"" at bounding box center [391, 12] width 172 height 10
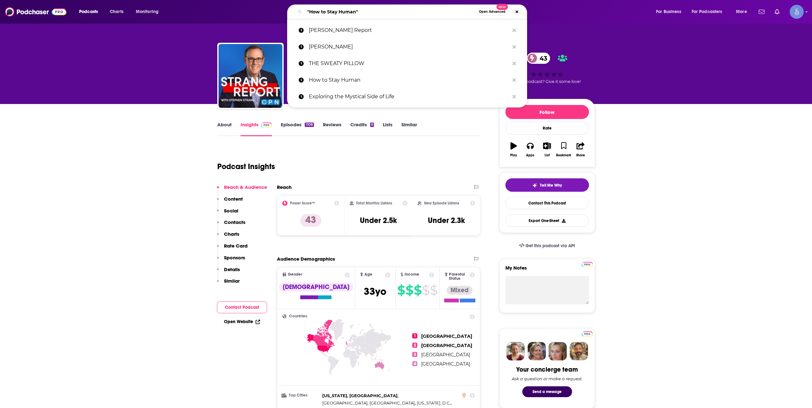
click at [360, 8] on input ""How to Stay Human"" at bounding box center [390, 12] width 171 height 10
paste input "The Soul Collective"
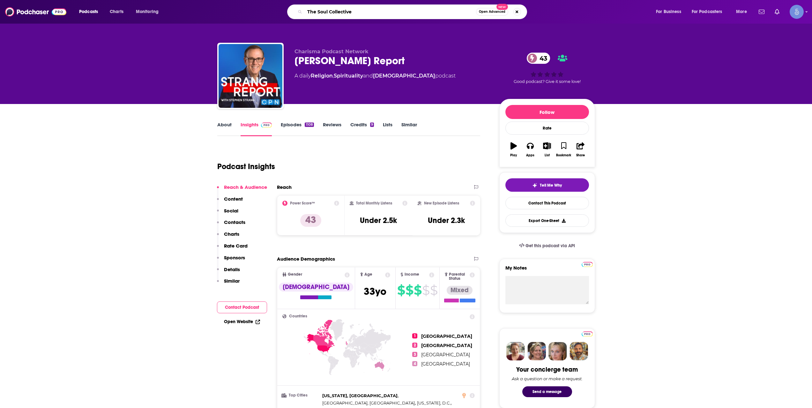
type input "The Soul Collective"
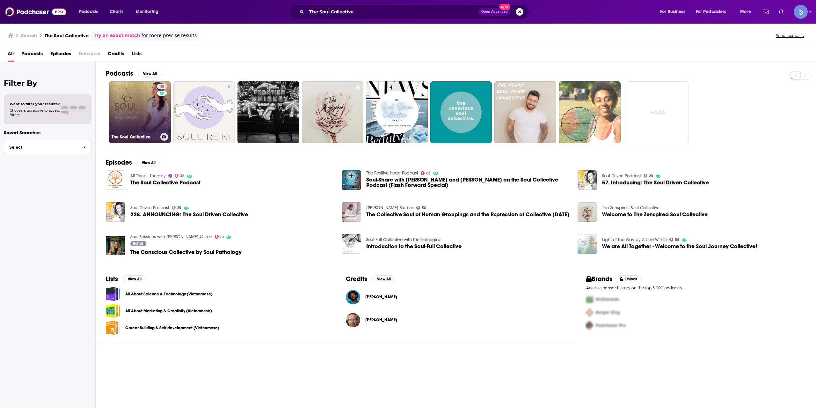
click at [155, 111] on link "40 The Soul Collective" at bounding box center [140, 112] width 62 height 62
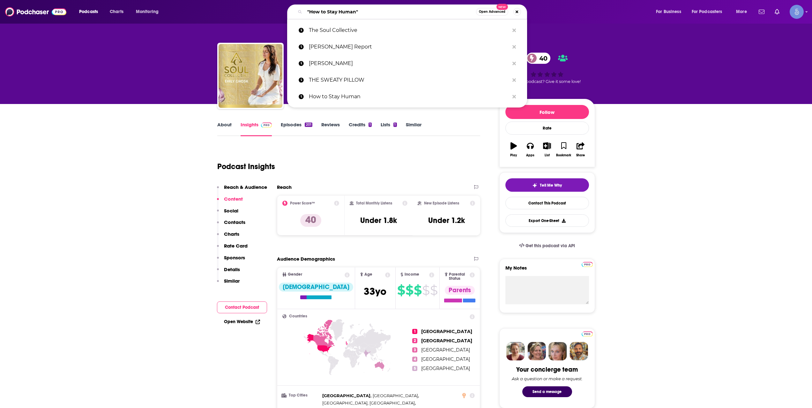
click at [379, 10] on input ""How to Stay Human"" at bounding box center [390, 12] width 171 height 10
paste input "Be Mythical"
type input "Be Mythical"
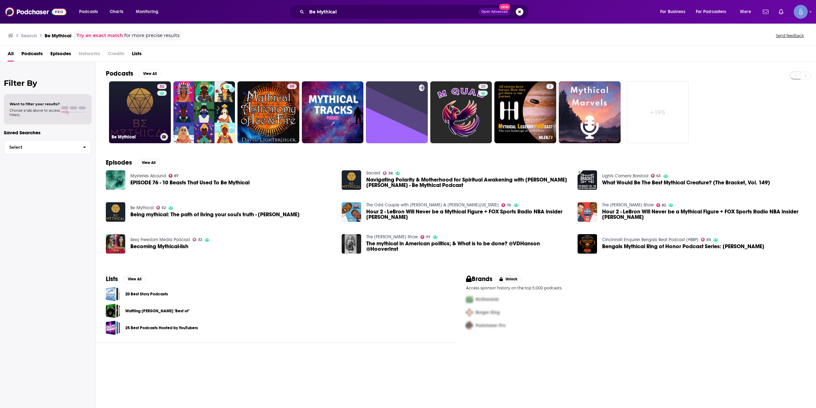
click at [125, 116] on link "52 Be Mythical" at bounding box center [140, 112] width 62 height 62
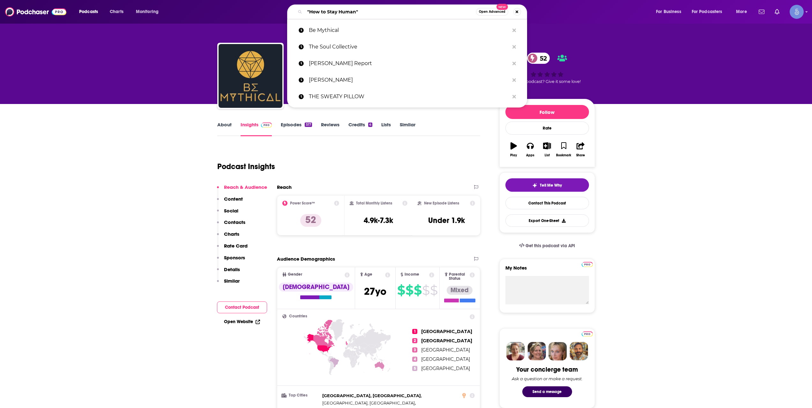
click at [357, 9] on input ""How to Stay Human"" at bounding box center [390, 12] width 171 height 10
paste input "Meditation Jam"
type input "Meditation Jam"
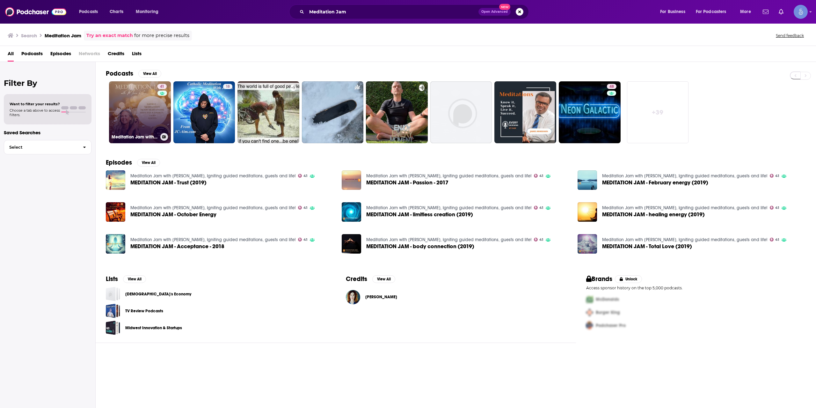
click at [140, 106] on link "41 Meditation Jam with [PERSON_NAME], Igniting guided meditations, guests and l…" at bounding box center [140, 112] width 62 height 62
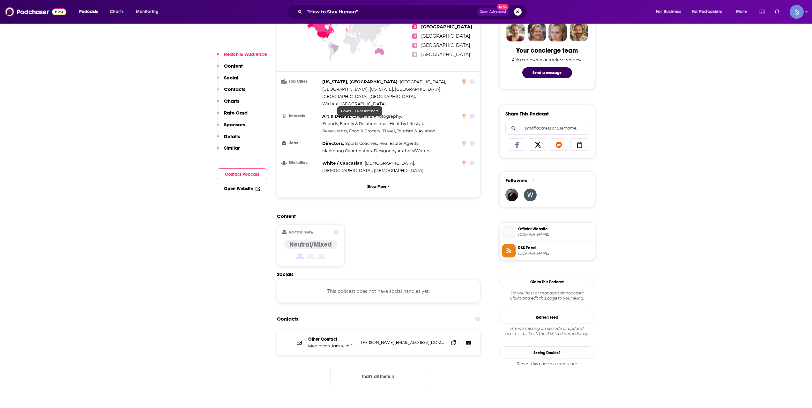
scroll to position [425, 0]
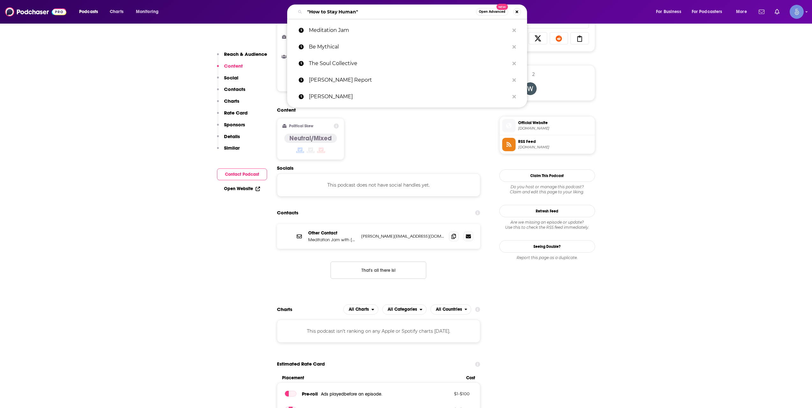
click at [357, 13] on input ""How to Stay Human"" at bounding box center [390, 12] width 171 height 10
paste input "Fire and Soul"
type input "Fire and Soul"
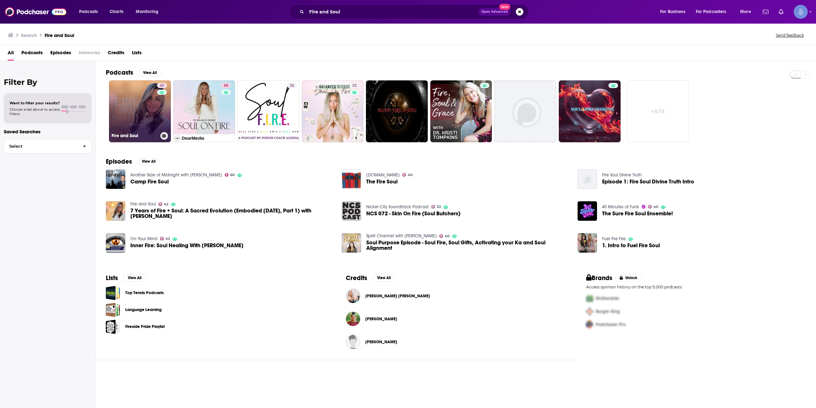
click at [147, 111] on link "42 Fire and Soul" at bounding box center [140, 111] width 62 height 62
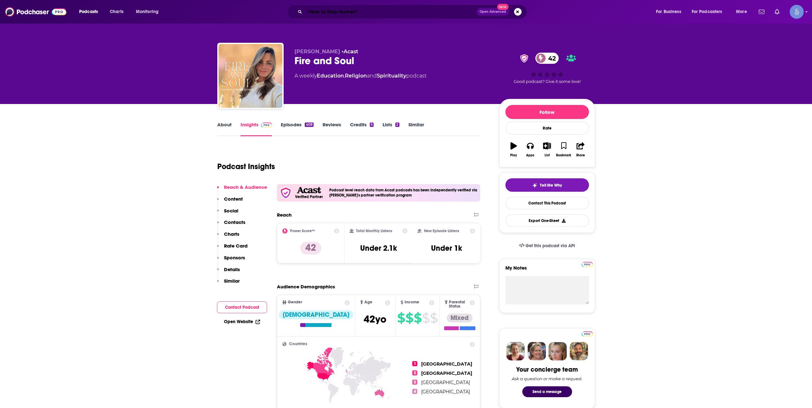
click at [362, 8] on input ""How to Stay Human"" at bounding box center [391, 12] width 172 height 10
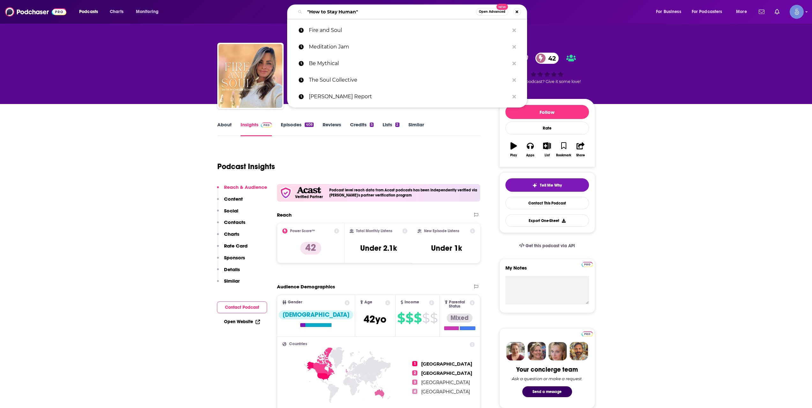
click at [362, 8] on input ""How to Stay Human"" at bounding box center [390, 12] width 171 height 10
paste input "The Hard Yarns Podcast"
type input "The Hard Yarns Podcast"
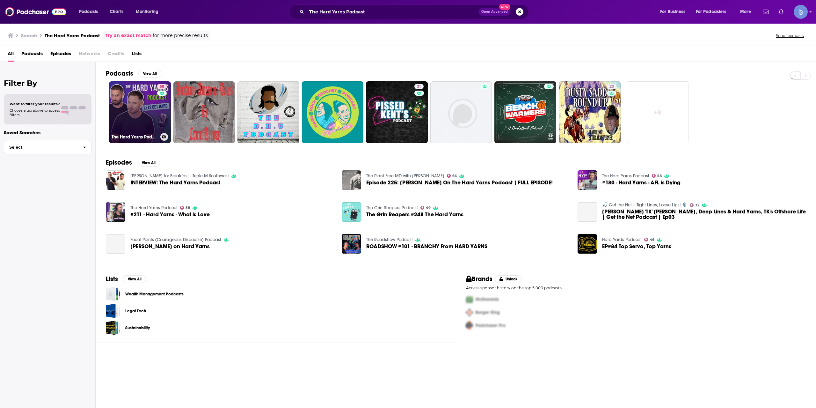
click at [138, 109] on link "58 The Hard Yarns Podcast" at bounding box center [140, 112] width 62 height 62
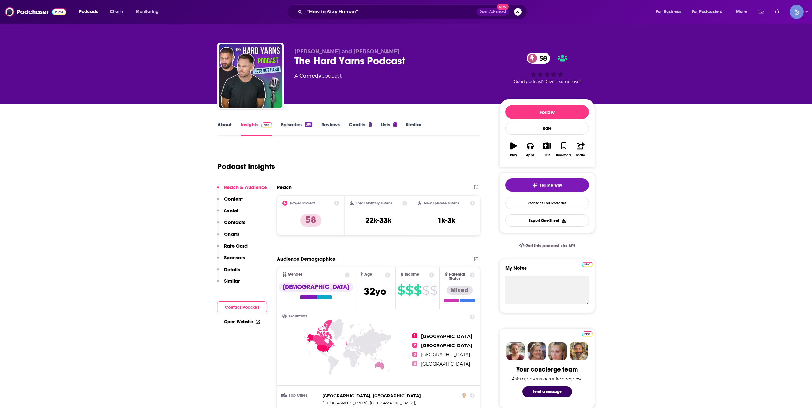
drag, startPoint x: 330, startPoint y: 21, endPoint x: 338, endPoint y: 11, distance: 13.0
click at [333, 17] on div "Podcasts Charts Monitoring "How to Stay Human" Open Advanced New For Business F…" at bounding box center [406, 12] width 812 height 24
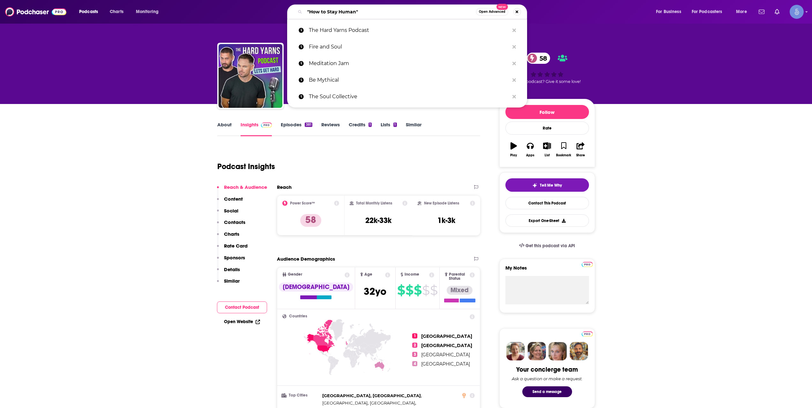
click at [338, 10] on input ""How to Stay Human"" at bounding box center [390, 12] width 171 height 10
paste input "Mental Obsession Discussion"
type input "Mental Obsession Discussion"
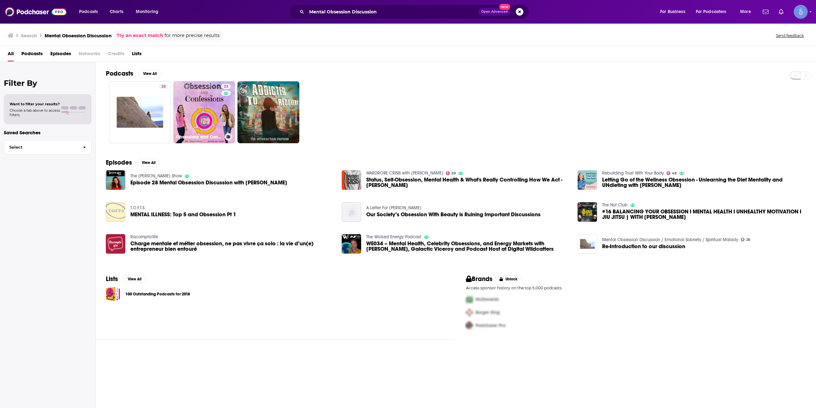
drag, startPoint x: 183, startPoint y: 86, endPoint x: 382, endPoint y: 142, distance: 207.5
click at [382, 142] on div "26 23 Obsessions and Confessions" at bounding box center [461, 112] width 711 height 62
click at [341, 16] on input "Mental Obsession Discussion" at bounding box center [393, 12] width 172 height 10
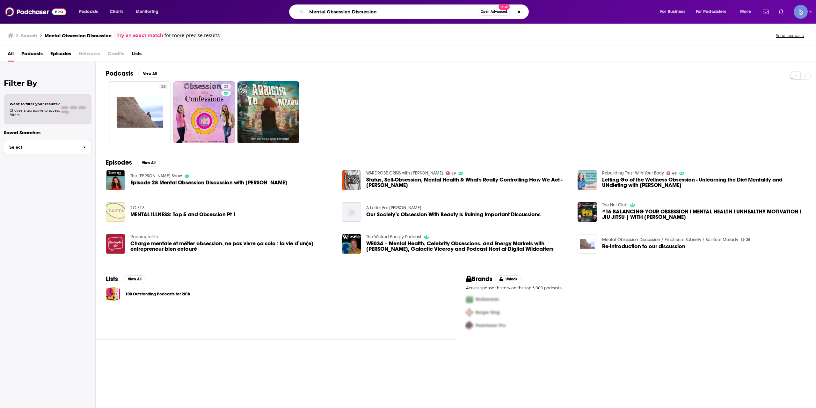
click at [341, 16] on input "Mental Obsession Discussion" at bounding box center [392, 12] width 171 height 10
paste input "Sovereign Self Show"
type input "Sovereign Self Show"
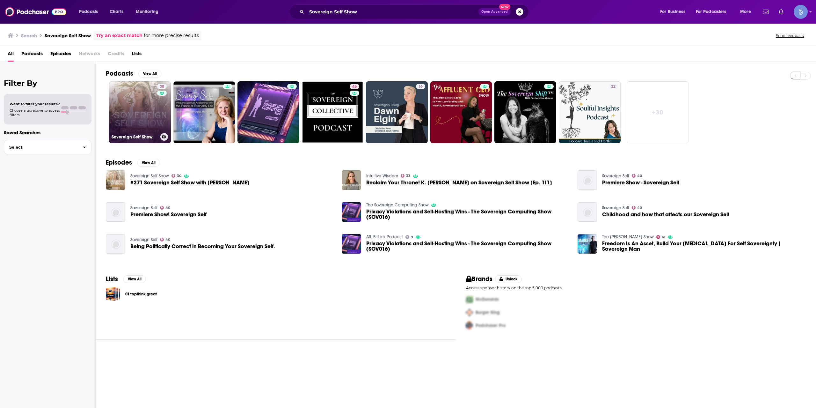
click at [152, 94] on link "30 Sovereign Self Show" at bounding box center [140, 112] width 62 height 62
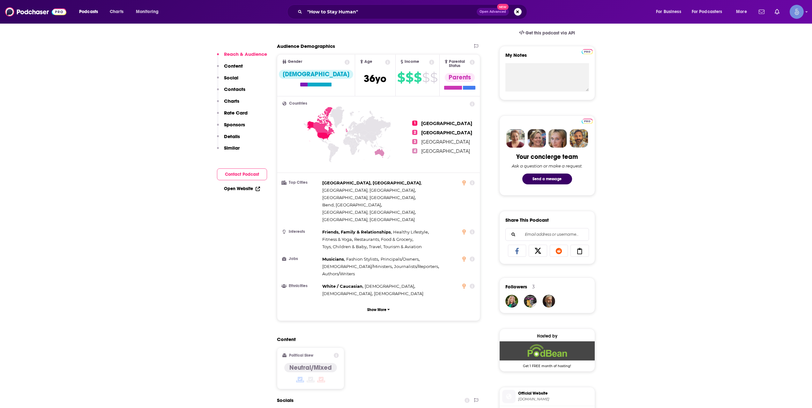
scroll to position [425, 0]
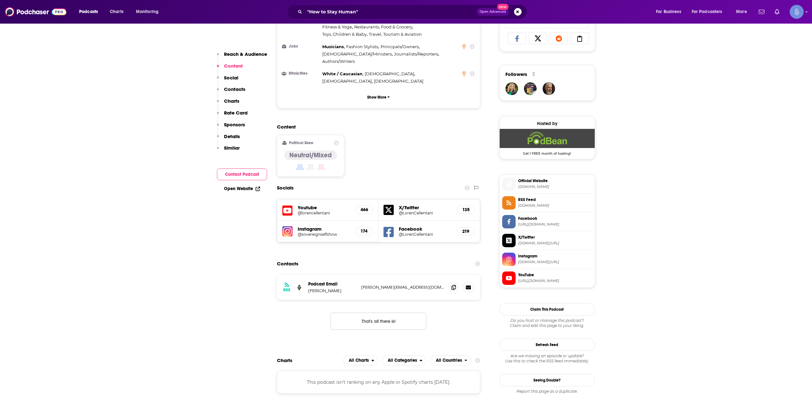
click at [348, 21] on div "Podcasts Charts Monitoring "How to Stay Human" Open Advanced New For Business F…" at bounding box center [406, 12] width 812 height 24
click at [352, 11] on input ""How to Stay Human"" at bounding box center [391, 12] width 172 height 10
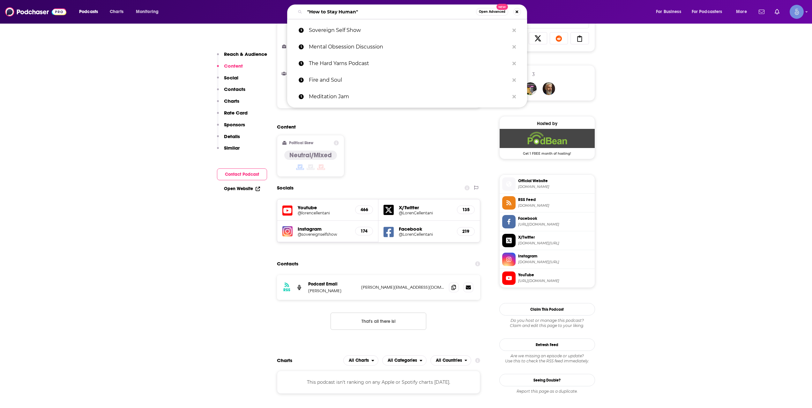
click at [352, 10] on input ""How to Stay Human"" at bounding box center [390, 12] width 171 height 10
paste input "Closer to Venus"
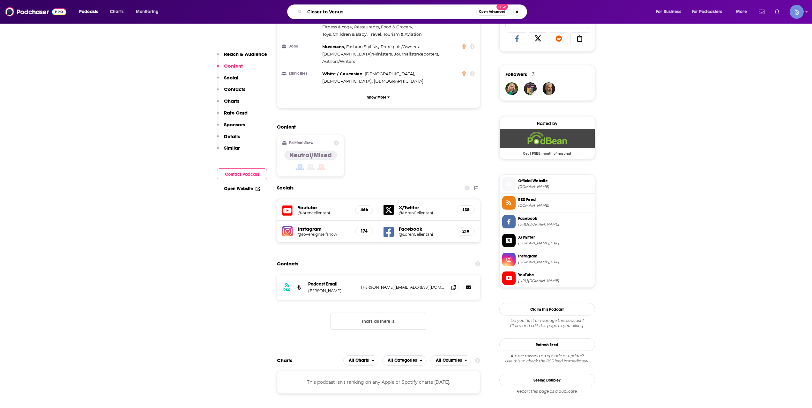
type input "Closer to Venus"
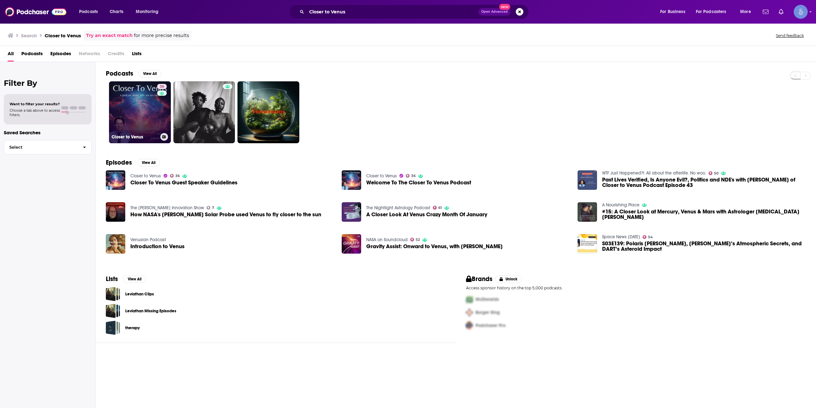
click at [145, 122] on link "36 Closer to Venus" at bounding box center [140, 112] width 62 height 62
